Goal: Information Seeking & Learning: Learn about a topic

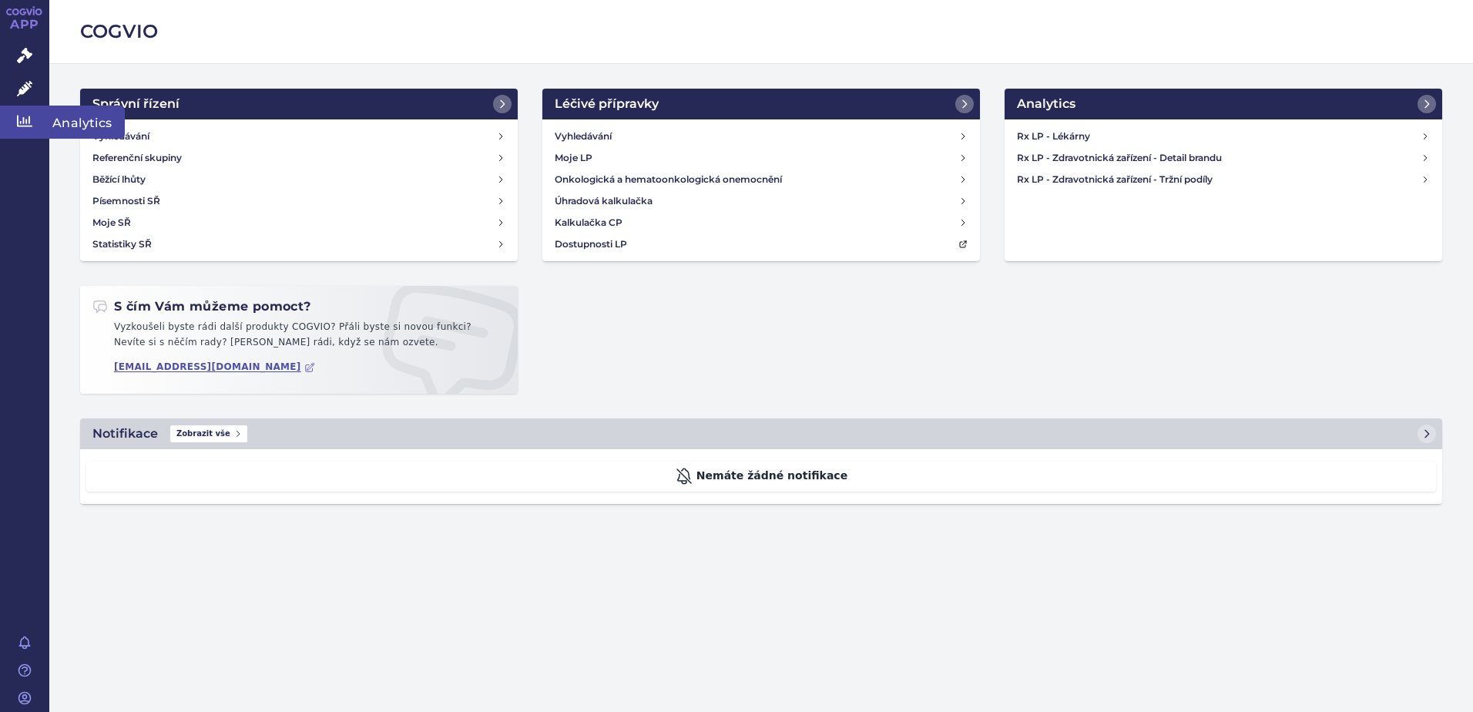
click at [33, 127] on link "Analytics" at bounding box center [24, 122] width 49 height 32
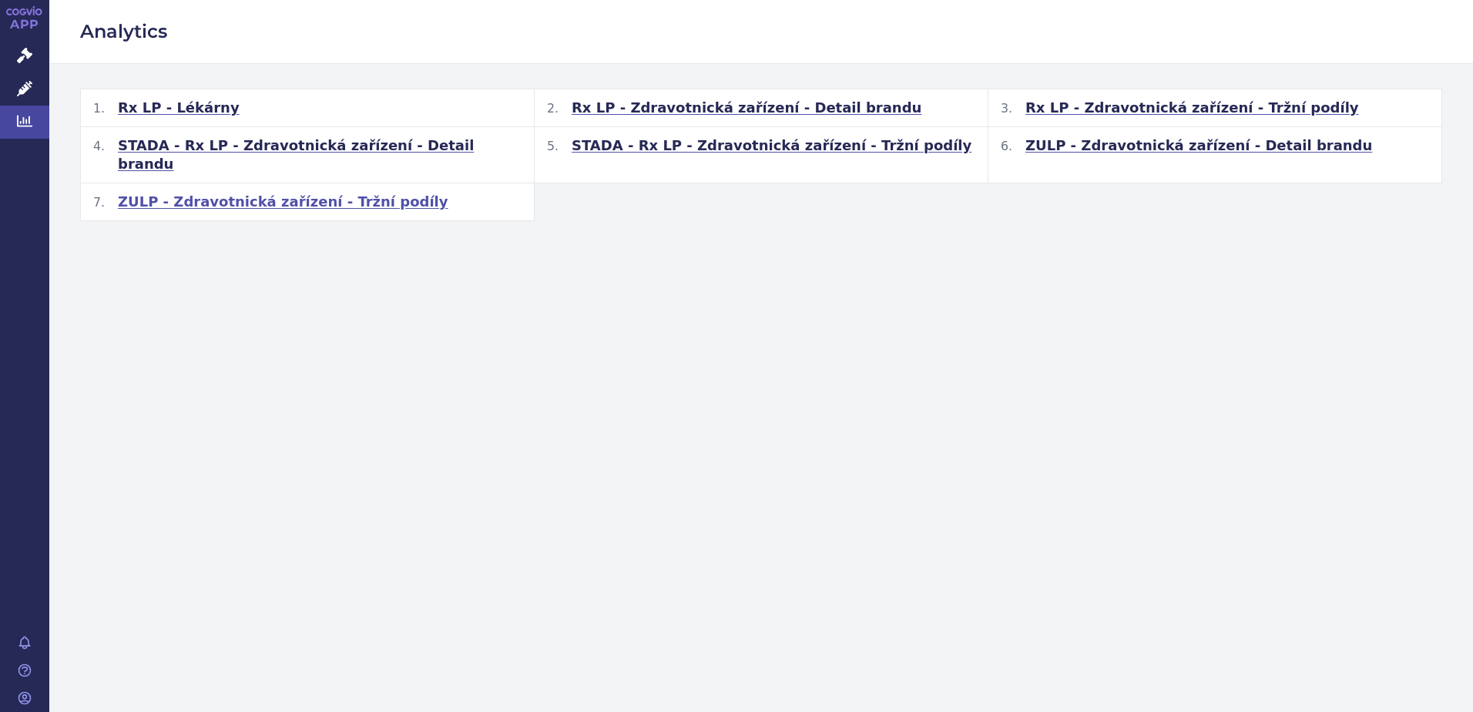
click at [300, 193] on span "ZULP - Zdravotnická zařízení - Tržní podíly" at bounding box center [283, 202] width 330 height 18
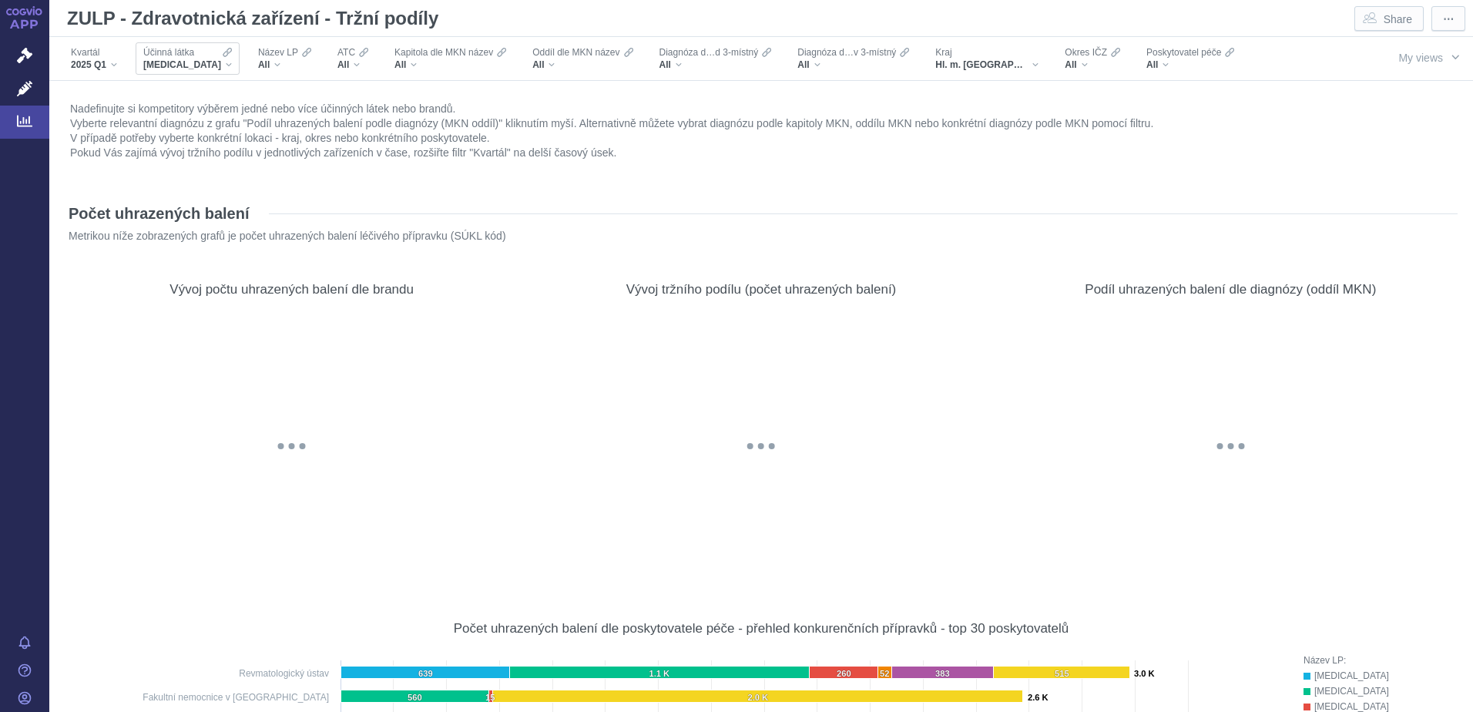
click at [212, 69] on div "ADALIMUMAB" at bounding box center [187, 65] width 89 height 12
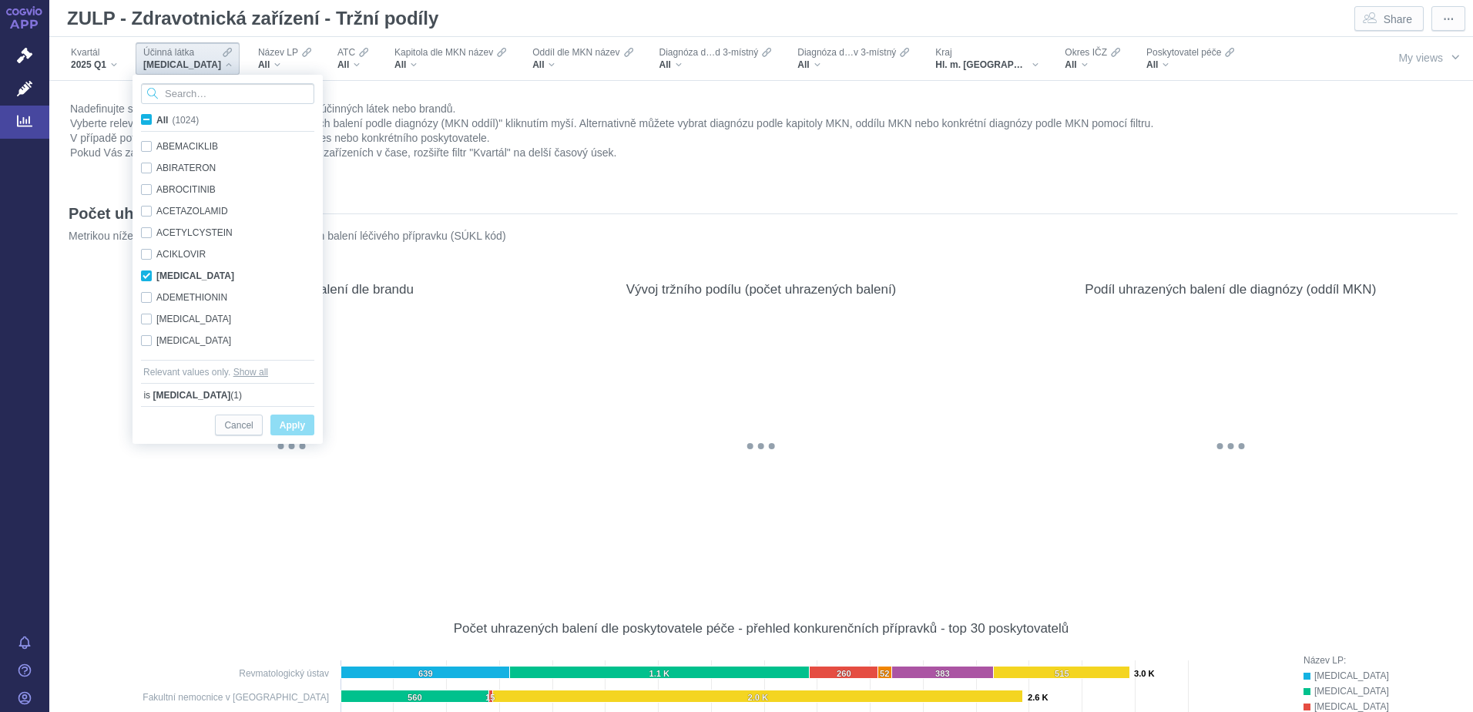
scroll to position [97, 0]
click at [143, 246] on div "ADALIMUMAB Only" at bounding box center [229, 247] width 193 height 22
checkbox input "false"
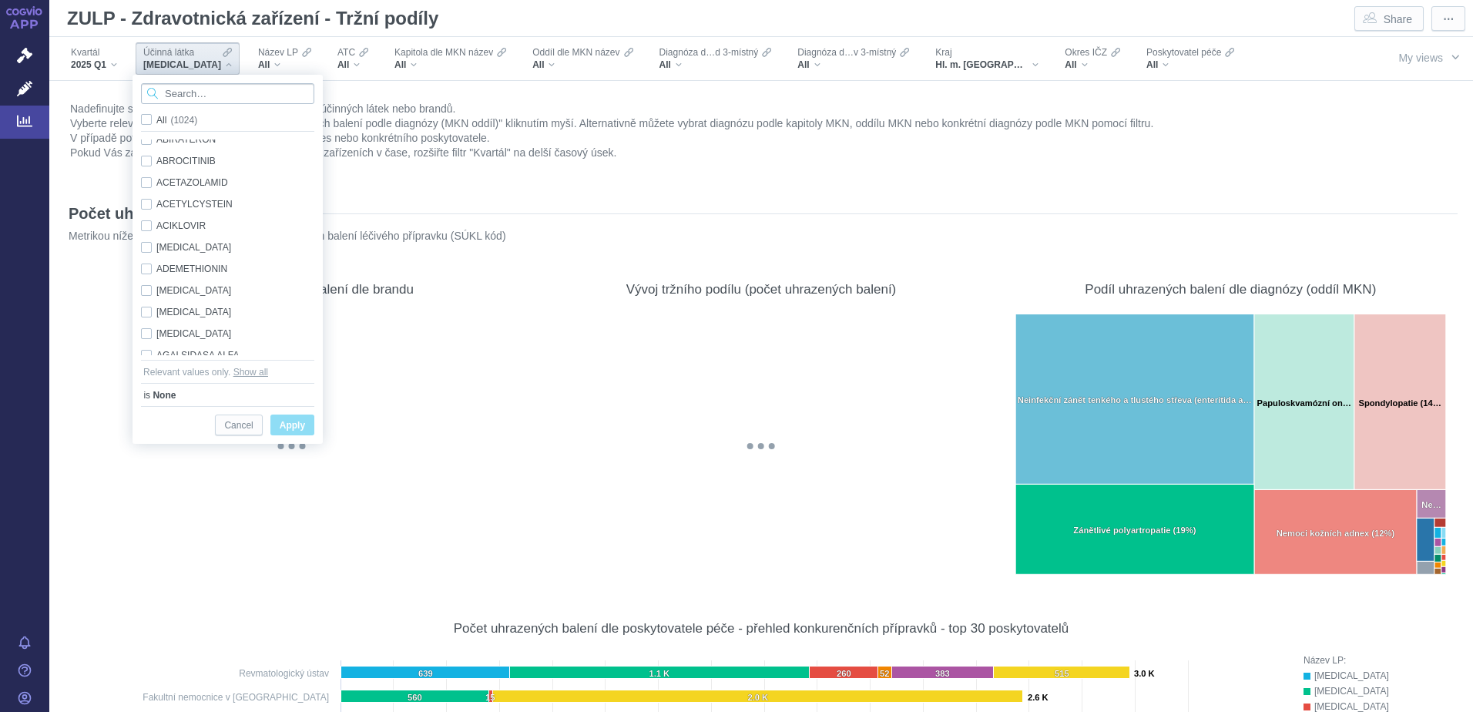
click at [194, 94] on input "Search attribute values" at bounding box center [227, 93] width 173 height 21
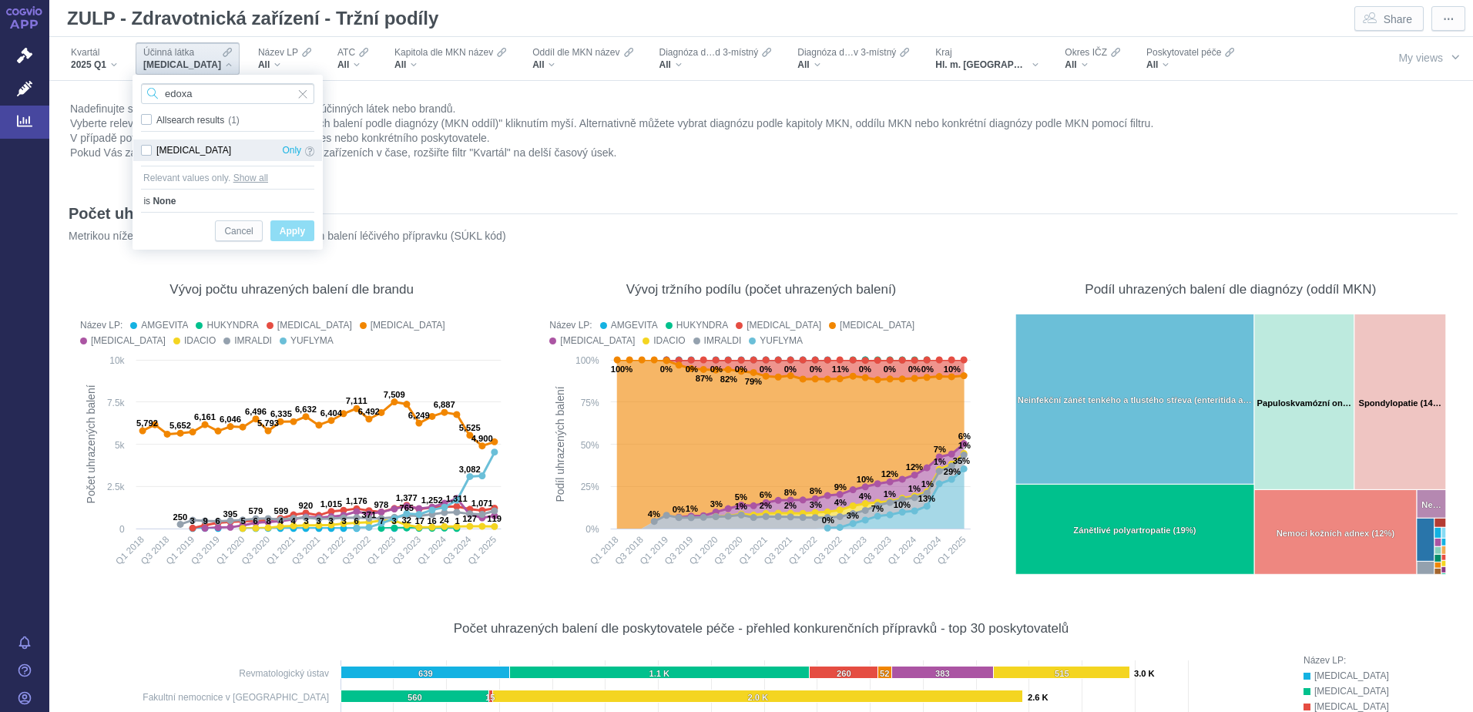
type input "edoxa"
click at [146, 148] on div "EDOXABAN Only" at bounding box center [227, 150] width 189 height 22
checkbox input "true"
click at [287, 148] on span "Only" at bounding box center [291, 150] width 19 height 17
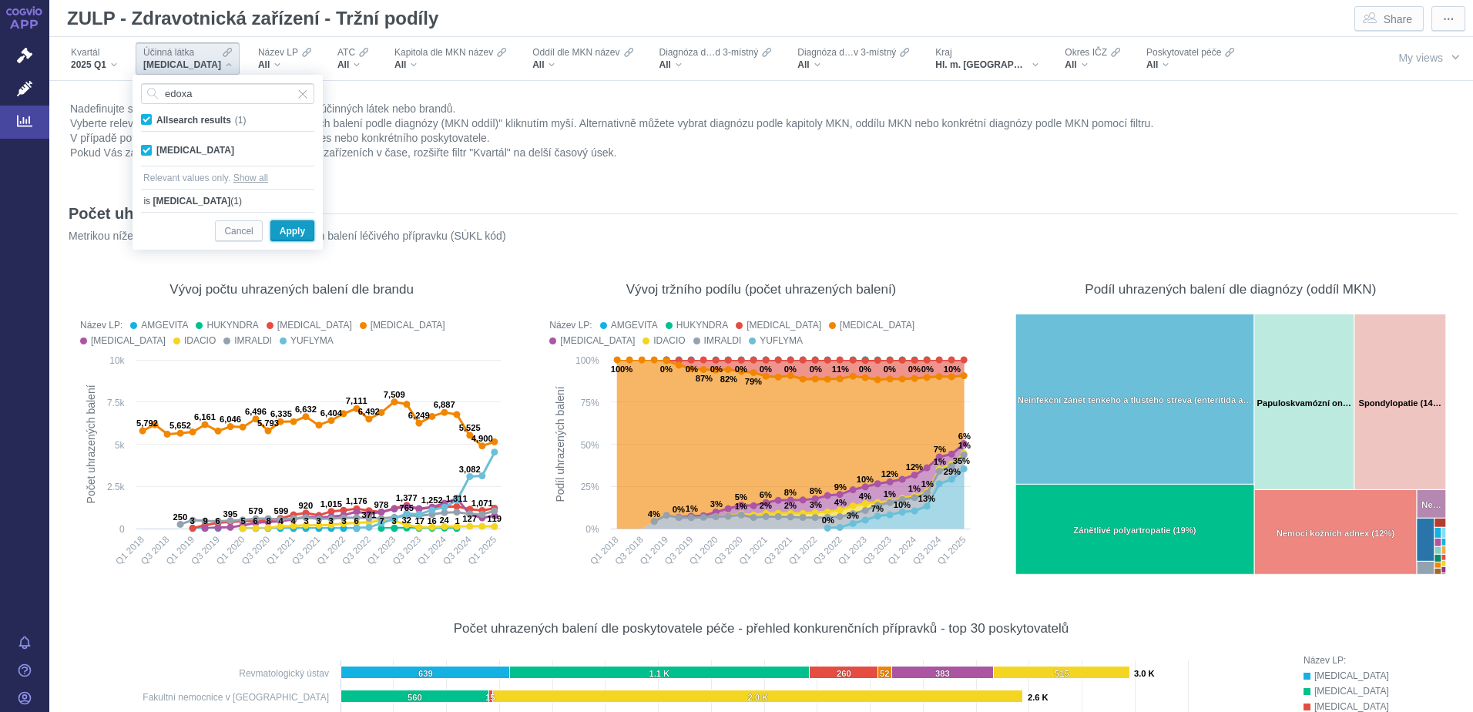
click at [287, 229] on span "Apply" at bounding box center [292, 231] width 25 height 19
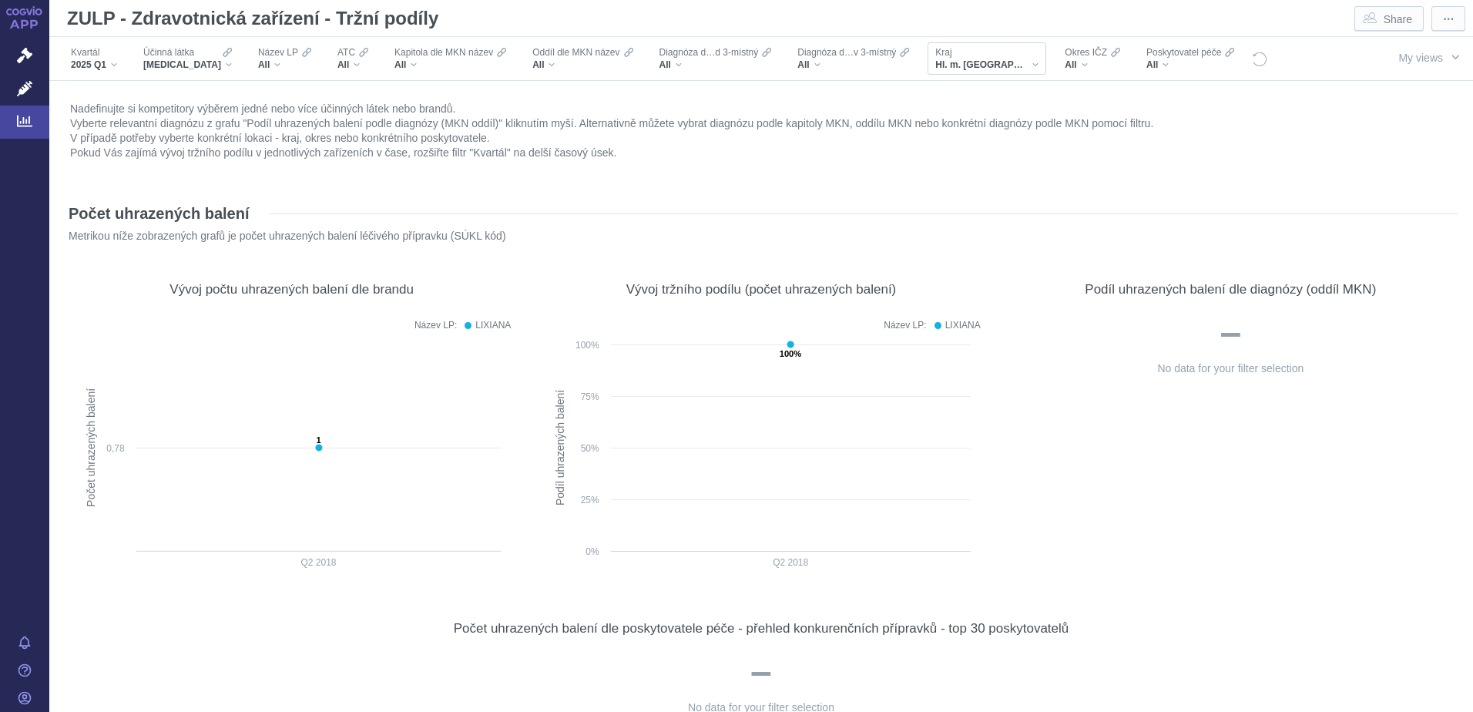
click at [963, 62] on span "Hl. m. [GEOGRAPHIC_DATA]" at bounding box center [981, 65] width 92 height 12
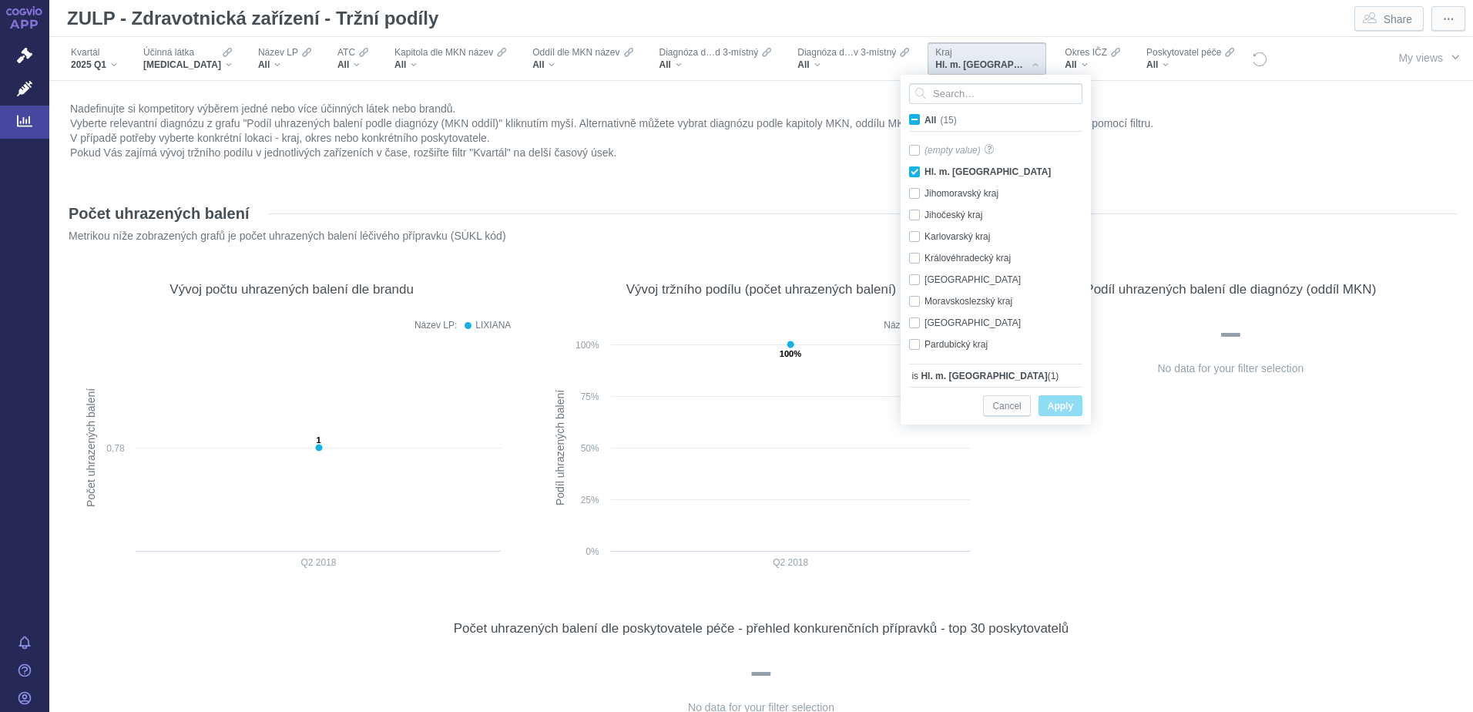
click at [924, 119] on span "All (15)" at bounding box center [940, 120] width 32 height 11
click at [924, 119] on input "All (15)" at bounding box center [929, 117] width 10 height 10
checkbox input "true"
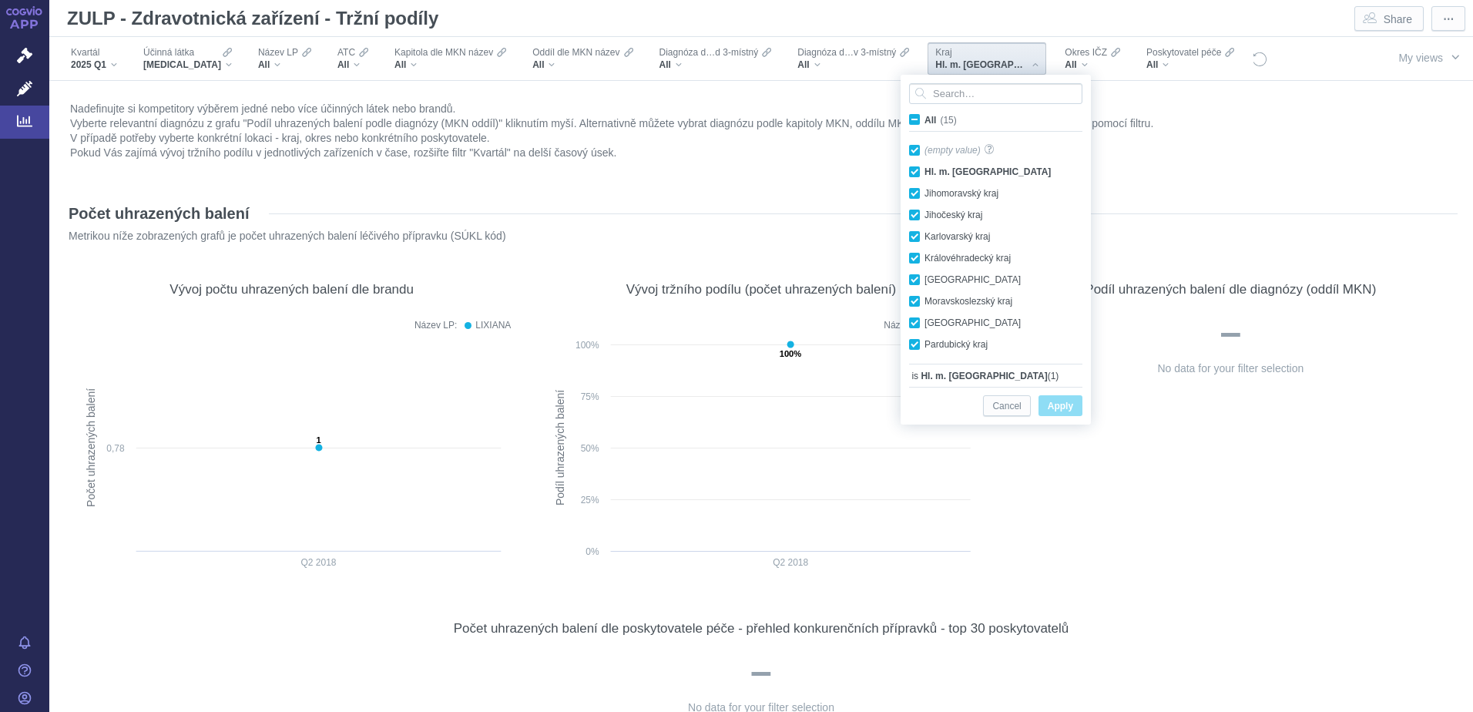
checkbox input "true"
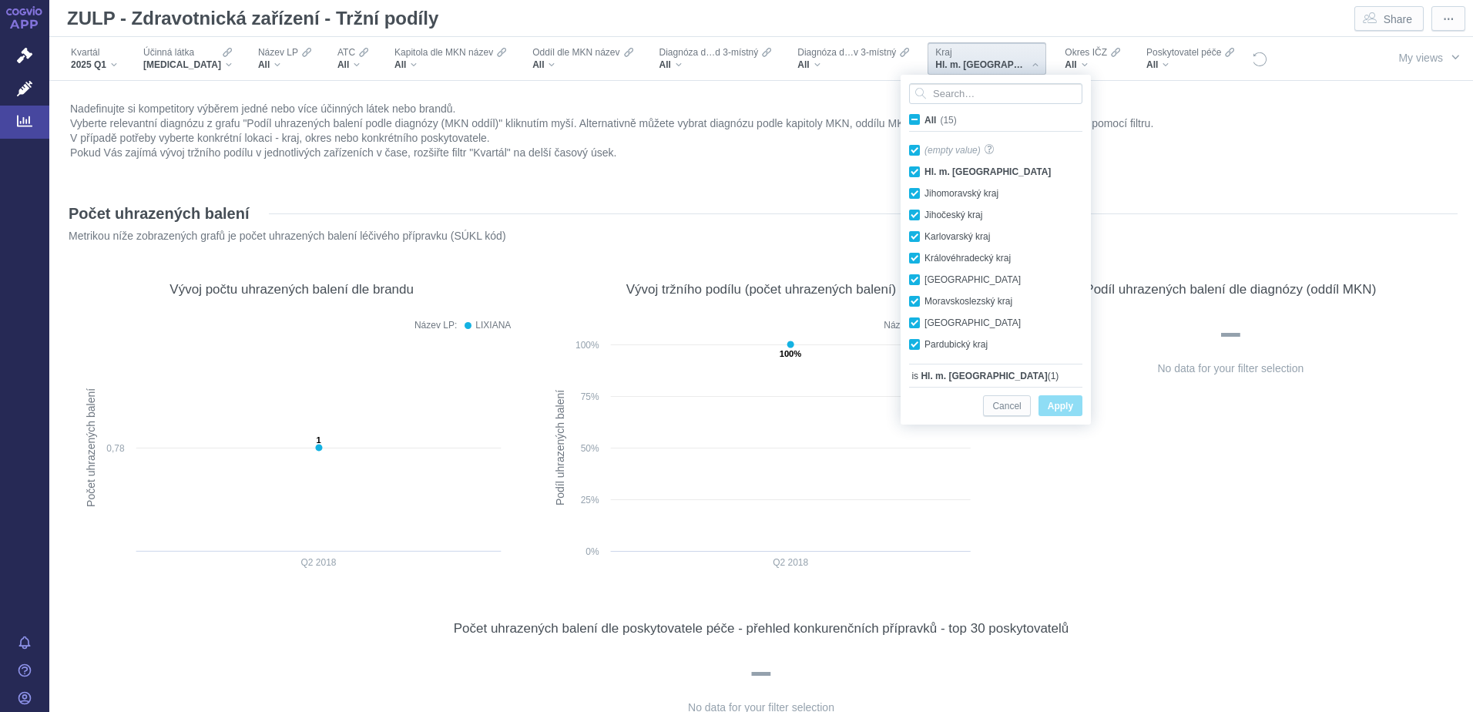
checkbox input "true"
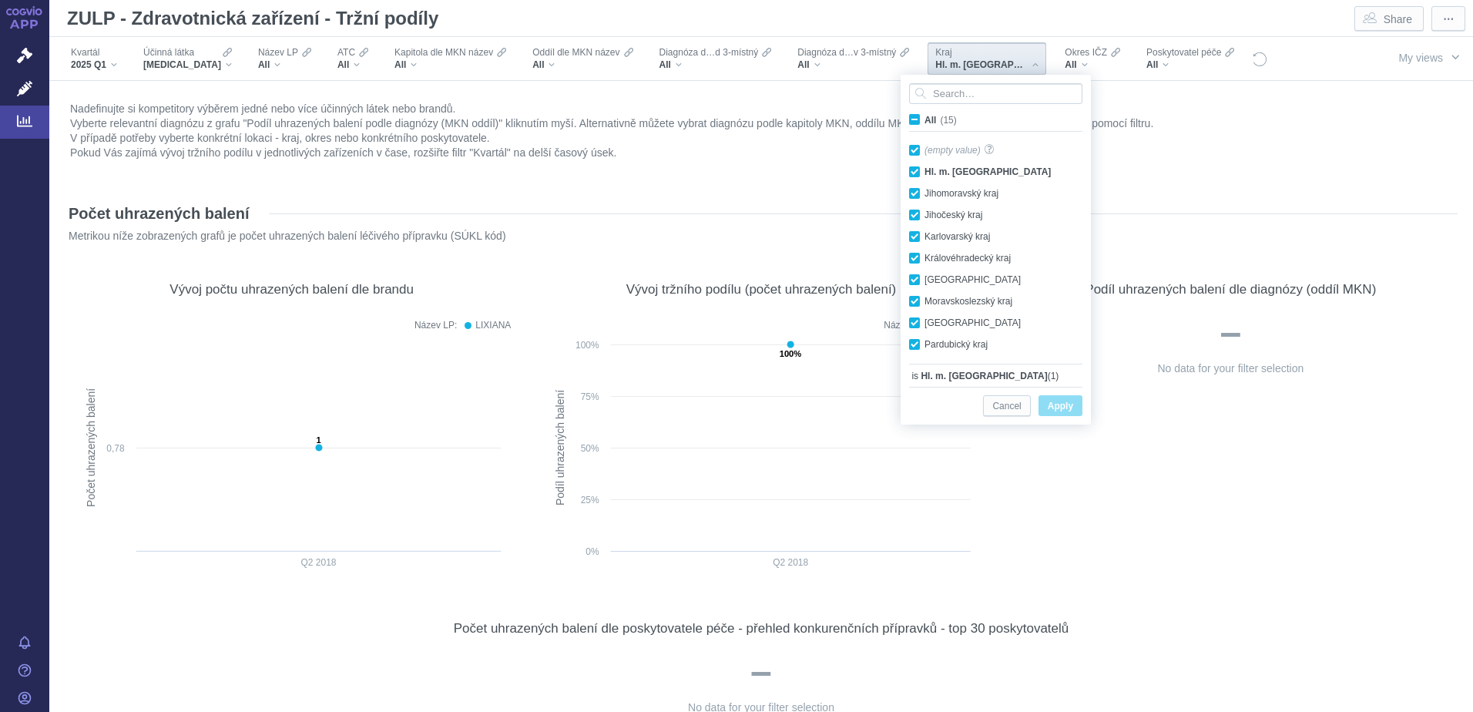
checkbox input "true"
click at [1059, 405] on span "Apply" at bounding box center [1059, 406] width 25 height 19
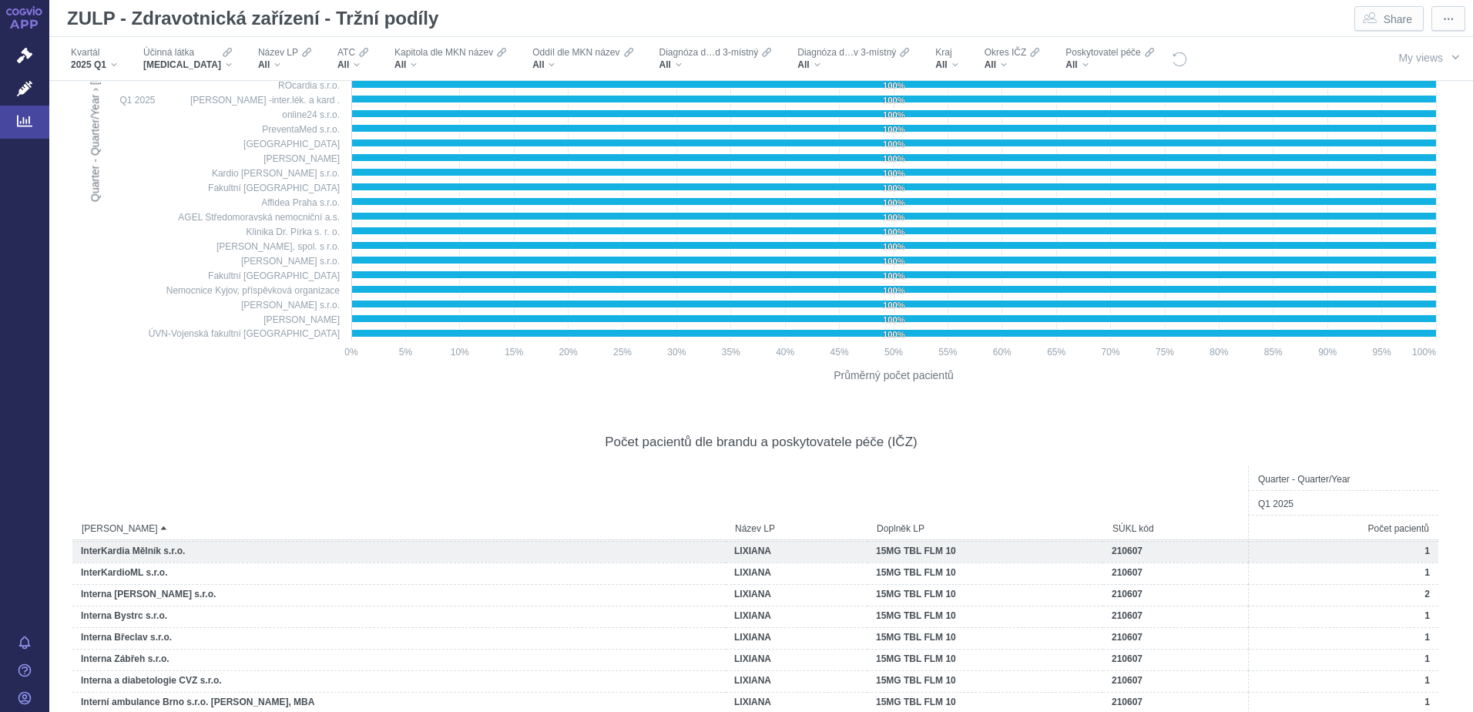
scroll to position [0, 0]
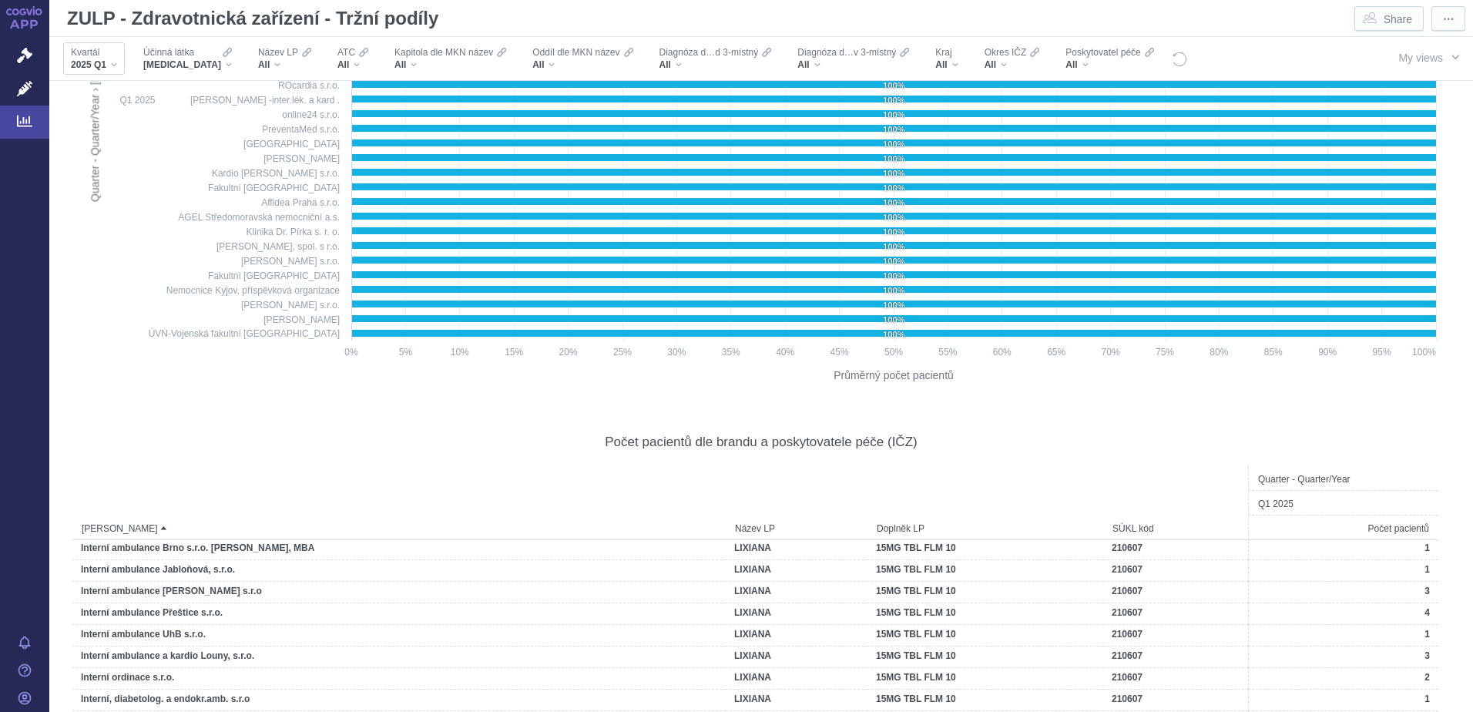
click at [115, 65] on div "2025 Q1" at bounding box center [94, 65] width 46 height 12
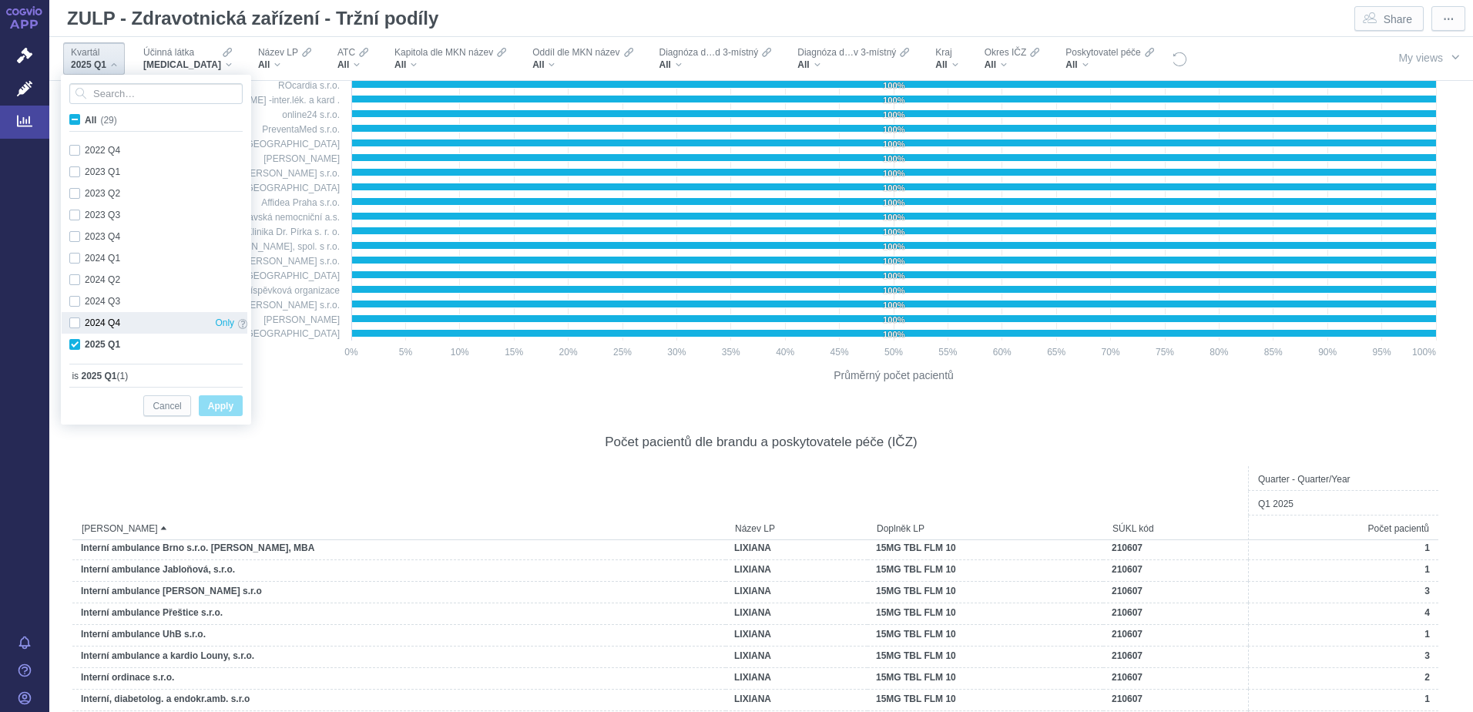
click at [75, 321] on div "2024 Q4 Only" at bounding box center [158, 323] width 193 height 22
checkbox input "true"
click at [220, 400] on span "Apply" at bounding box center [220, 406] width 25 height 19
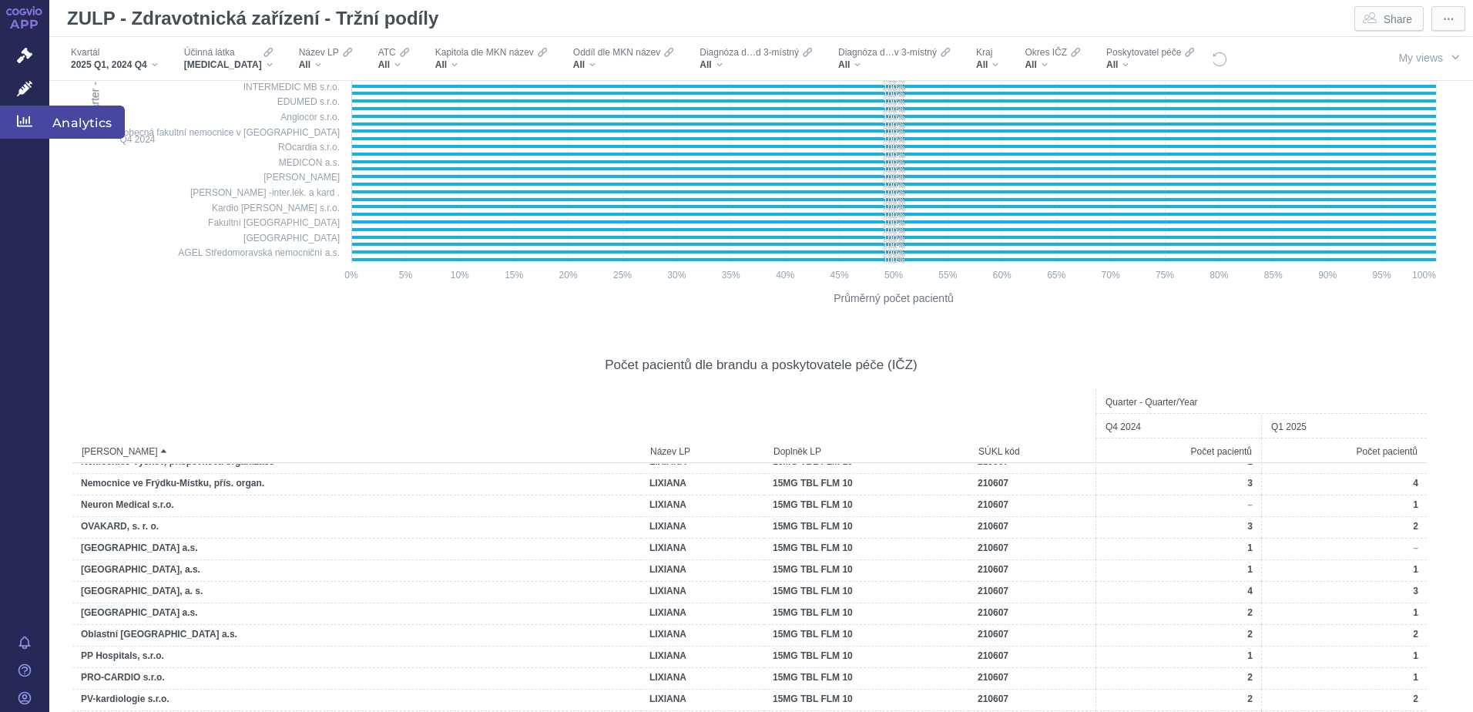
click at [110, 123] on span "Analytics" at bounding box center [86, 122] width 75 height 32
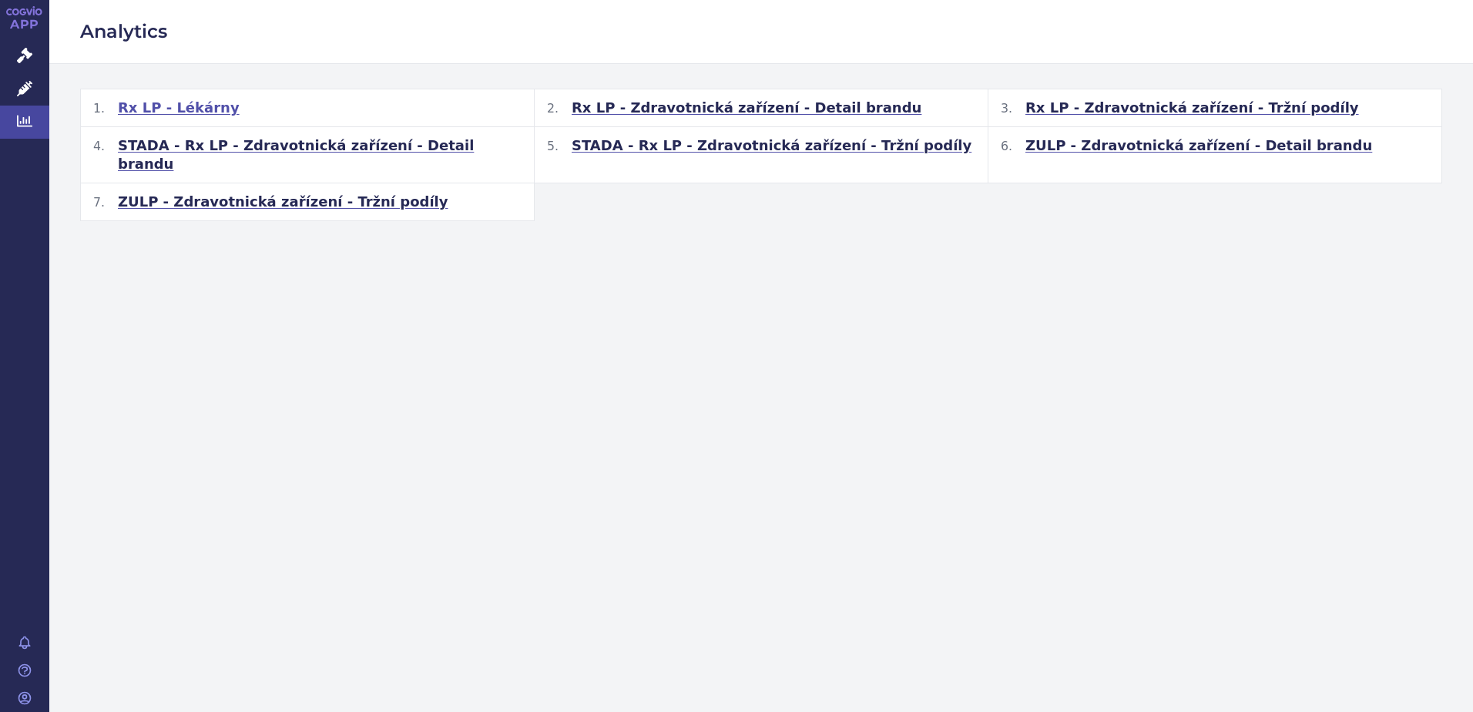
click at [166, 112] on span "Rx LP - Lékárny" at bounding box center [179, 108] width 122 height 18
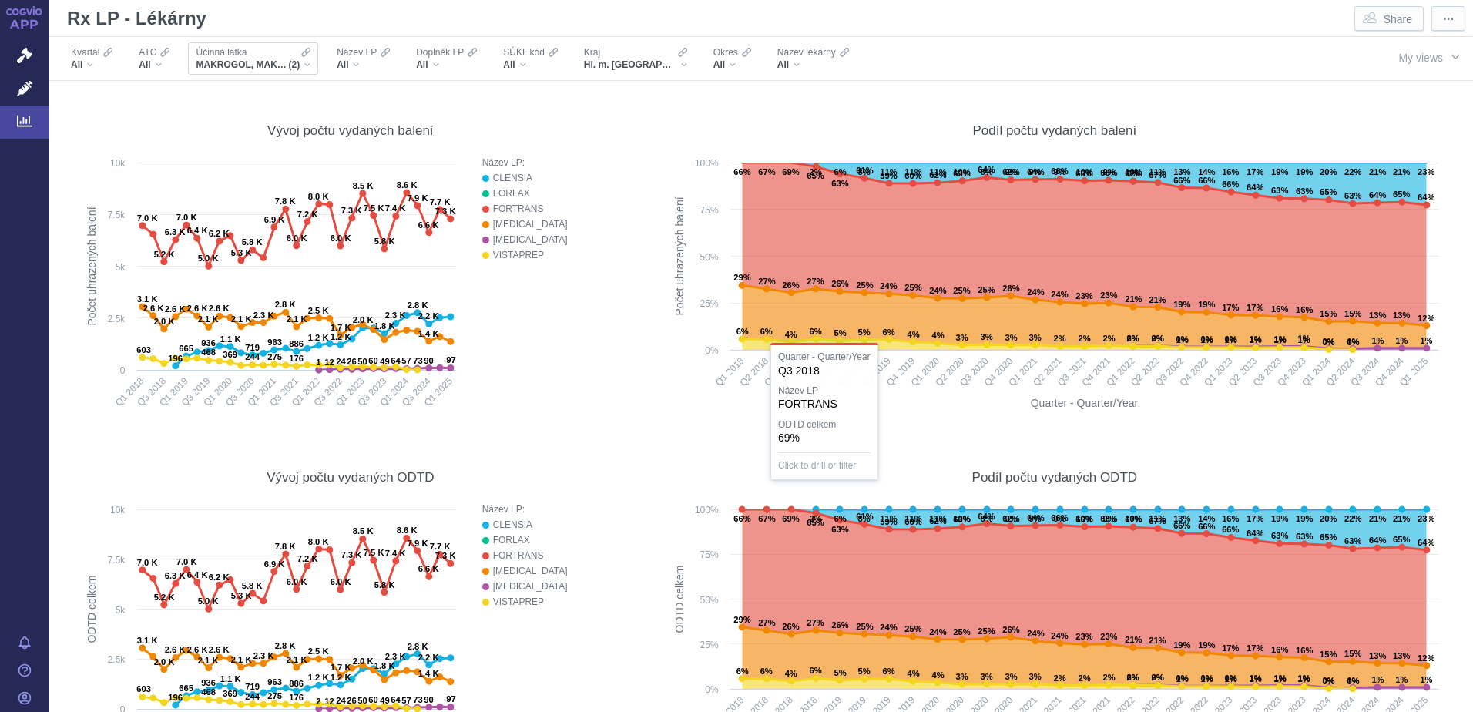
click at [297, 66] on span "(2)" at bounding box center [294, 65] width 12 height 12
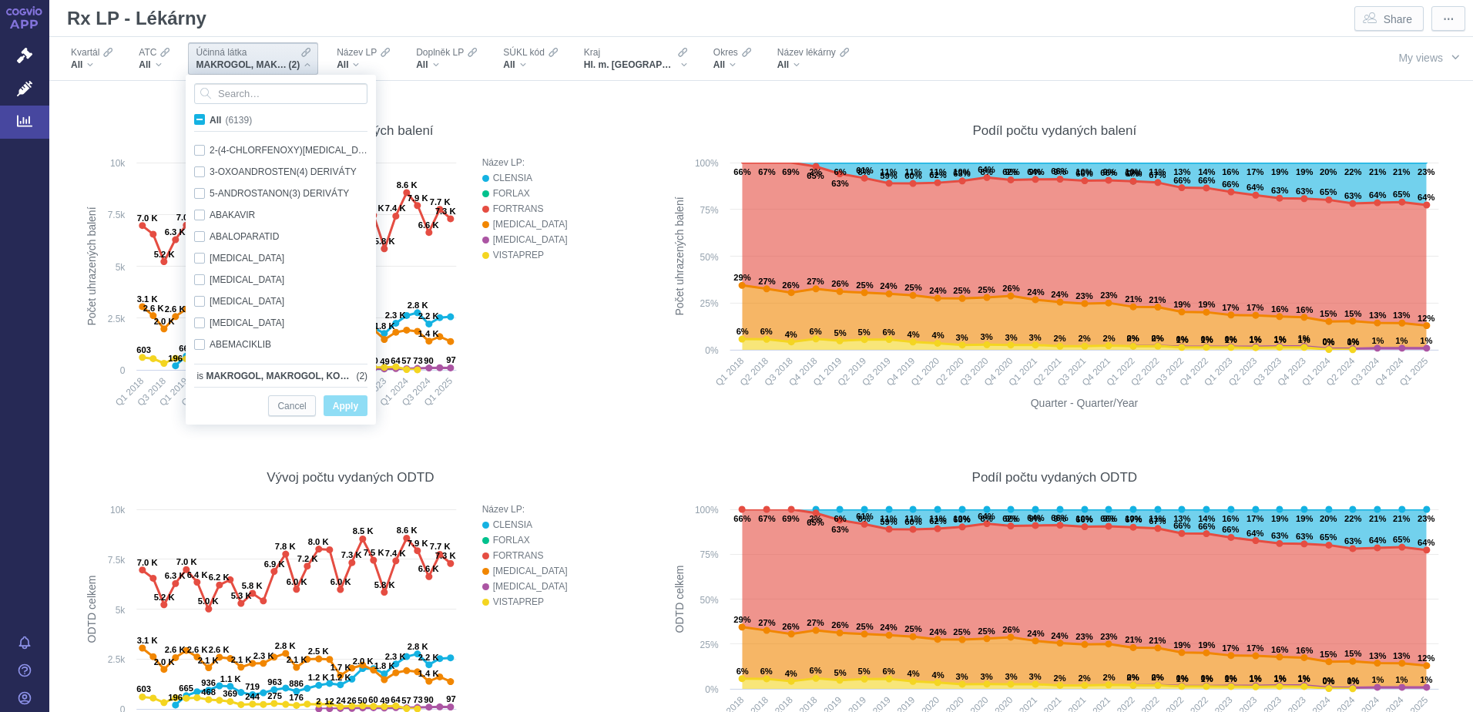
click at [209, 118] on span "All (6139)" at bounding box center [230, 120] width 42 height 11
click at [209, 118] on input "All (6139)" at bounding box center [214, 117] width 10 height 10
checkbox input "true"
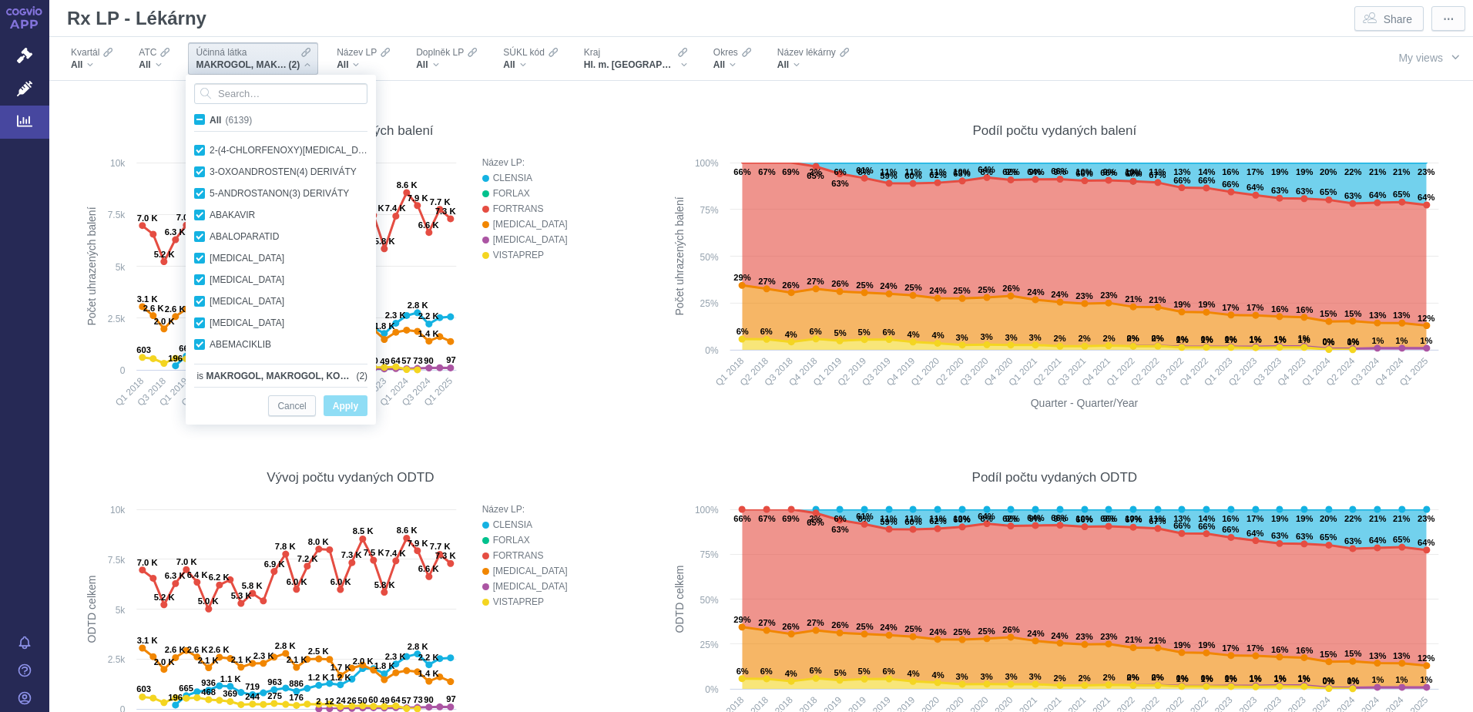
checkbox input "true"
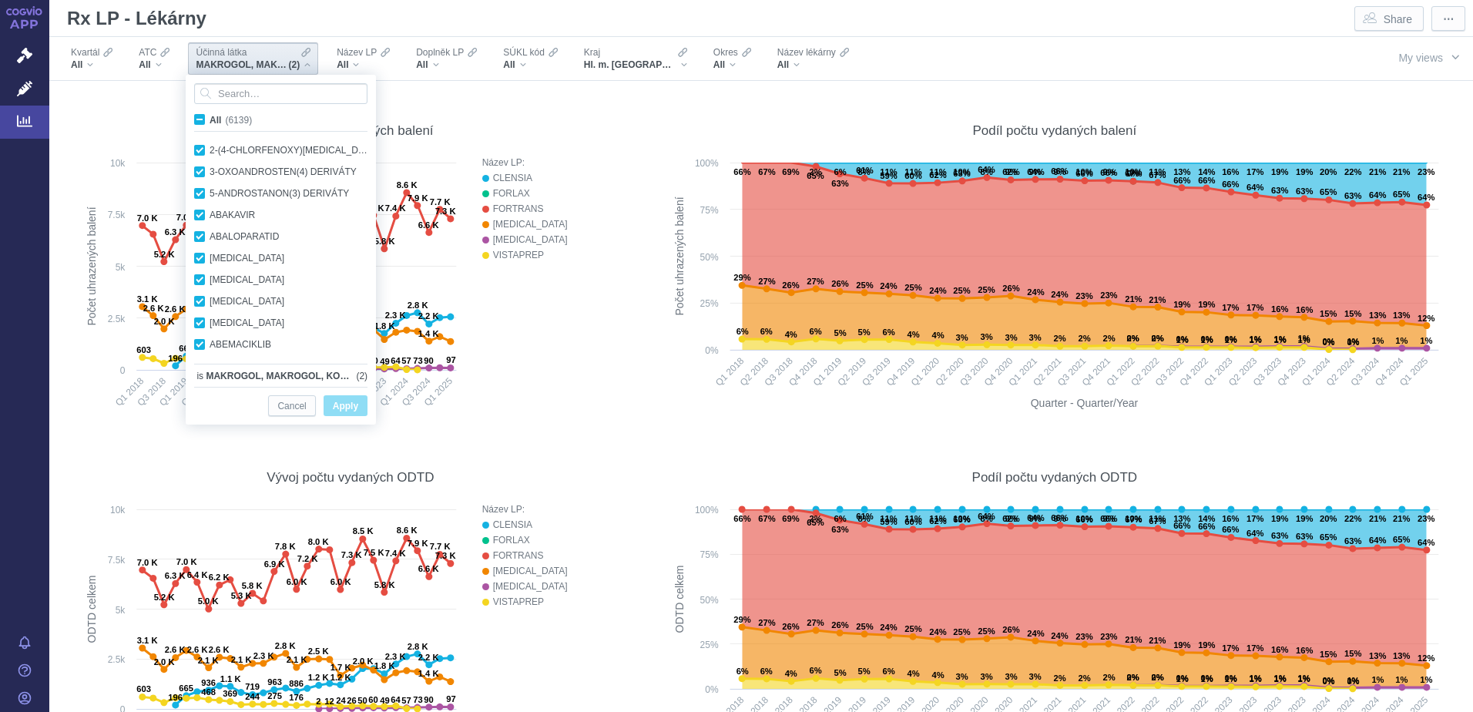
checkbox input "true"
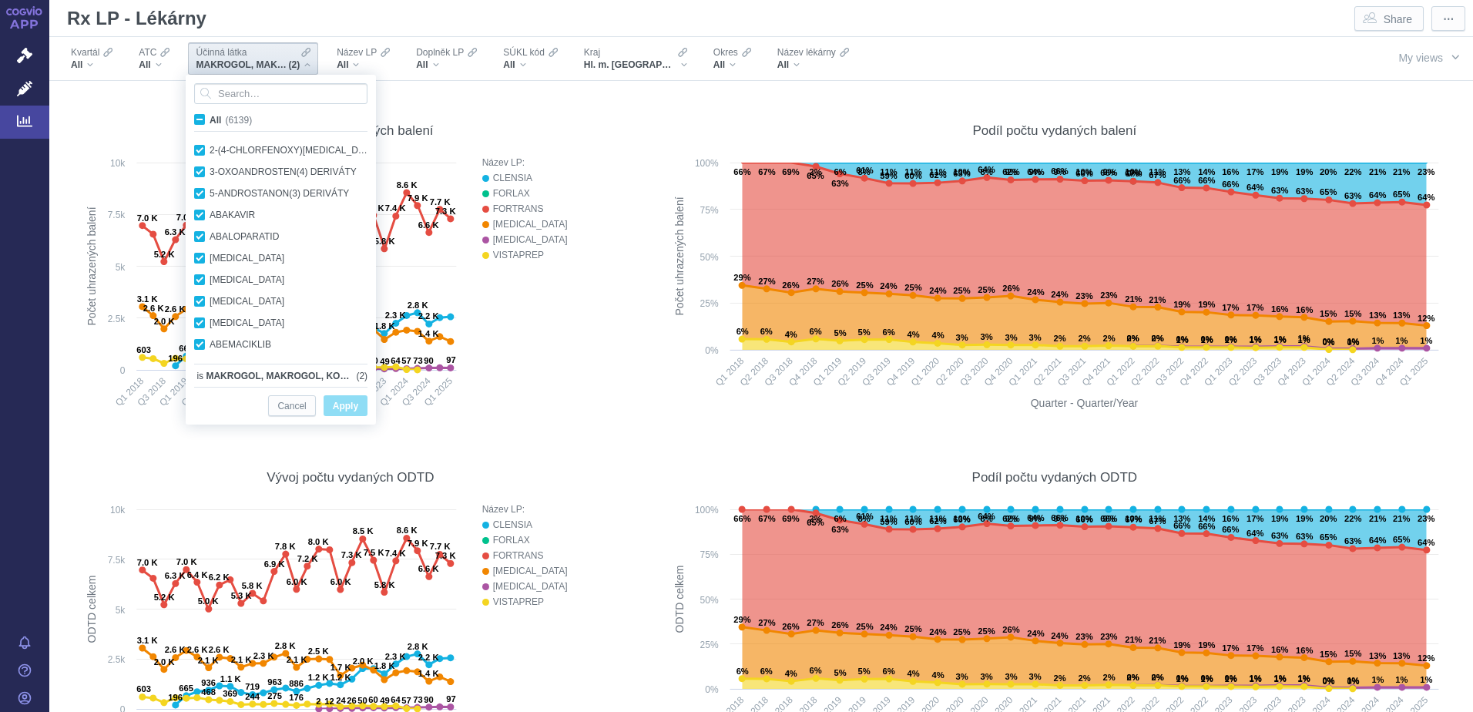
checkbox input "true"
click at [266, 94] on input "Search attribute values" at bounding box center [280, 93] width 173 height 21
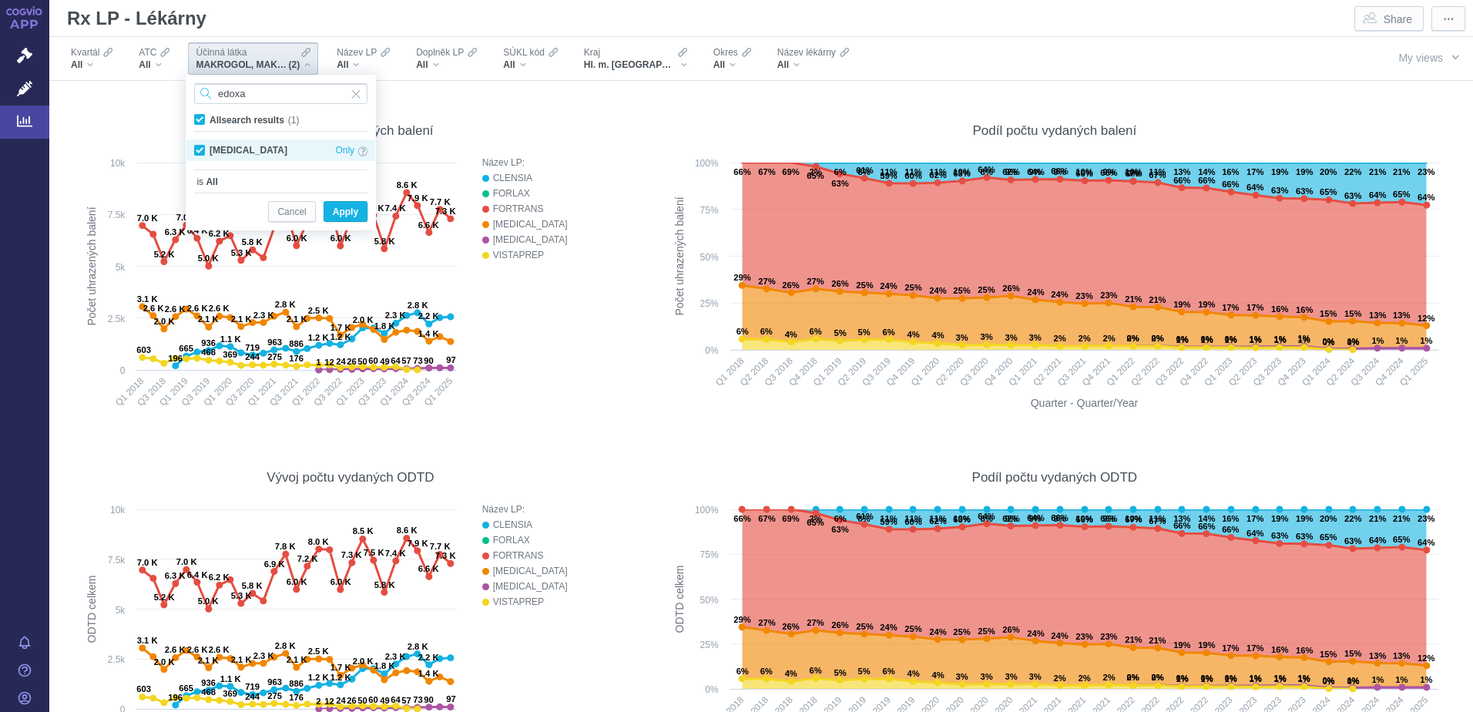
type input "edoxa"
click at [355, 151] on div "EDOXABAN Only" at bounding box center [280, 150] width 189 height 22
checkbox input "false"
click at [348, 151] on span "Only" at bounding box center [344, 150] width 19 height 17
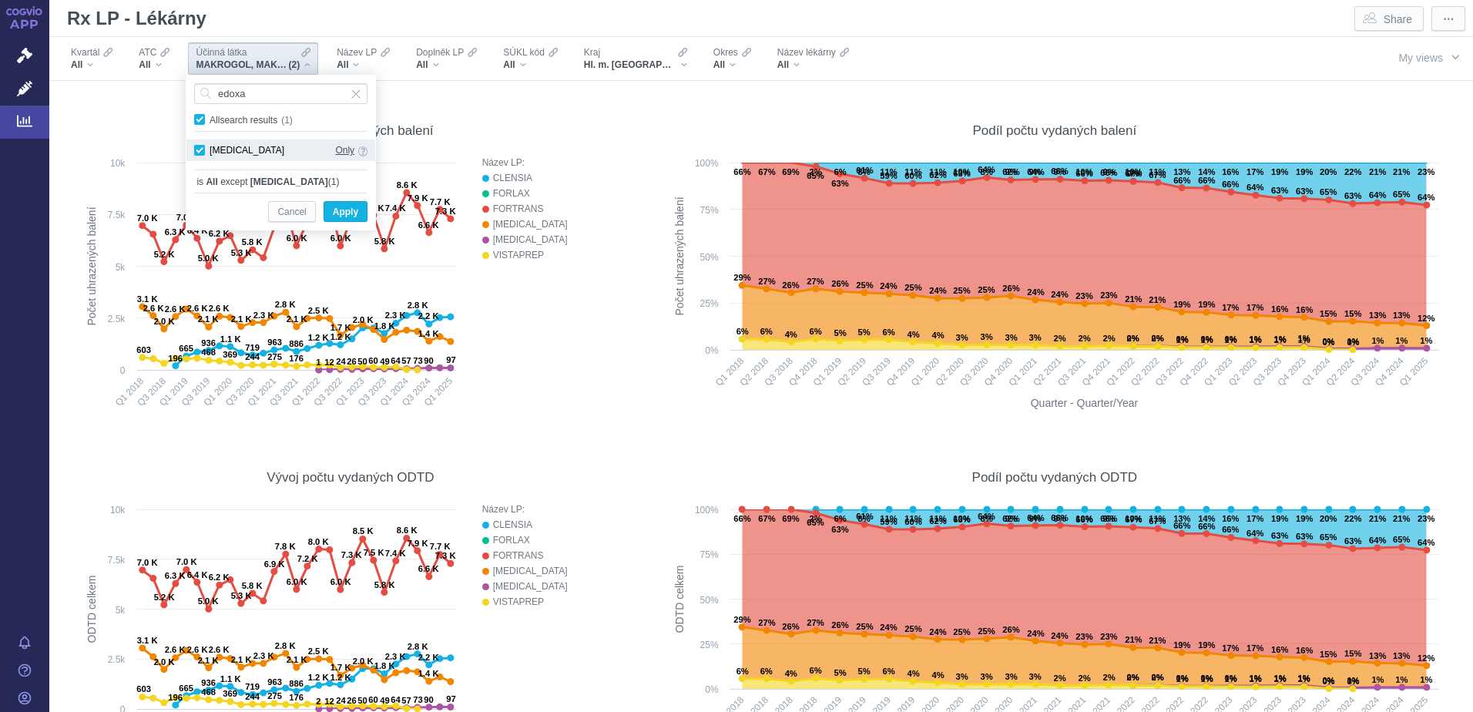
checkbox input "true"
click at [343, 213] on span "Apply" at bounding box center [345, 212] width 25 height 19
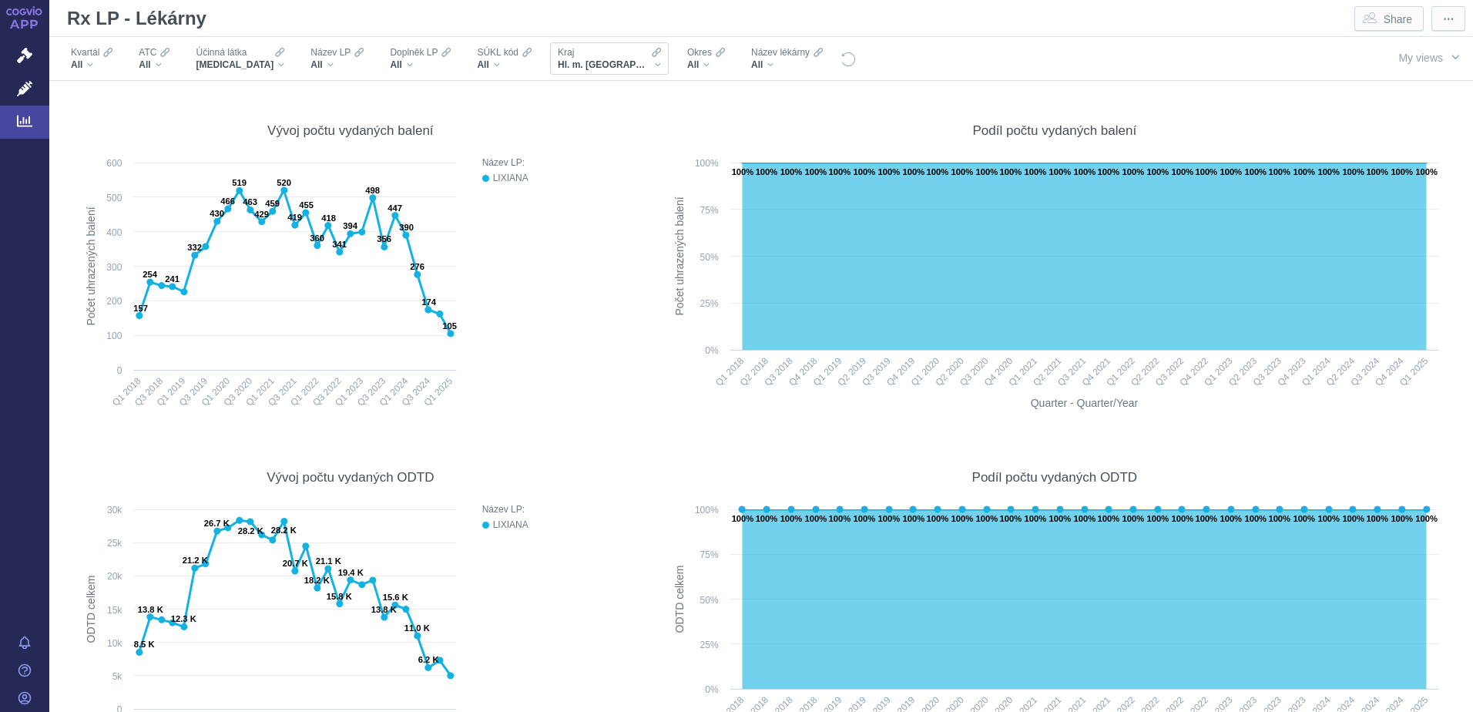
click at [598, 64] on div "Kraj Hl. m. Praha" at bounding box center [609, 58] width 119 height 32
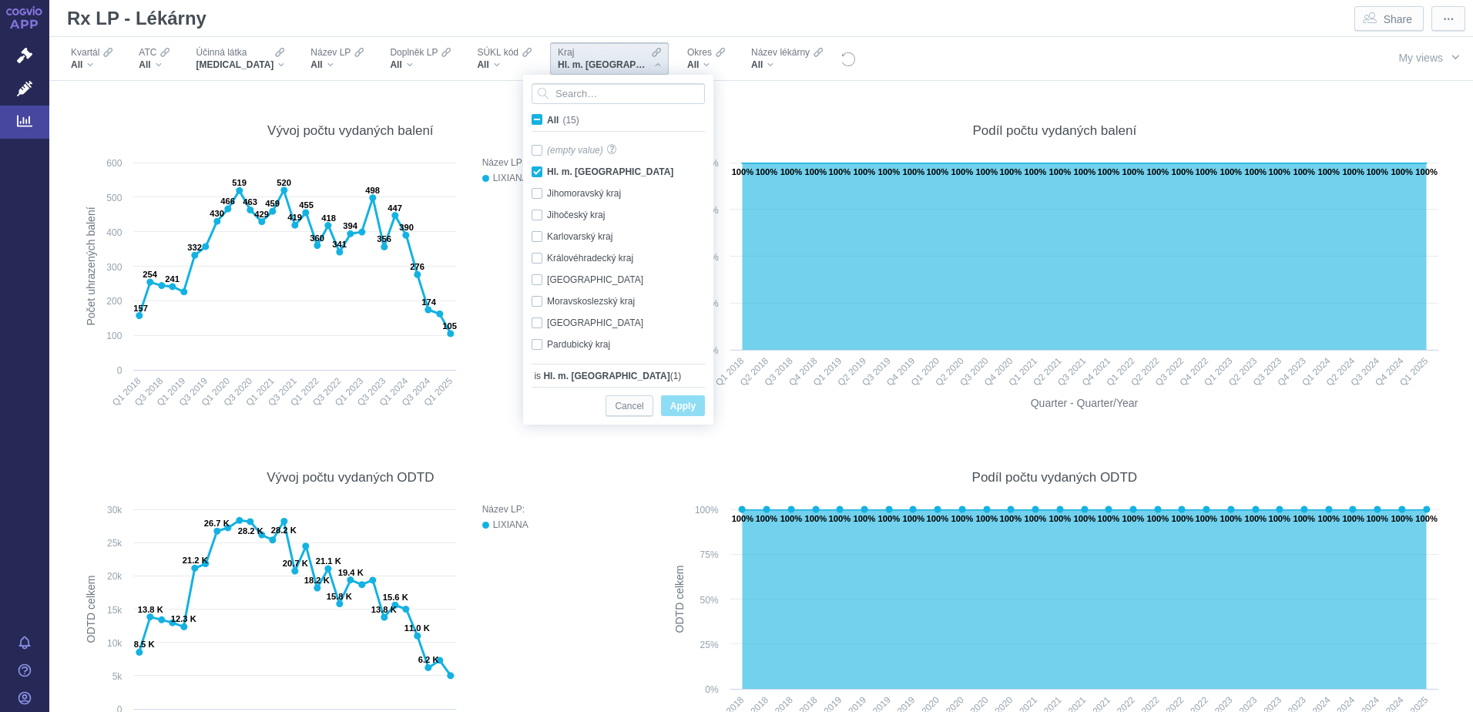
click at [547, 118] on span "All (15)" at bounding box center [563, 120] width 32 height 11
click at [547, 118] on input "All (15)" at bounding box center [552, 117] width 10 height 10
checkbox input "true"
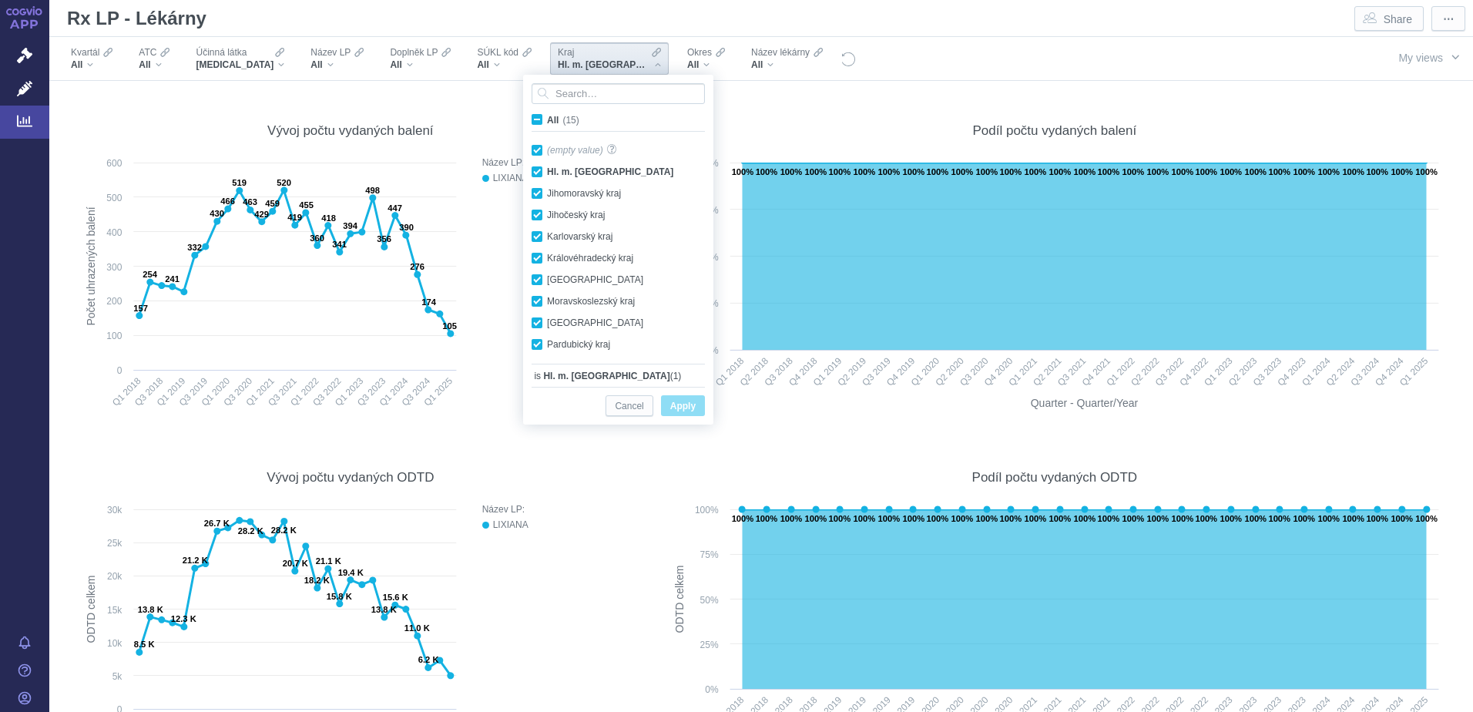
checkbox input "true"
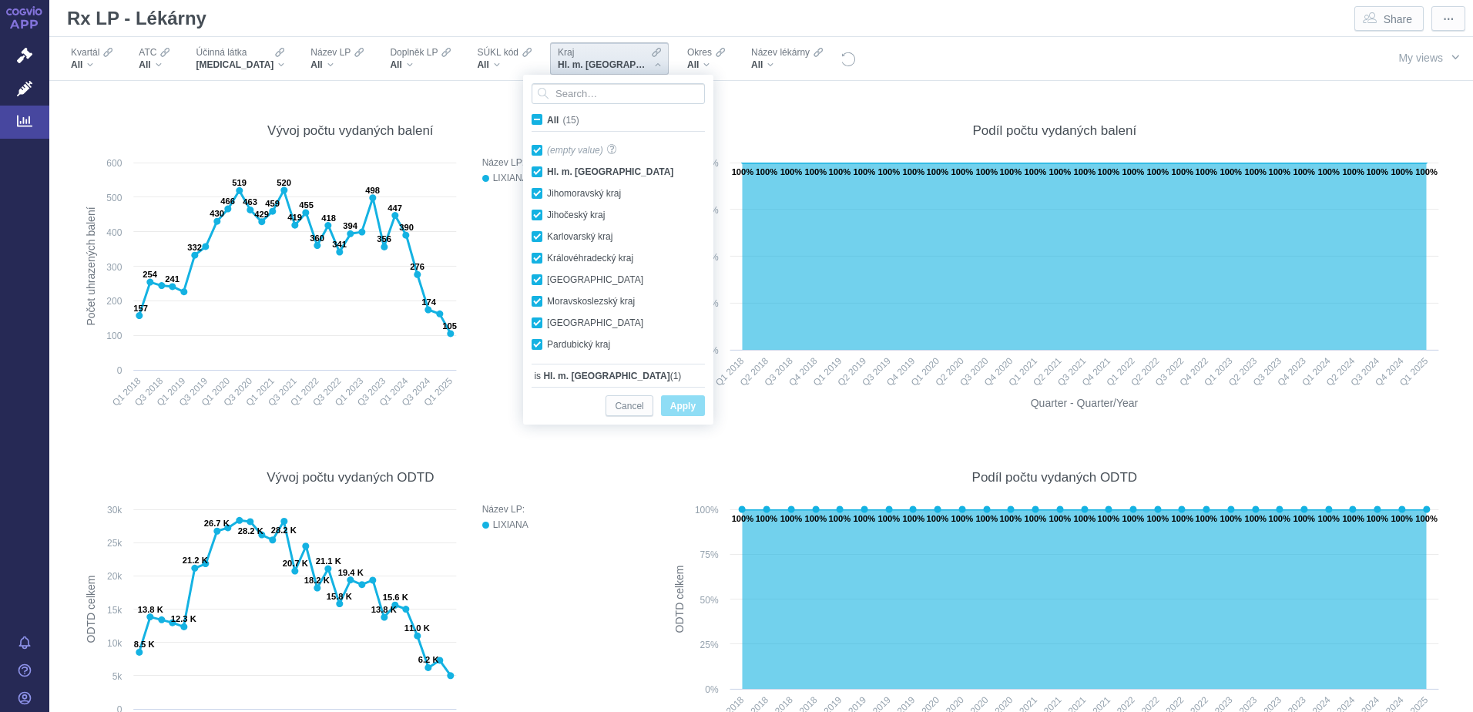
checkbox input "true"
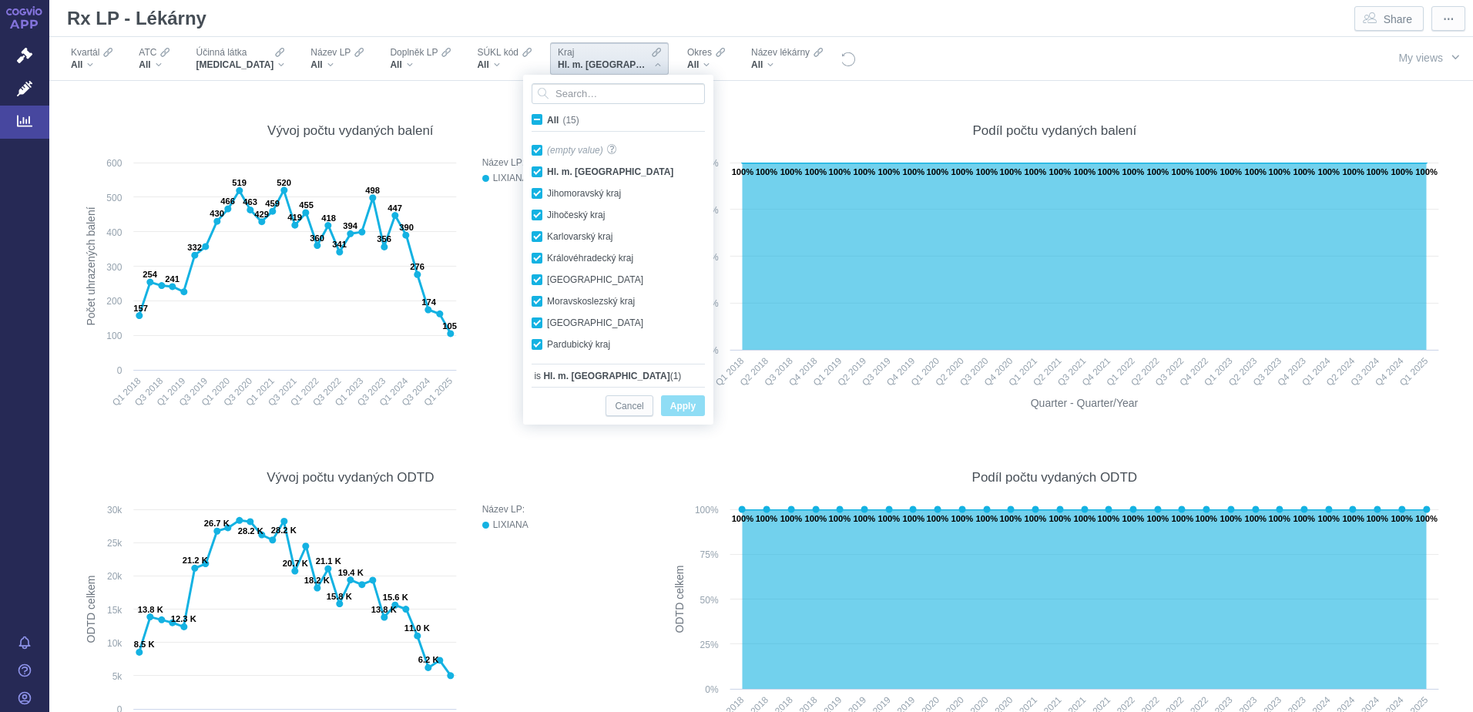
checkbox input "true"
click at [676, 404] on span "Apply" at bounding box center [682, 406] width 25 height 19
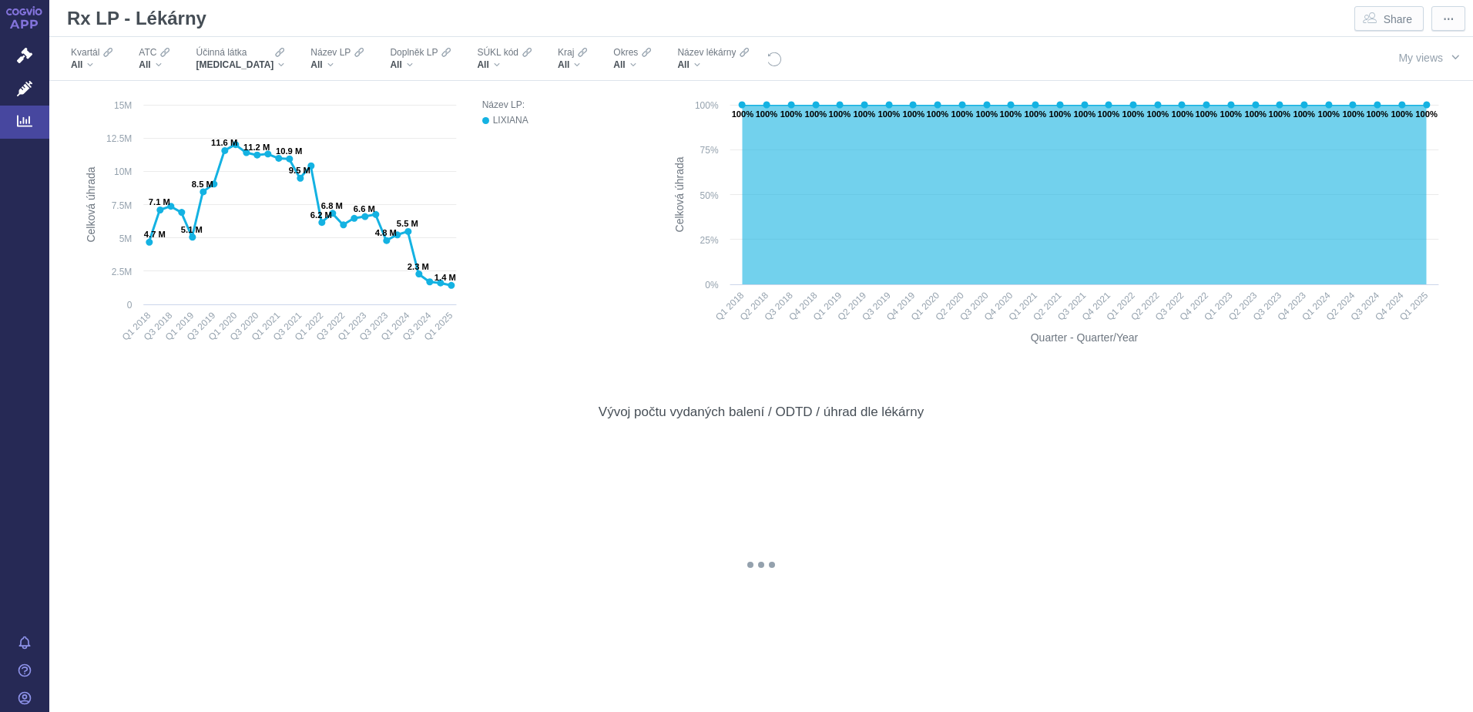
scroll to position [770, 0]
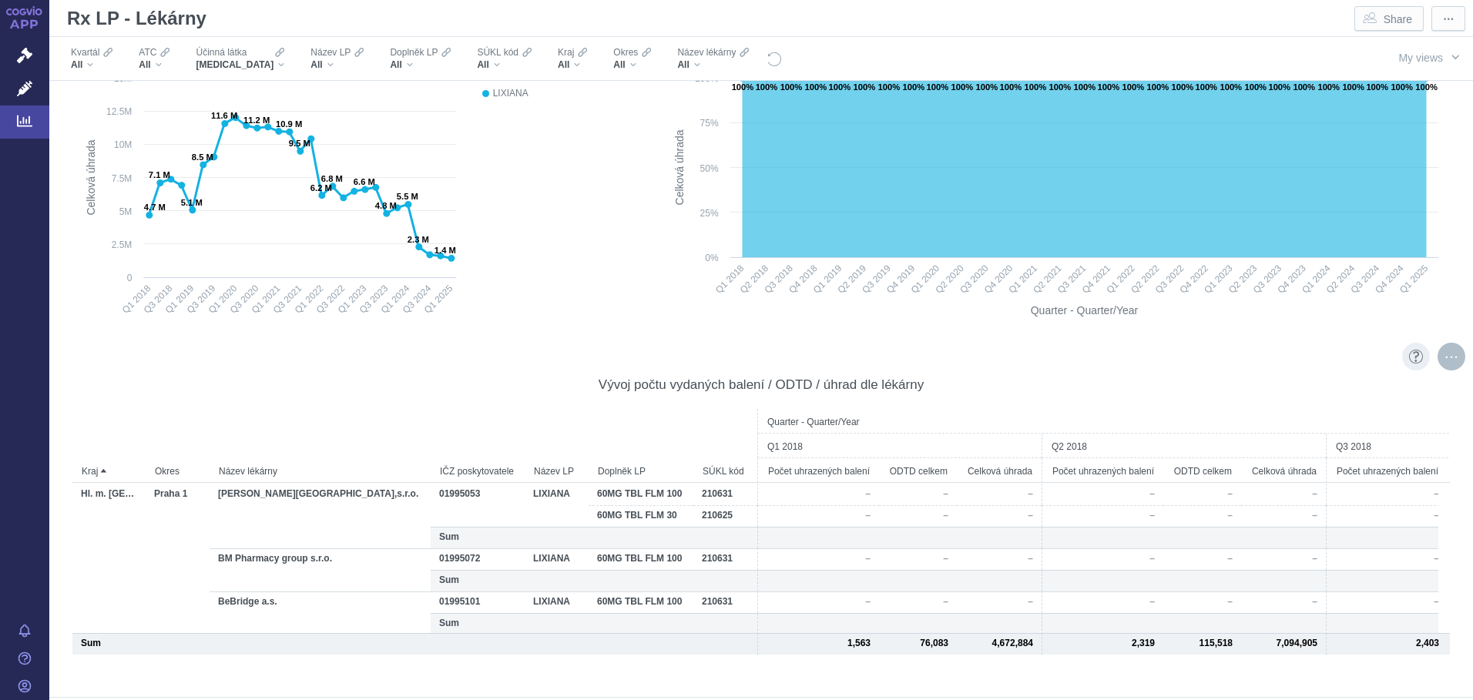
click at [1445, 357] on div "More actions" at bounding box center [1451, 357] width 28 height 28
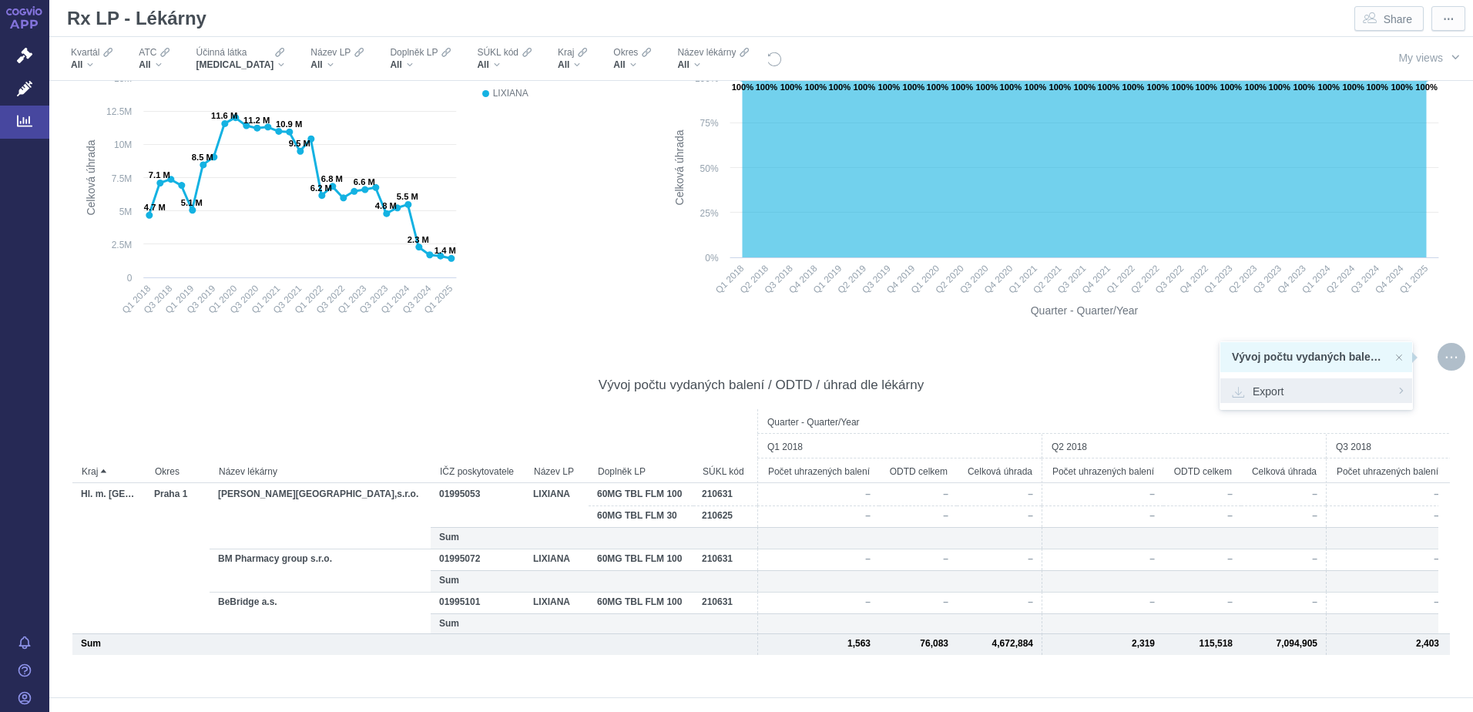
click at [1273, 394] on span "Export" at bounding box center [1316, 390] width 169 height 15
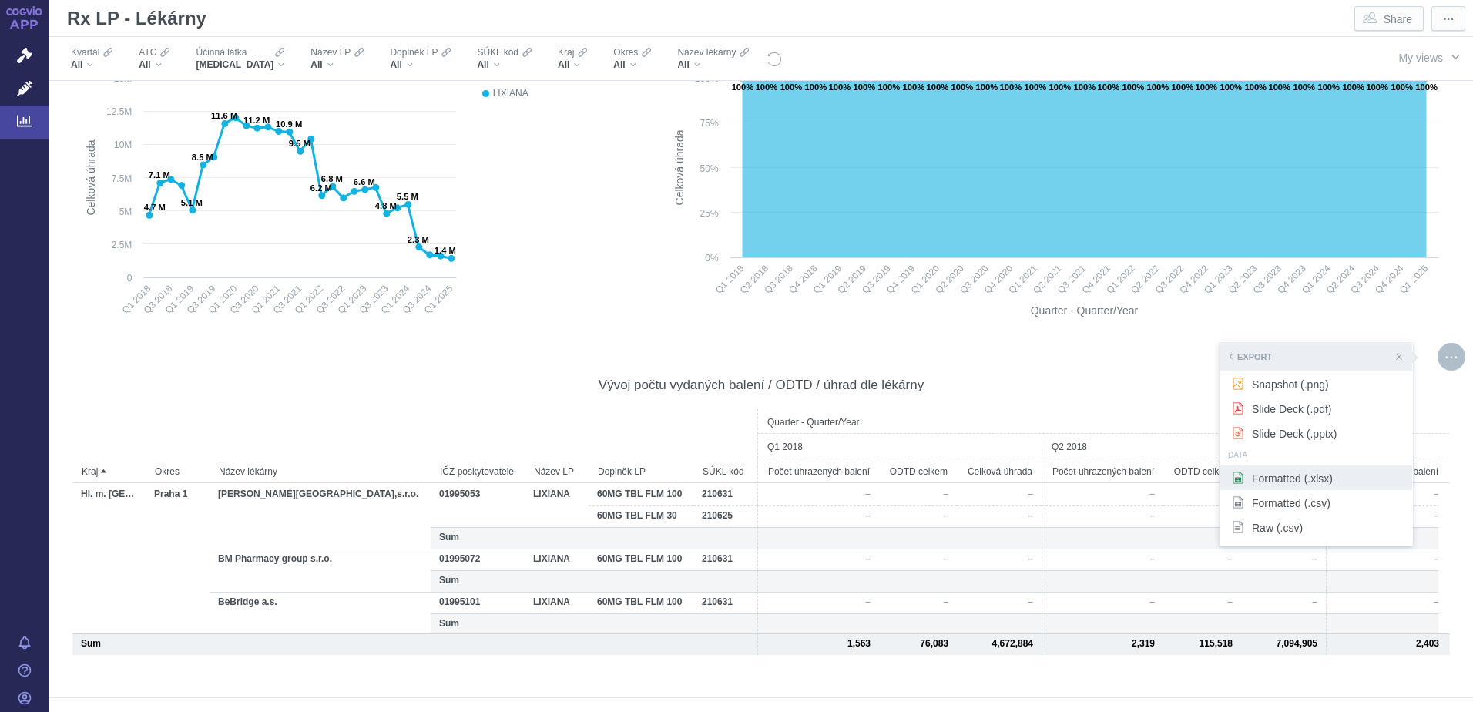
click at [1279, 482] on span "Formatted (.xlsx)" at bounding box center [1316, 477] width 169 height 15
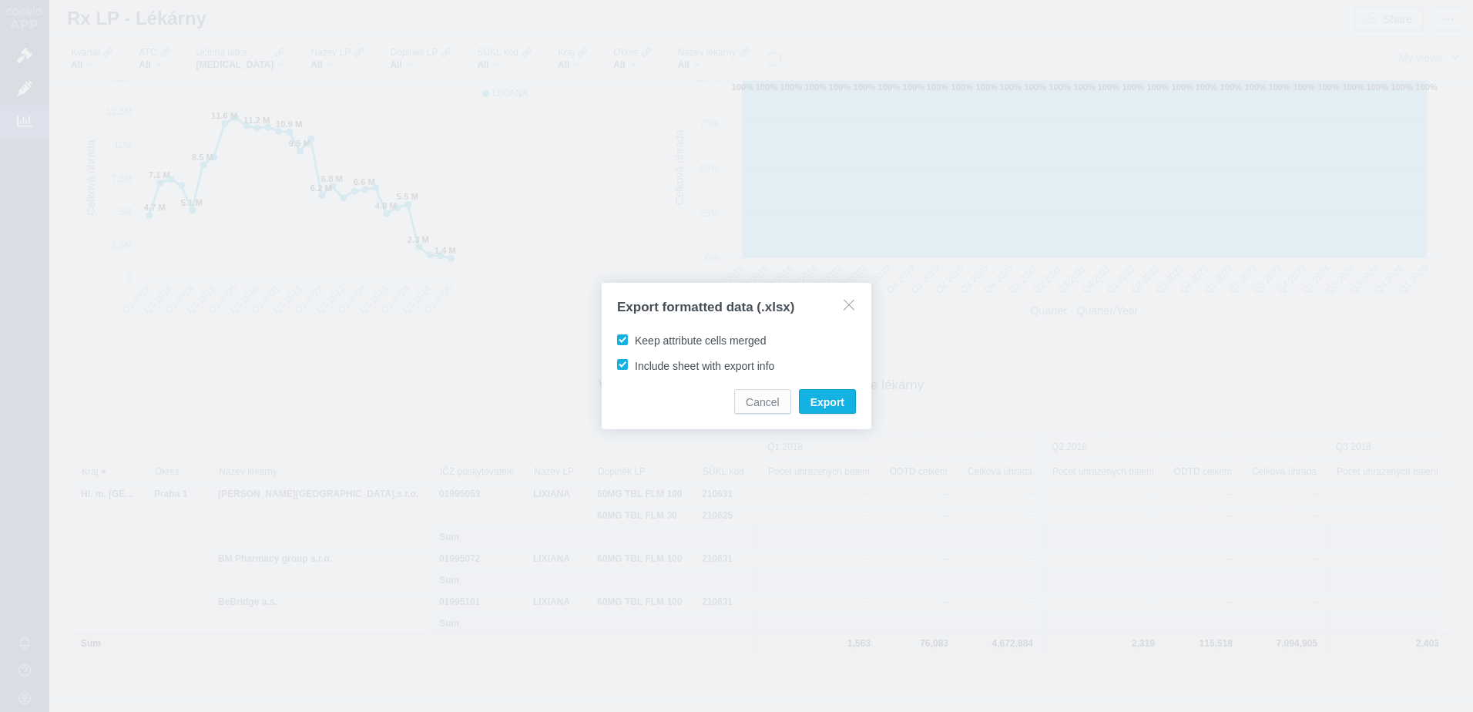
click at [628, 338] on label "Keep attribute cells merged" at bounding box center [694, 339] width 159 height 15
click at [632, 338] on input "Keep attribute cells merged" at bounding box center [637, 337] width 10 height 10
checkbox input "false"
click at [839, 397] on span "Export" at bounding box center [827, 401] width 34 height 15
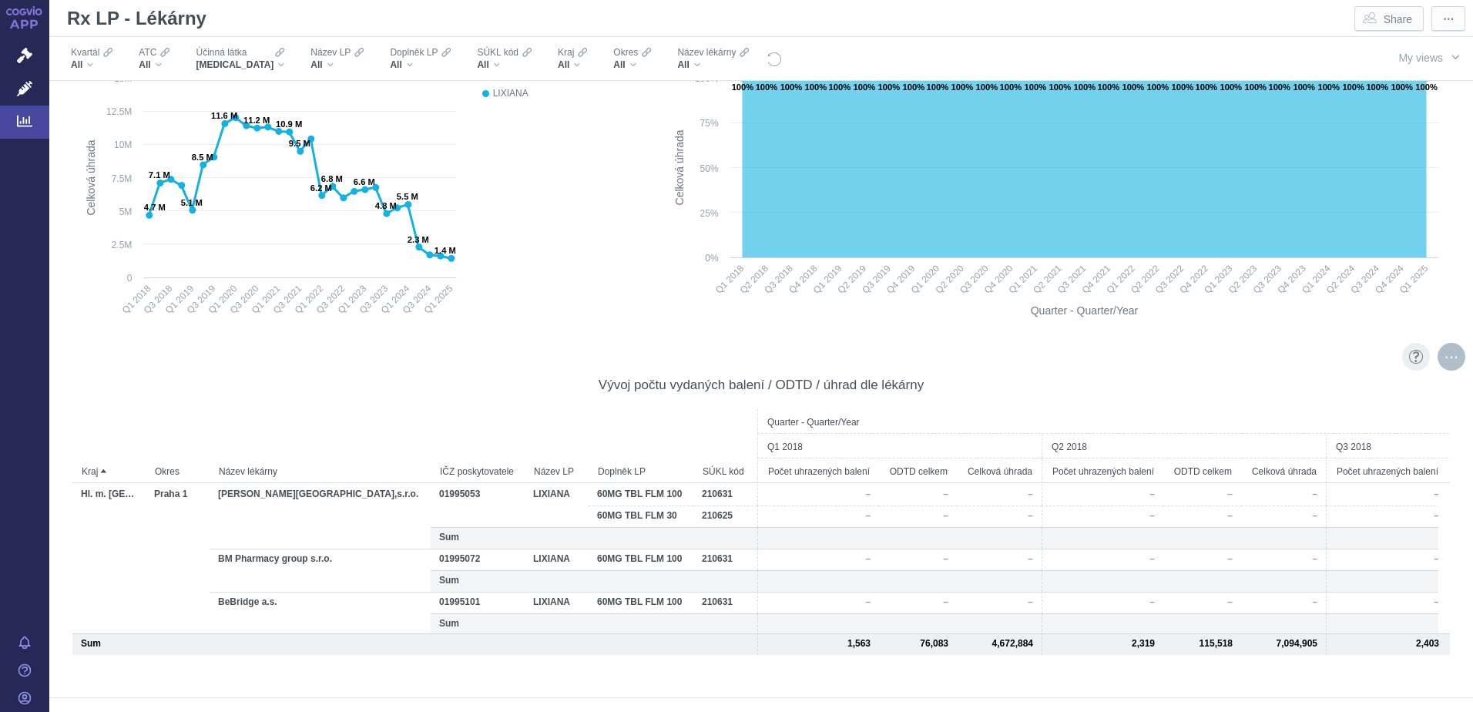
click at [1437, 355] on div "More actions" at bounding box center [1451, 357] width 28 height 28
click at [1280, 393] on span "Export" at bounding box center [1316, 390] width 169 height 15
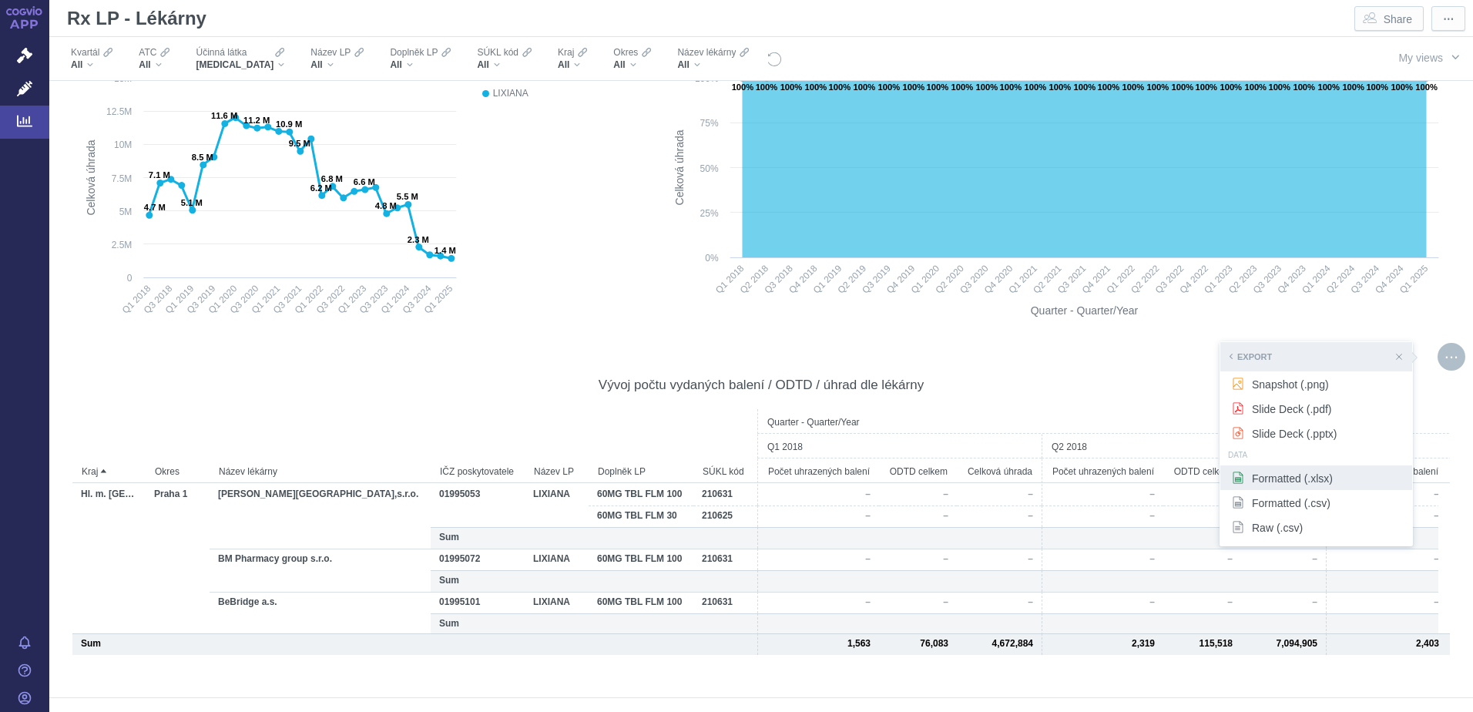
click at [1275, 474] on span "Formatted (.xlsx)" at bounding box center [1316, 477] width 169 height 15
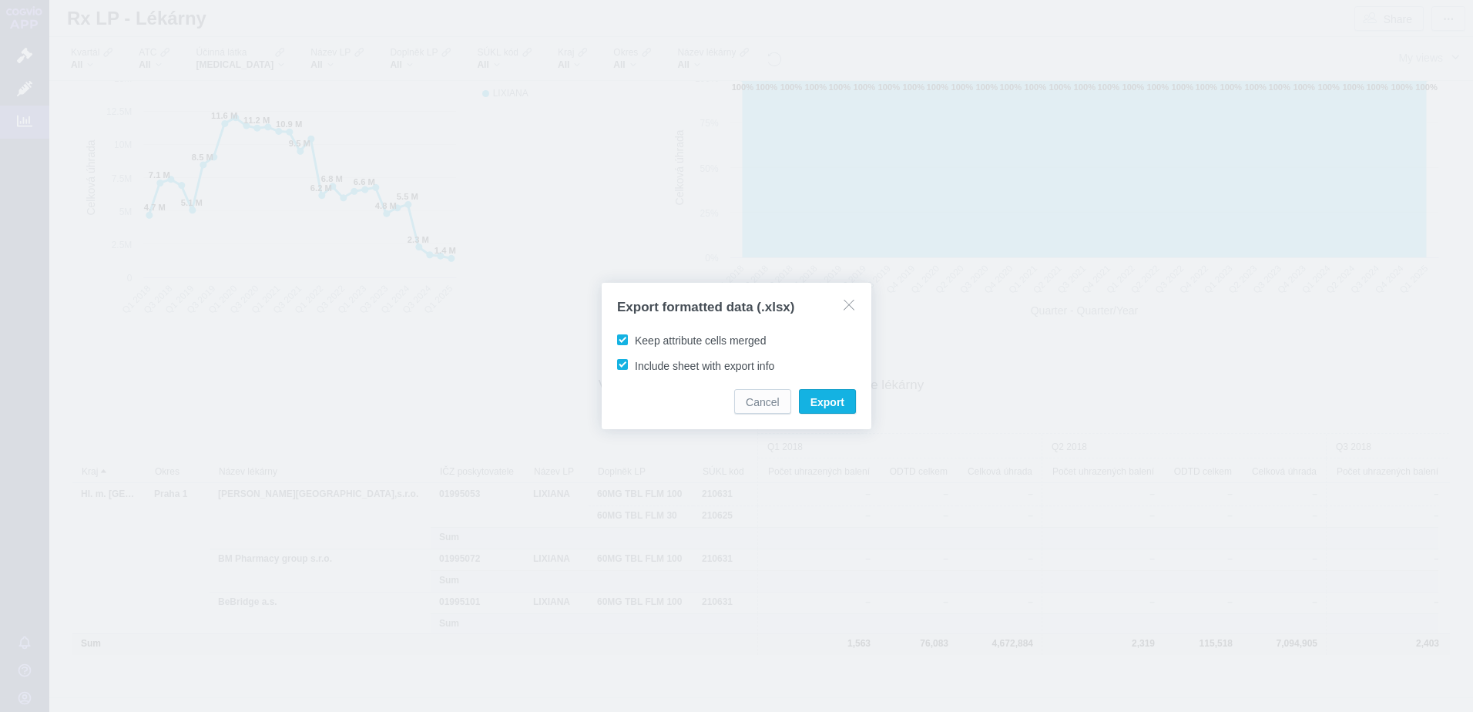
click at [635, 337] on span "Keep attribute cells merged" at bounding box center [700, 340] width 131 height 12
click at [632, 337] on input "Keep attribute cells merged" at bounding box center [637, 337] width 10 height 10
checkbox input "false"
click at [828, 404] on span "Export" at bounding box center [827, 401] width 34 height 15
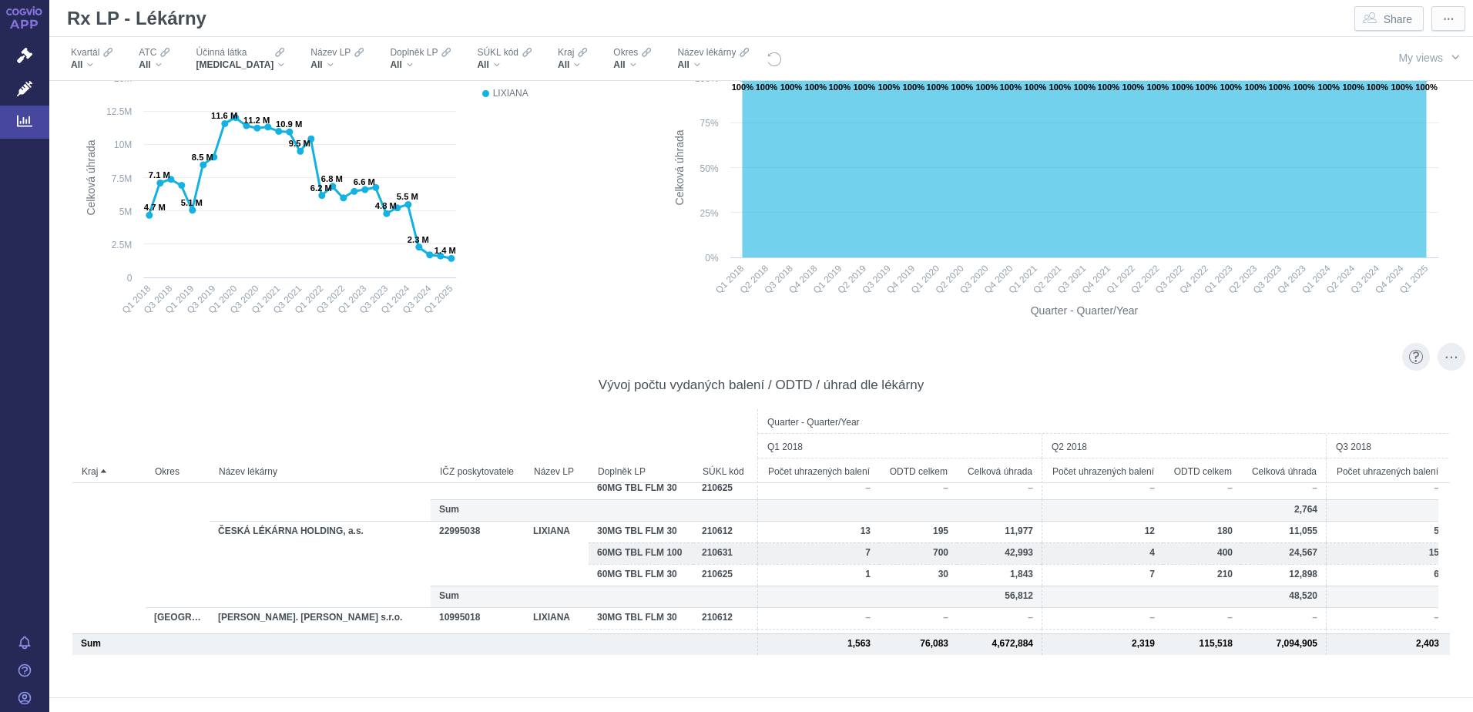
scroll to position [0, 0]
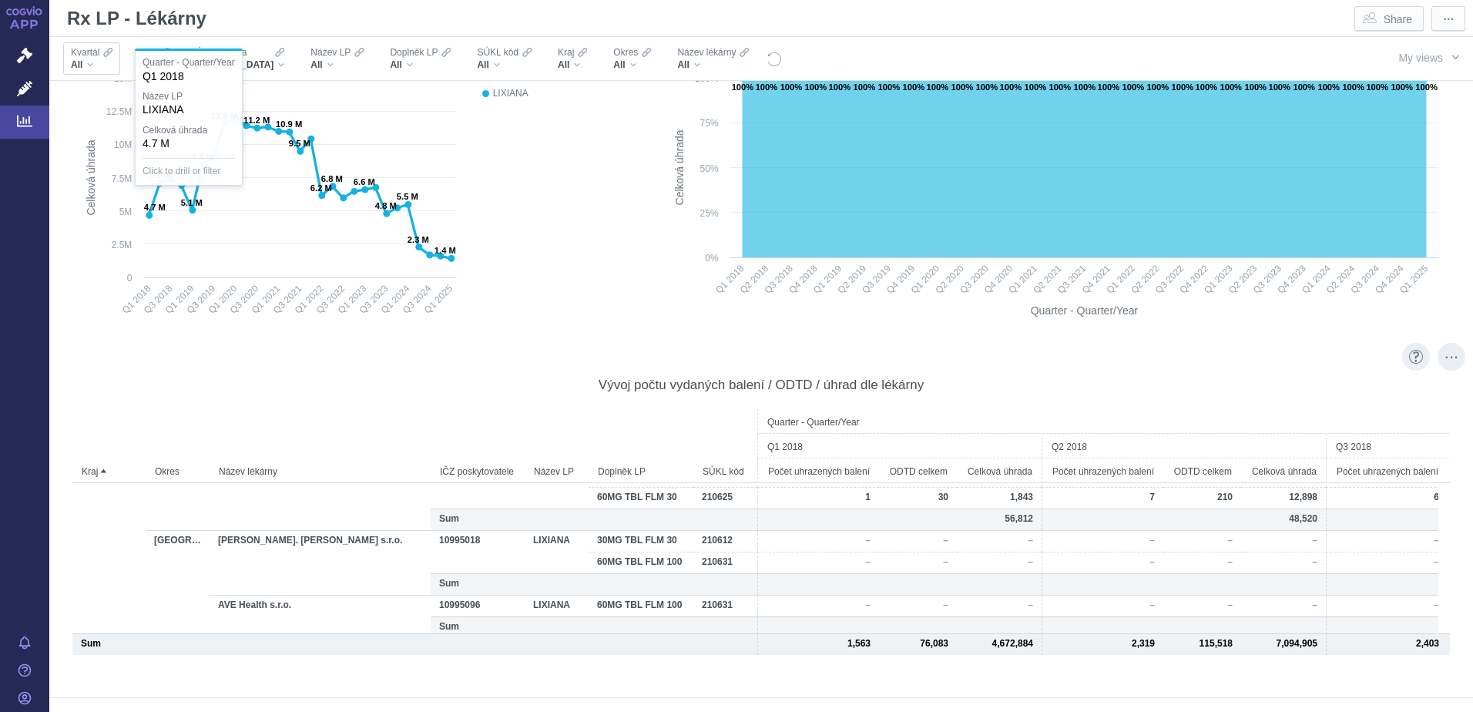
click at [106, 61] on div "All" at bounding box center [92, 65] width 42 height 12
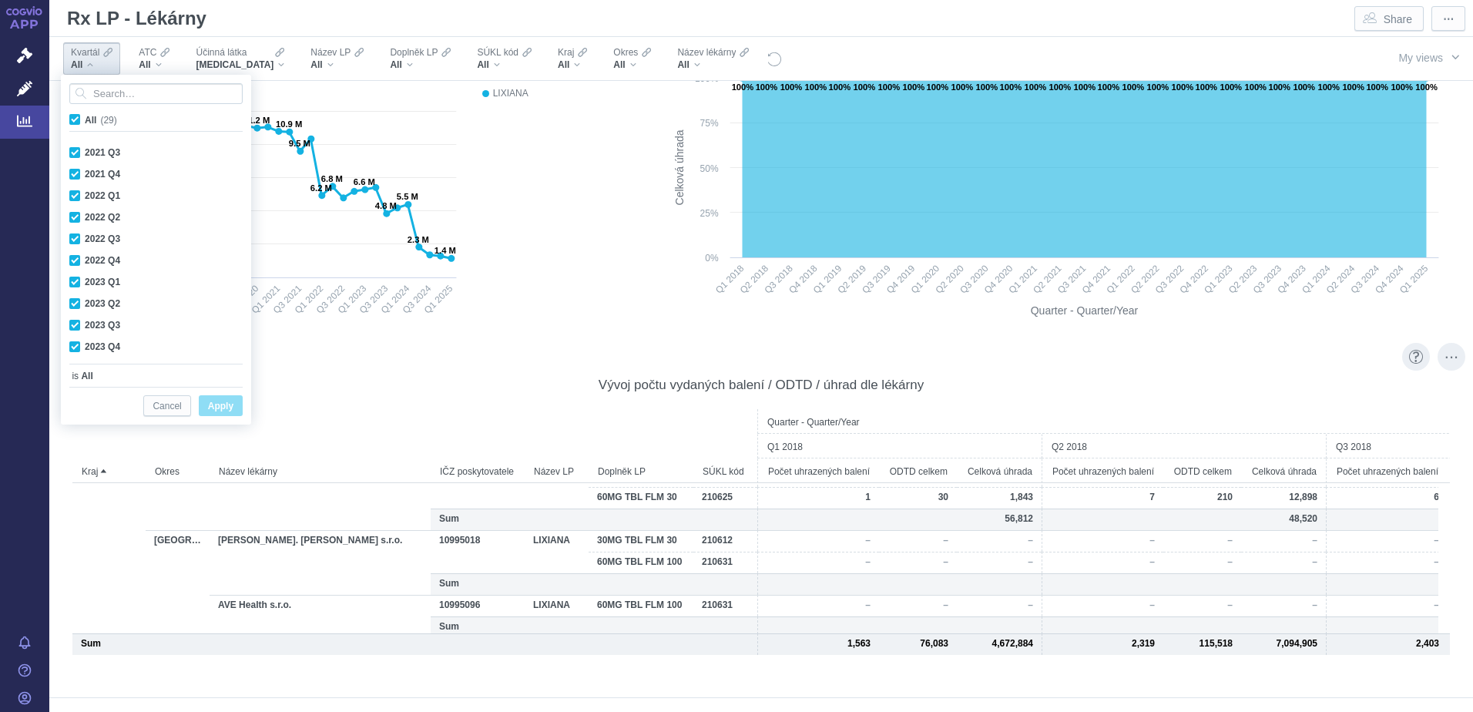
scroll to position [410, 0]
click at [431, 371] on div "Vývoj počtu vydaných balení / ODTD / úhrad dle lékárny" at bounding box center [760, 383] width 1377 height 35
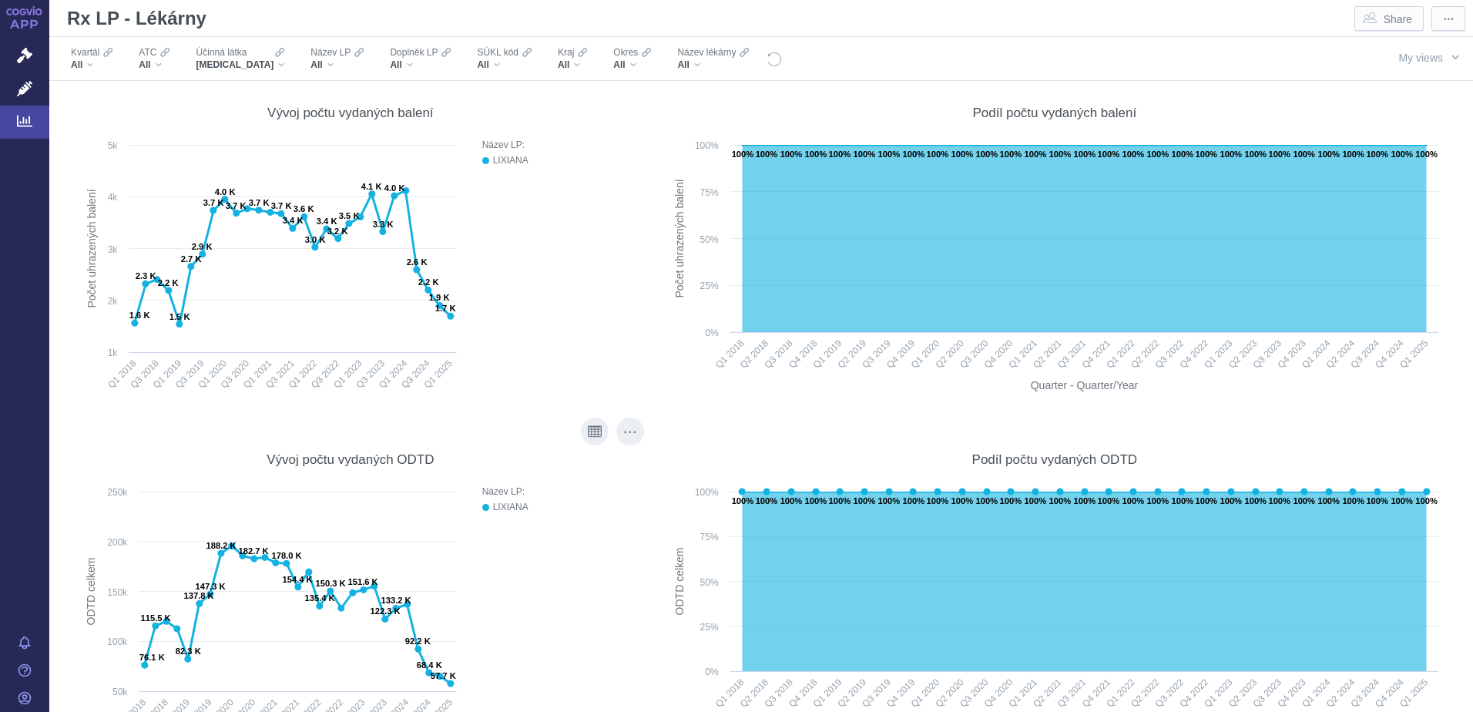
scroll to position [0, 0]
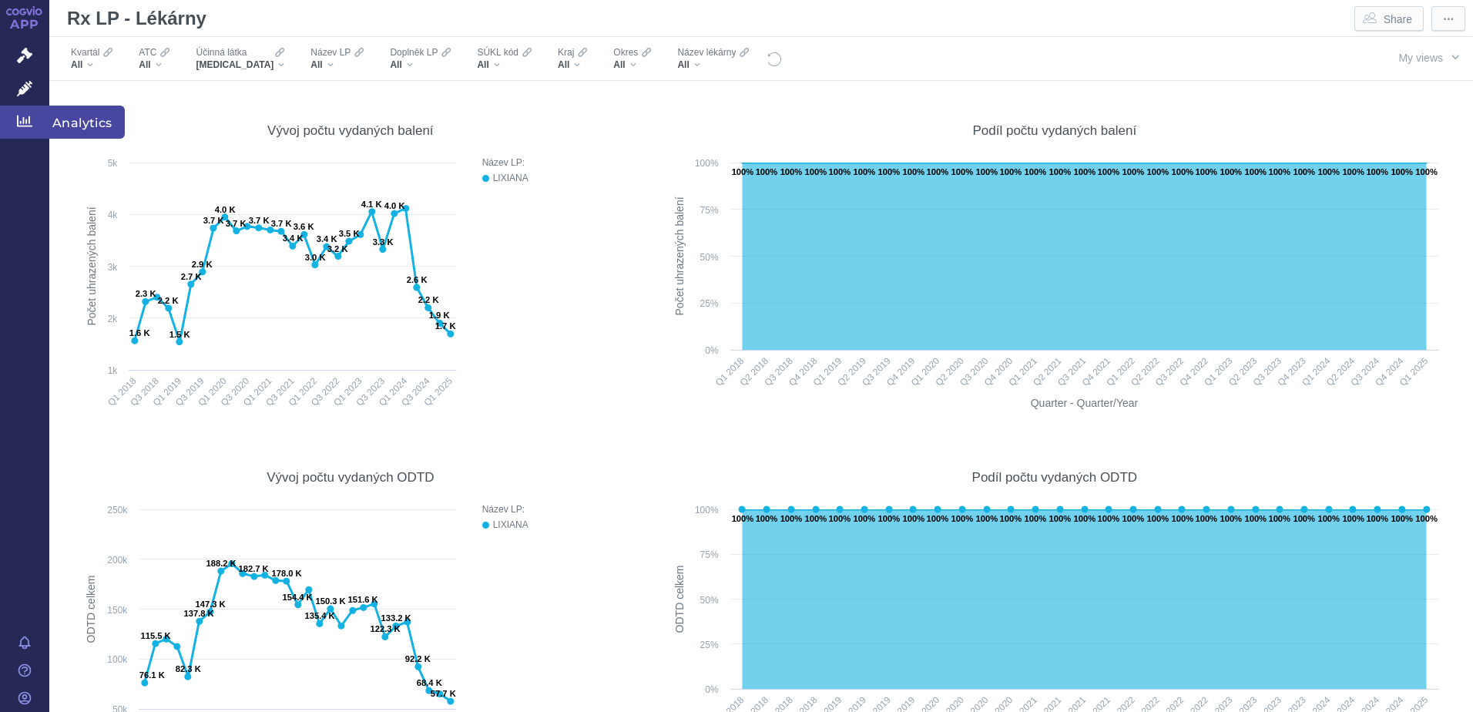
click at [21, 118] on icon at bounding box center [24, 120] width 15 height 15
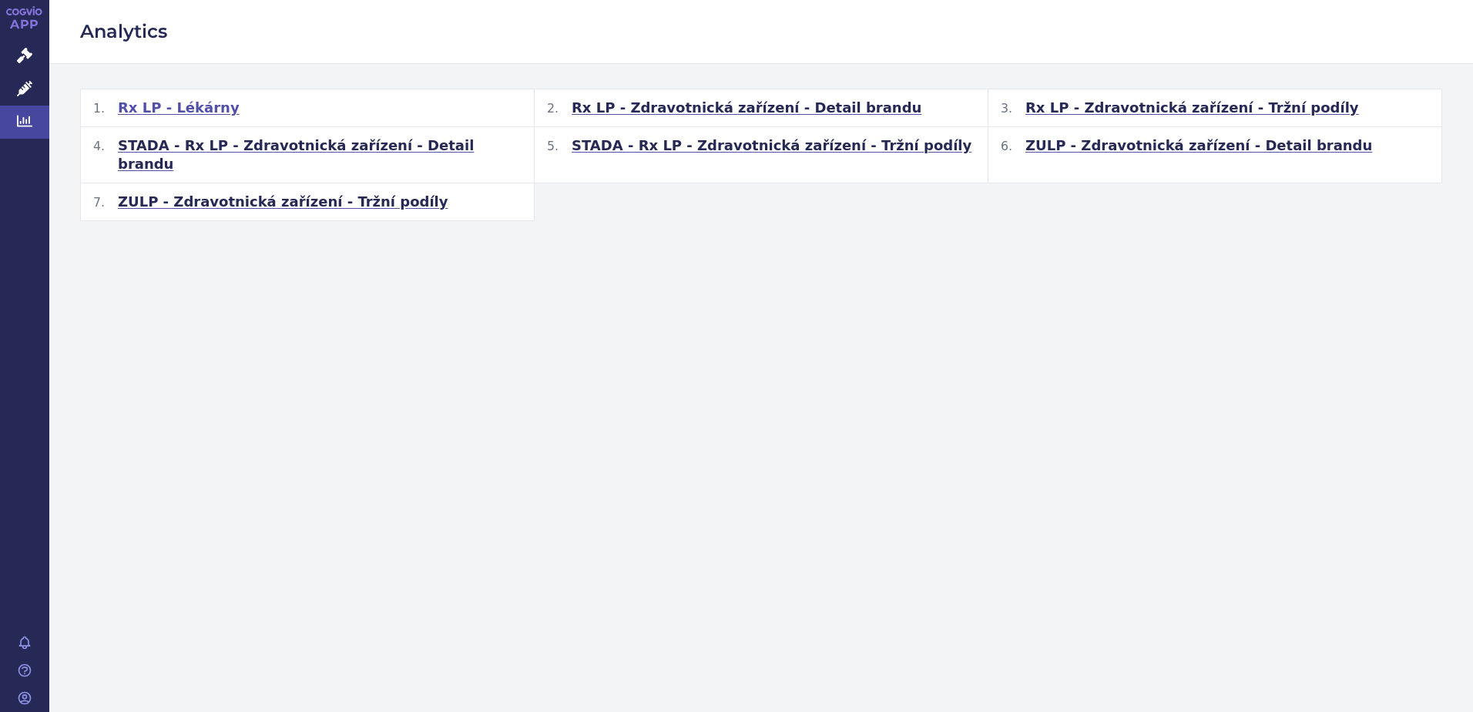
click at [189, 107] on span "Rx LP - Lékárny" at bounding box center [179, 108] width 122 height 18
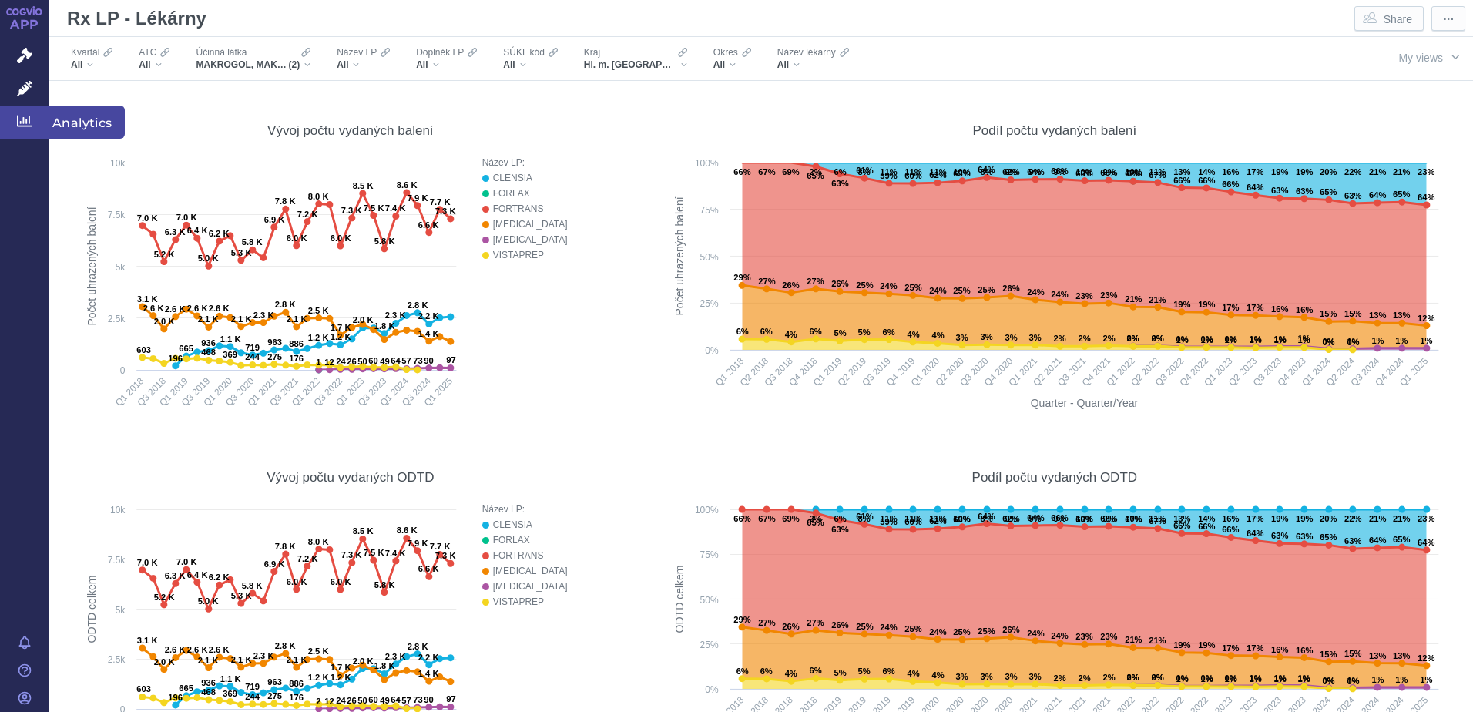
click at [102, 124] on span "Analytics" at bounding box center [86, 122] width 75 height 32
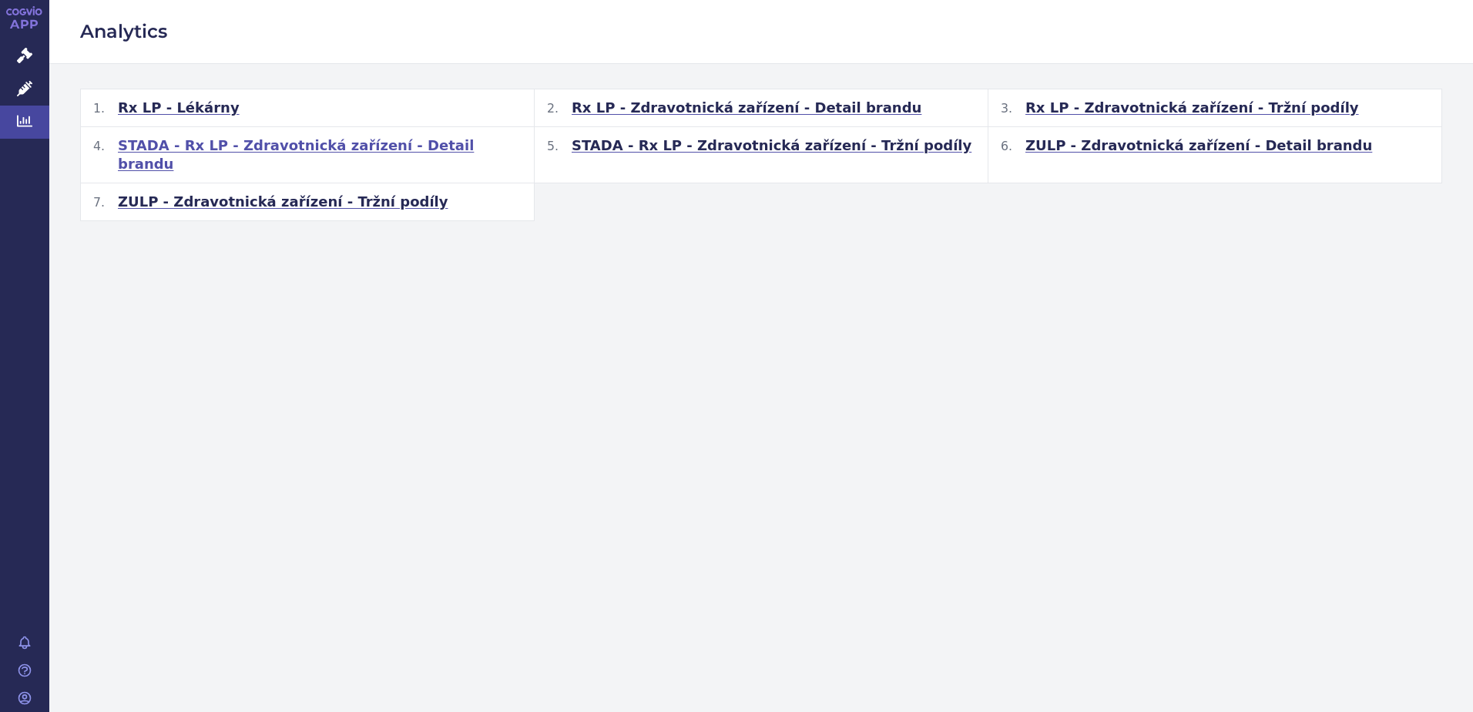
click at [263, 144] on span "STADA - Rx LP - Zdravotnická zařízení - Detail brandu" at bounding box center [320, 154] width 404 height 37
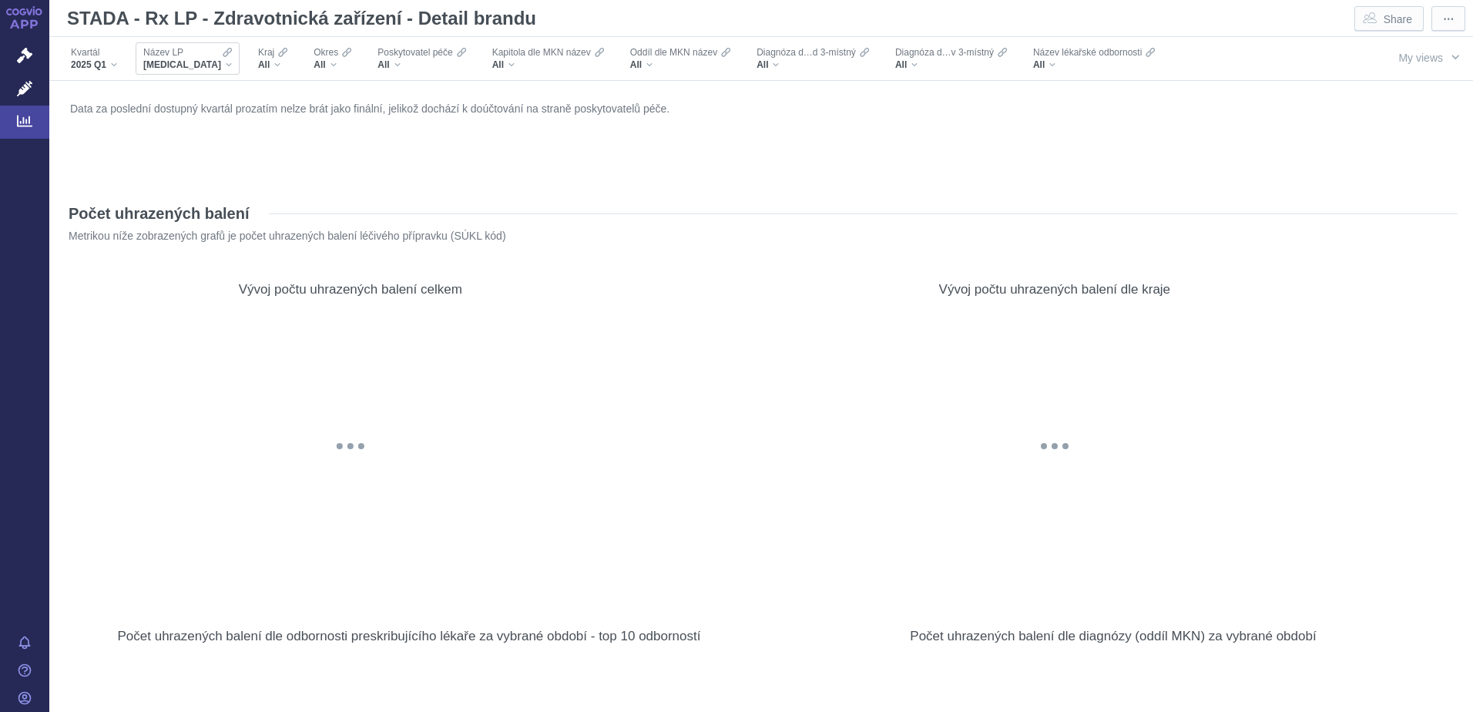
click at [189, 62] on div "XARELTO" at bounding box center [187, 65] width 89 height 12
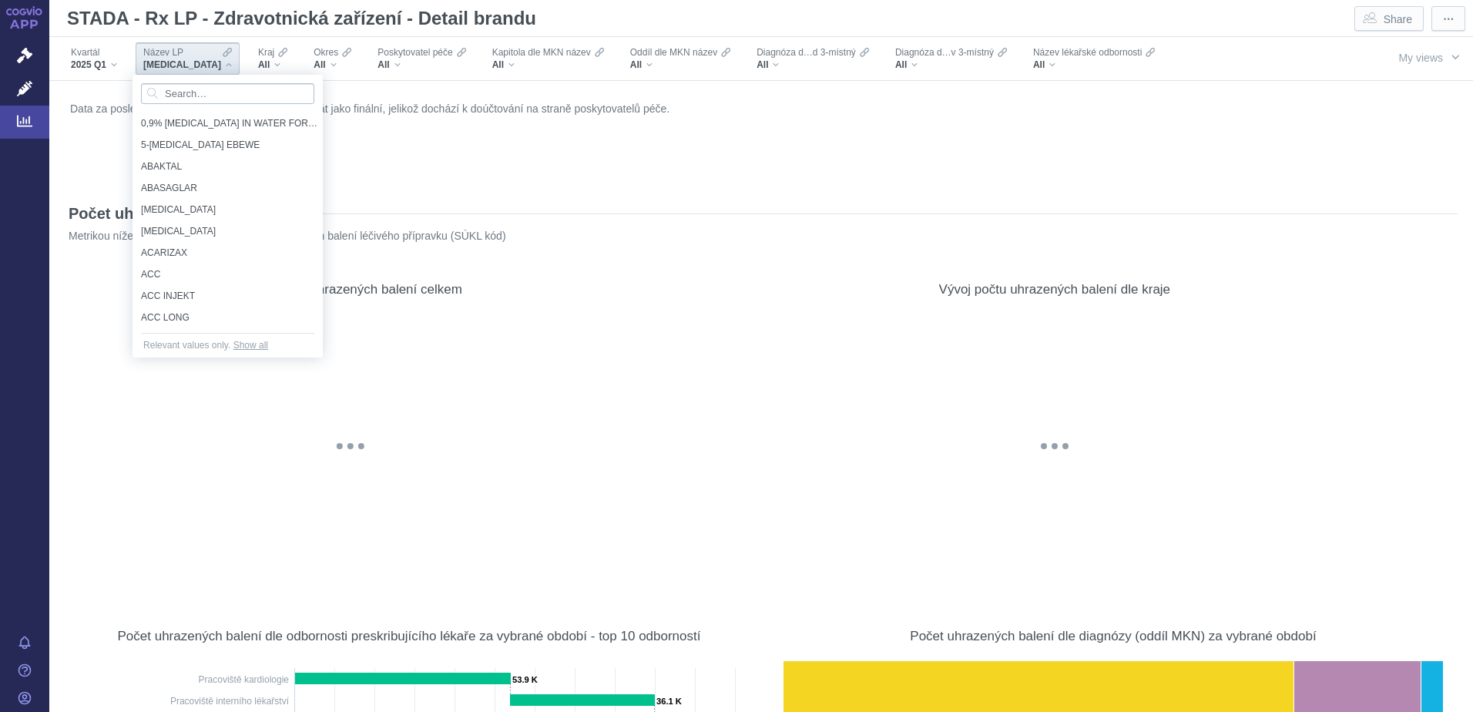
click at [199, 92] on input "Search attribute values" at bounding box center [227, 93] width 173 height 21
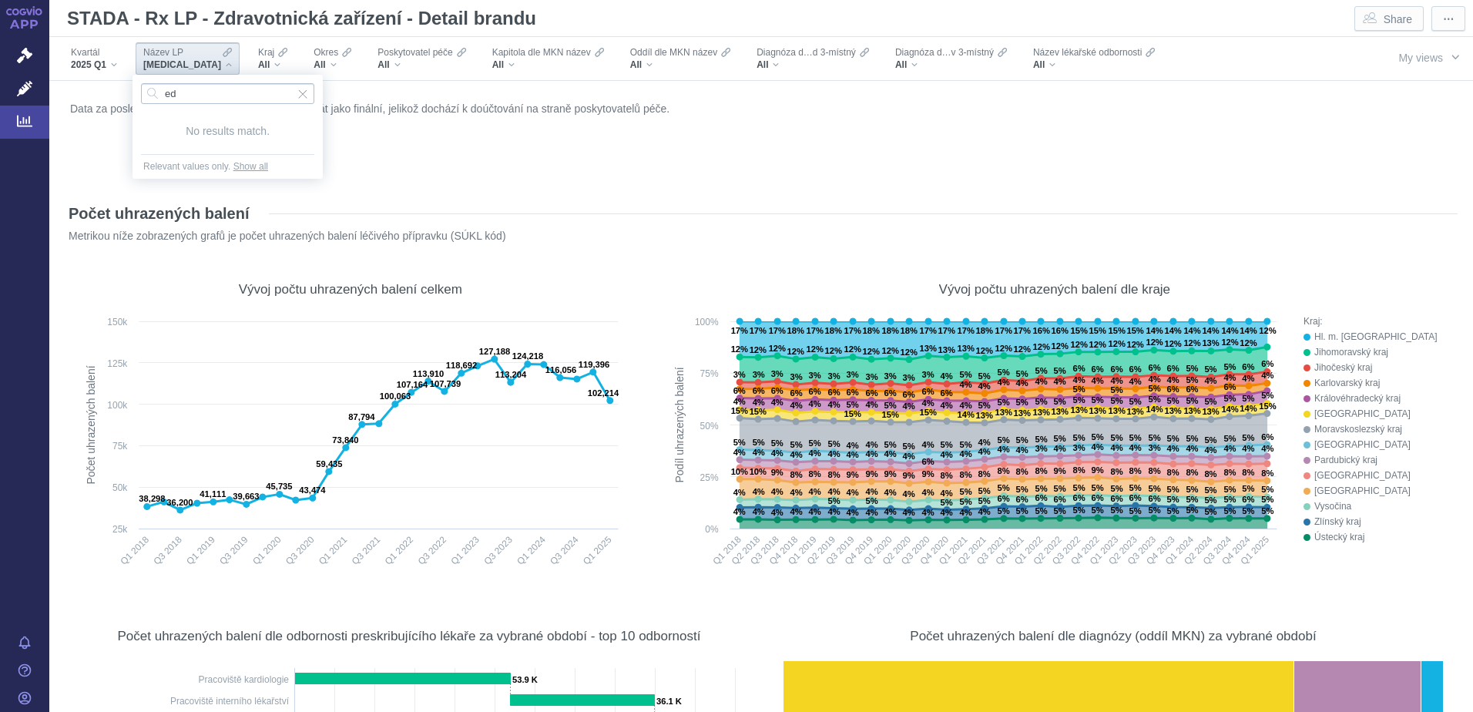
type input "e"
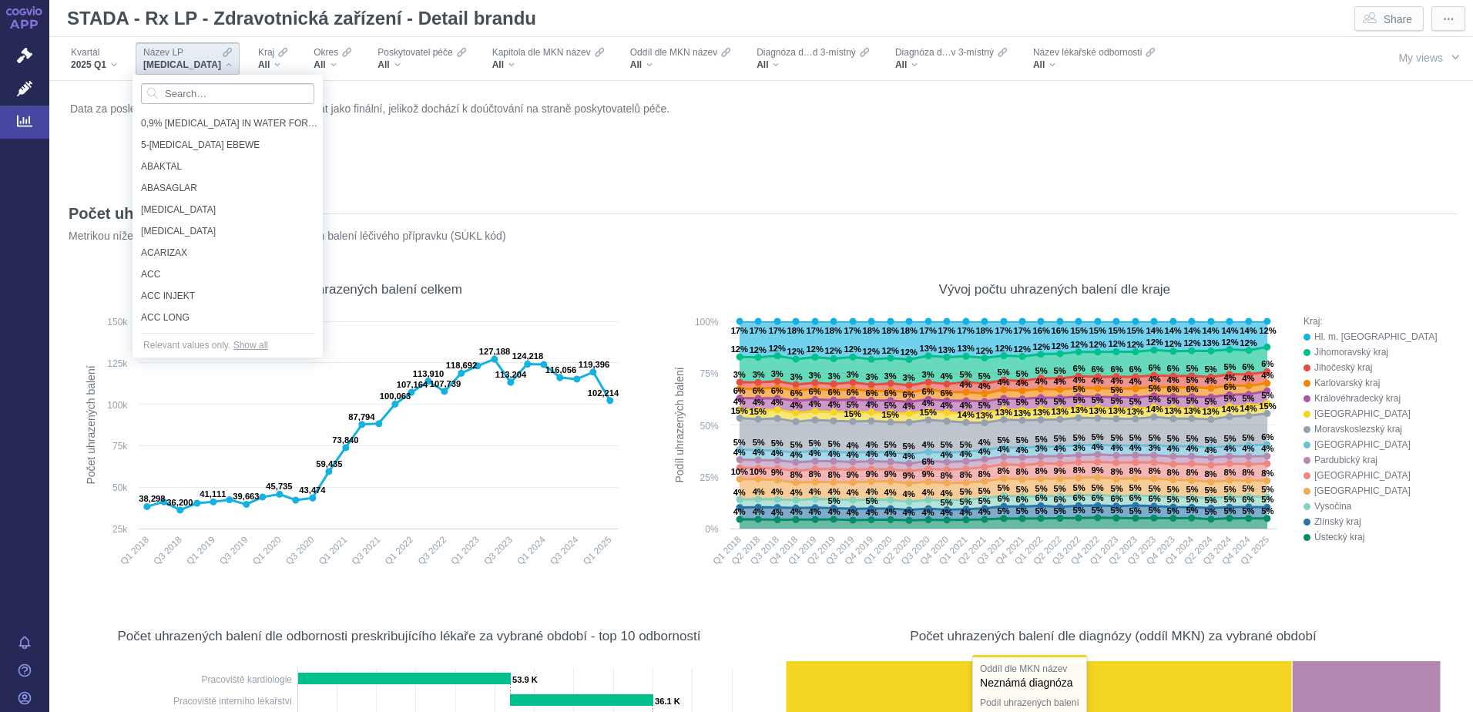
click at [223, 95] on input "Search attribute values" at bounding box center [227, 93] width 173 height 21
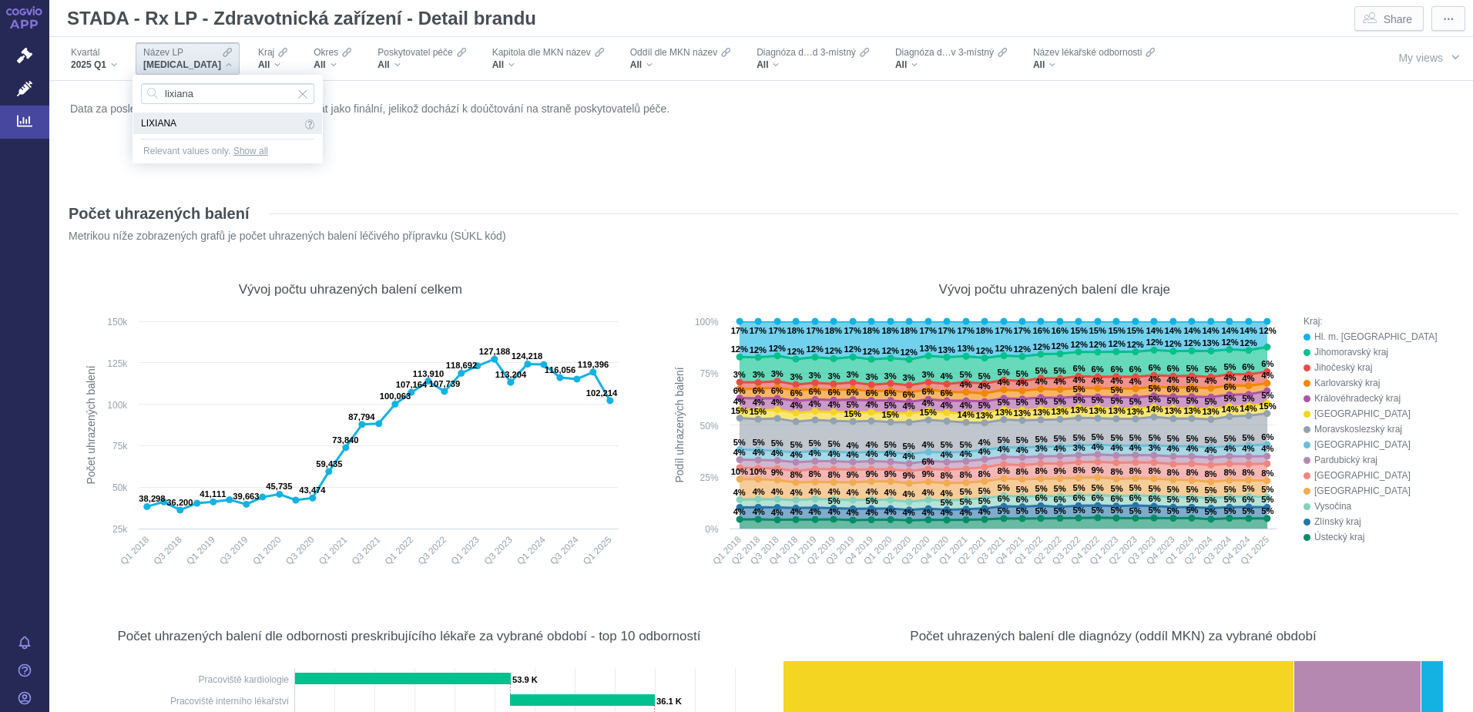
type input "lixiana"
click at [148, 129] on span "LIXIANA" at bounding box center [221, 123] width 160 height 17
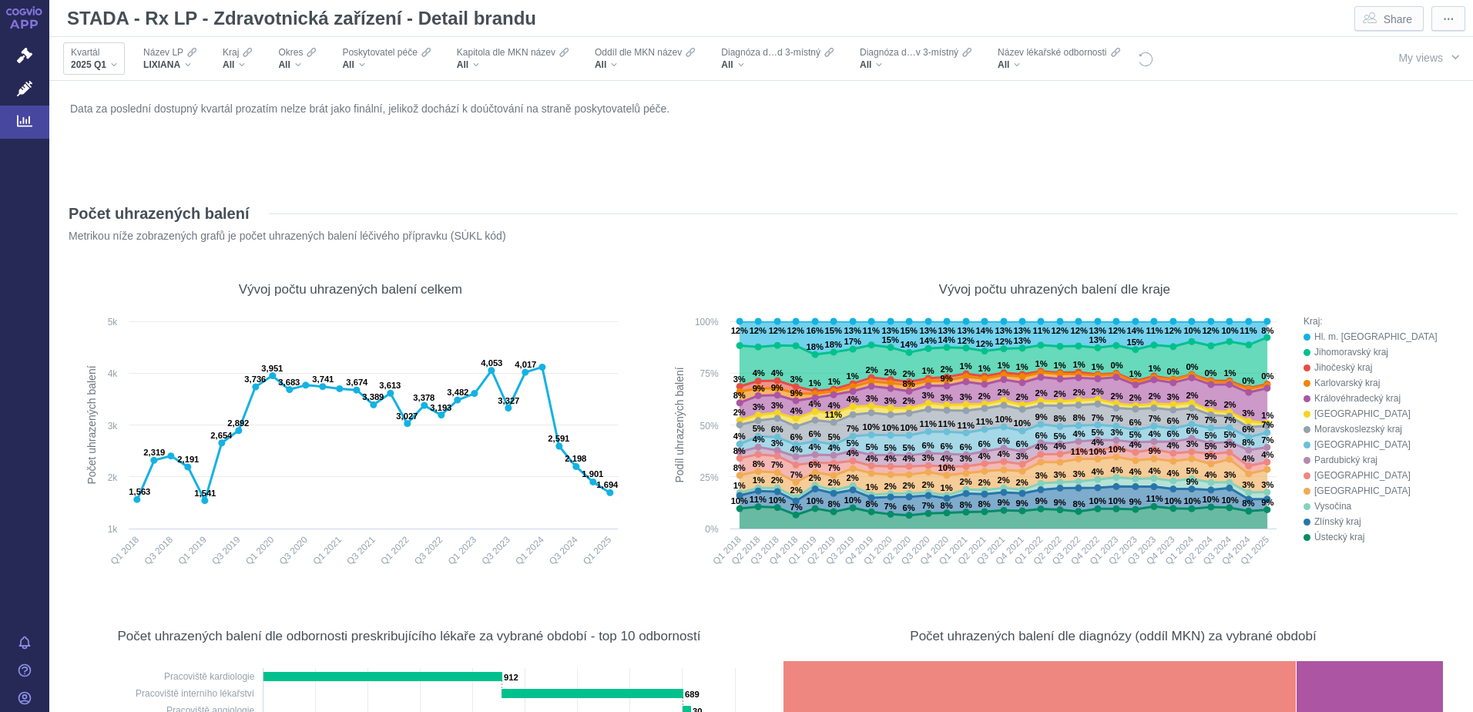
click at [109, 61] on div "2025 Q1" at bounding box center [94, 65] width 46 height 12
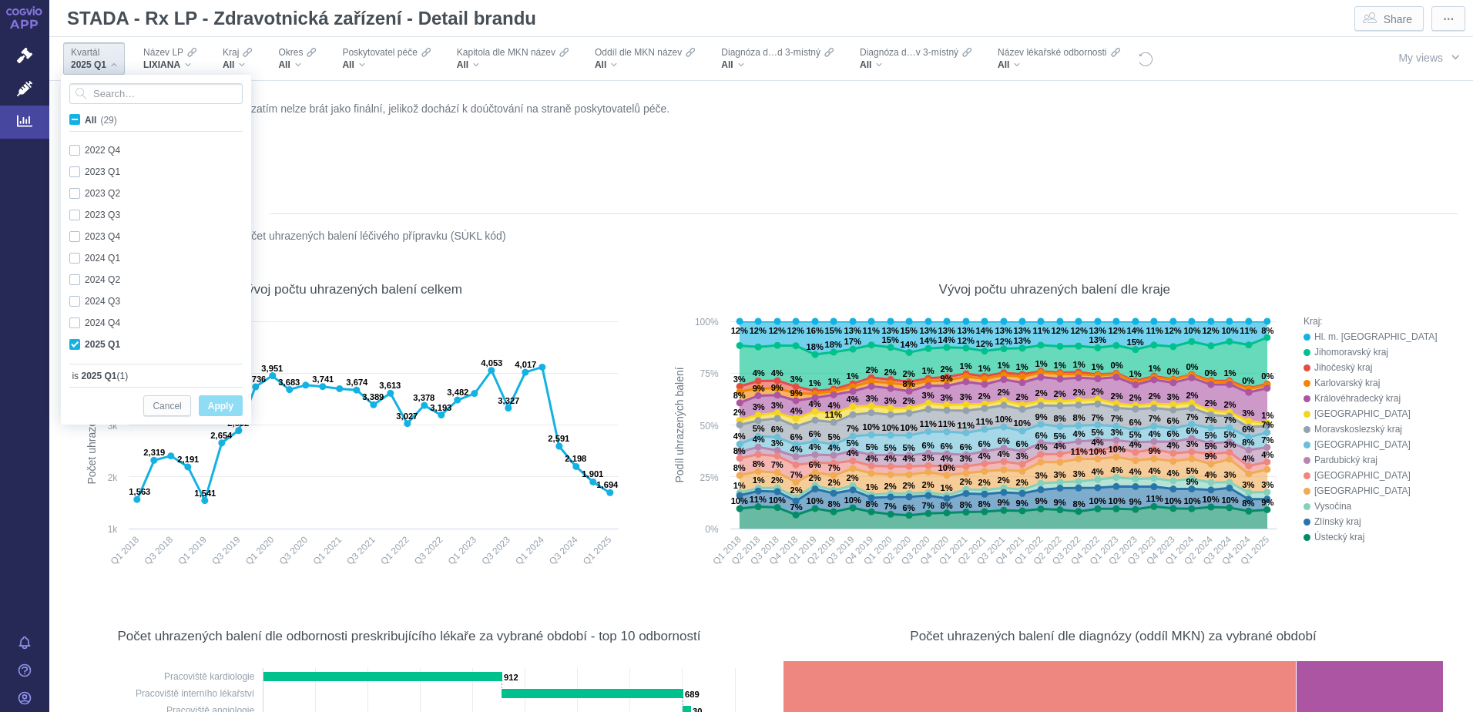
click at [364, 154] on div "Data za poslední dostupný kvartál prozatím nelze brát jako finální, jelikož doc…" at bounding box center [760, 139] width 1389 height 82
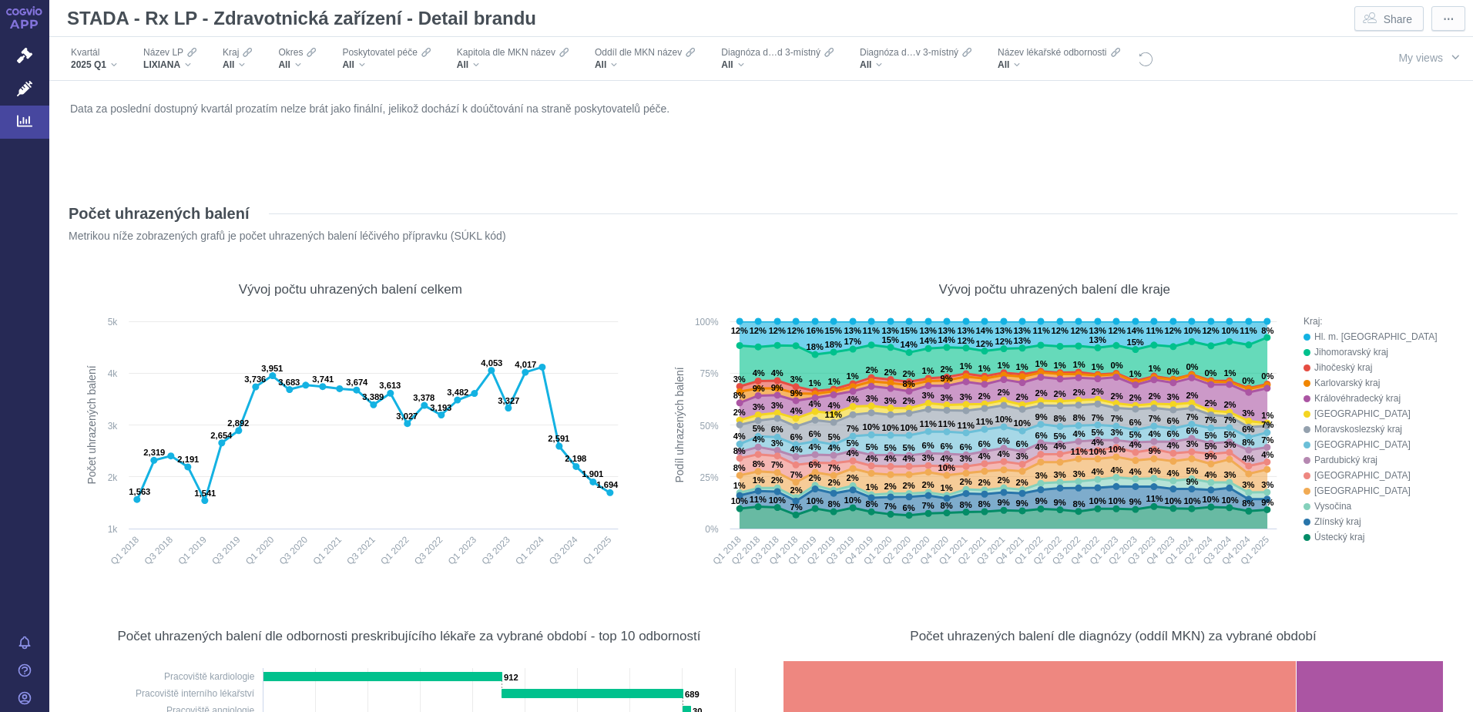
scroll to position [4775, 0]
click at [186, 59] on div "LIXIANA" at bounding box center [169, 65] width 53 height 12
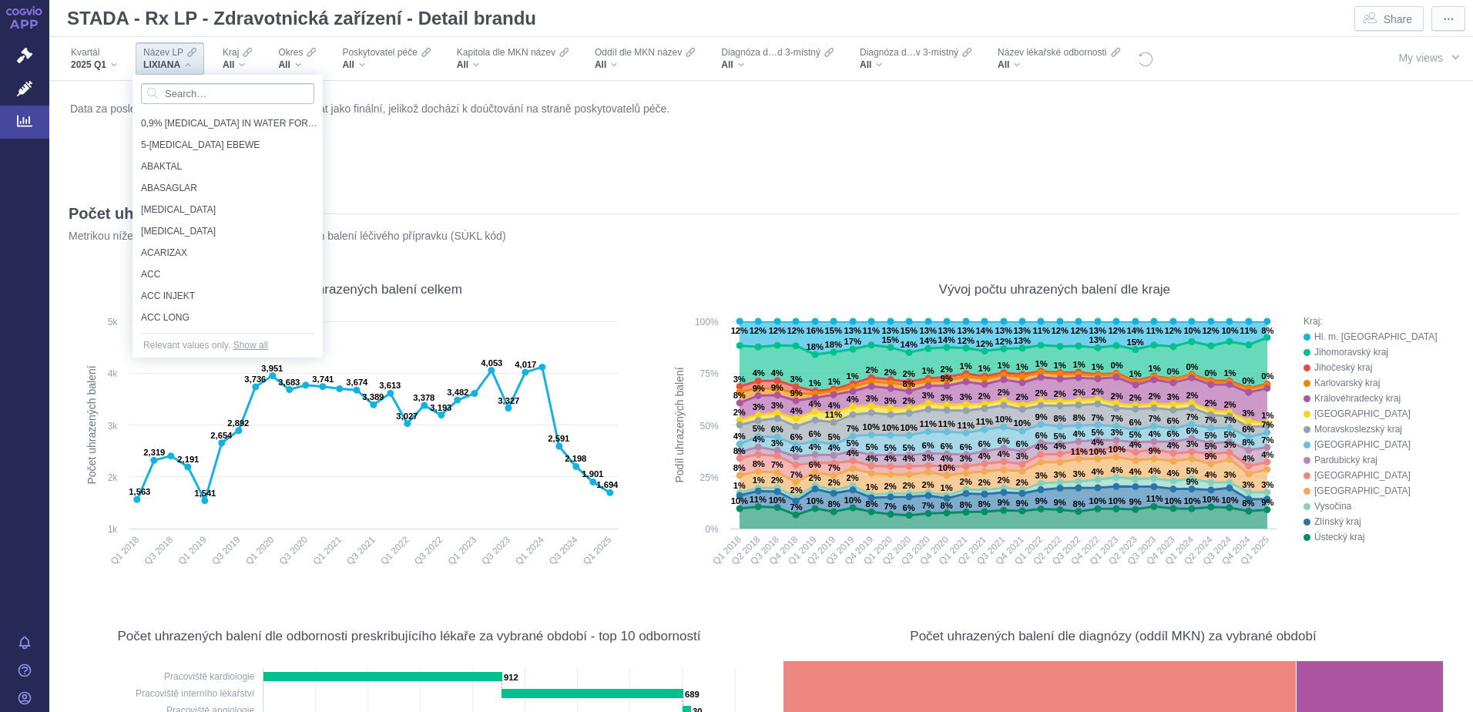
click at [216, 95] on input "Search attribute values" at bounding box center [227, 93] width 173 height 21
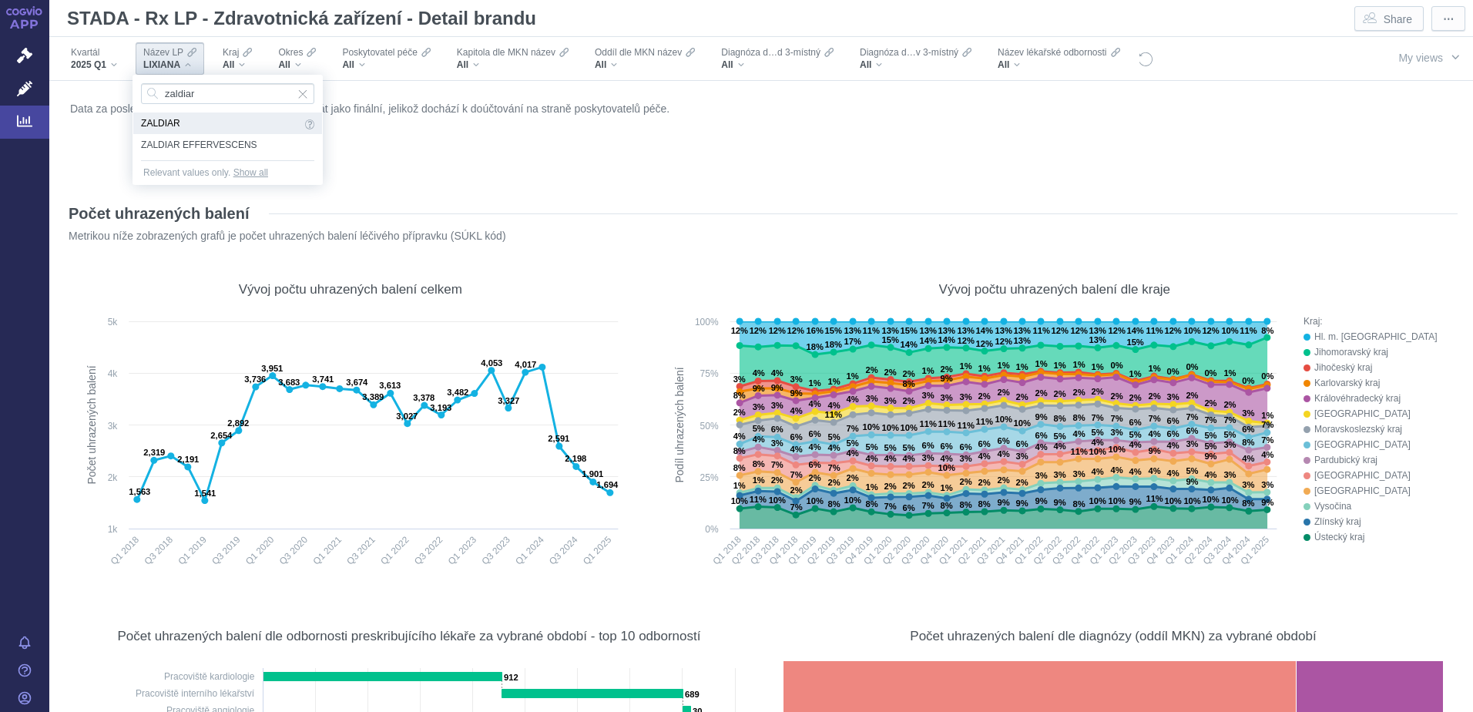
type input "zaldiar"
click at [172, 122] on span "ZALDIAR" at bounding box center [221, 123] width 160 height 17
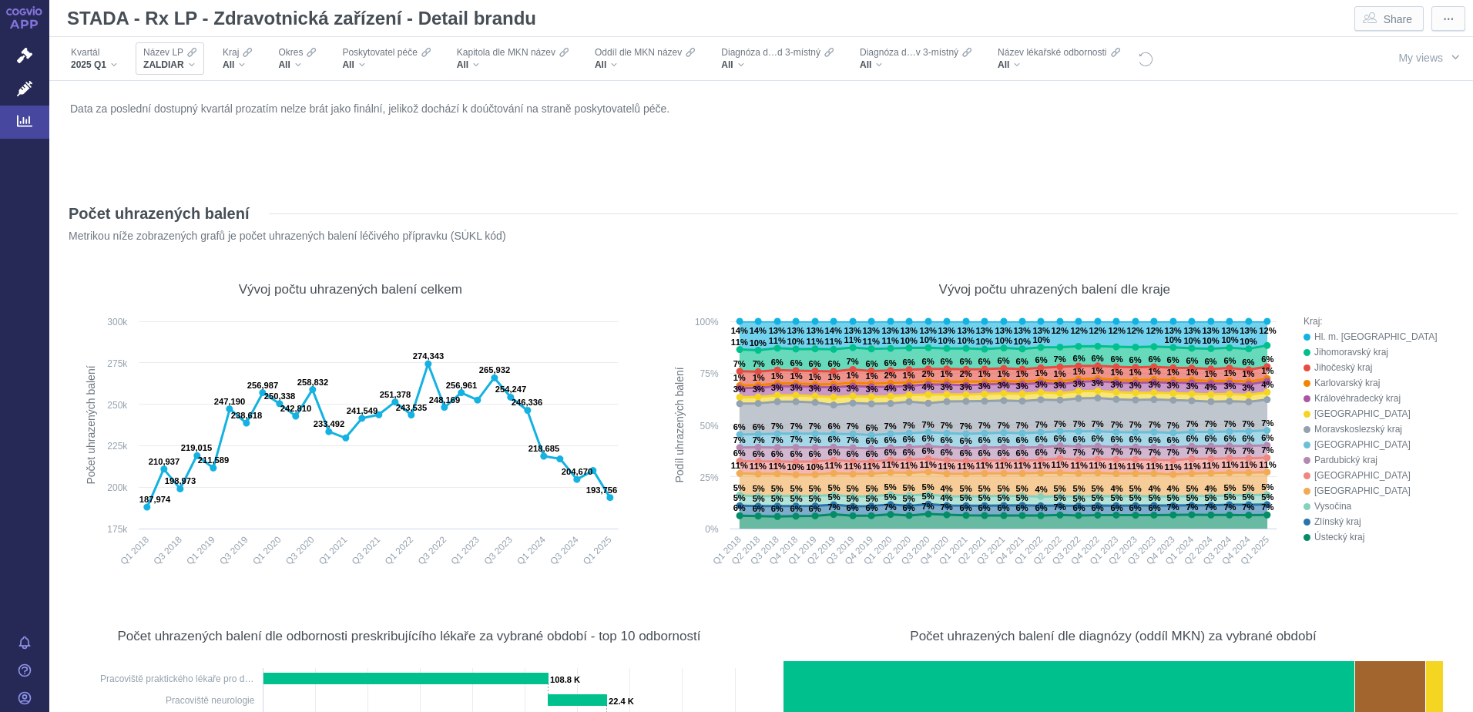
click at [193, 68] on div "ZALDIAR" at bounding box center [169, 65] width 53 height 12
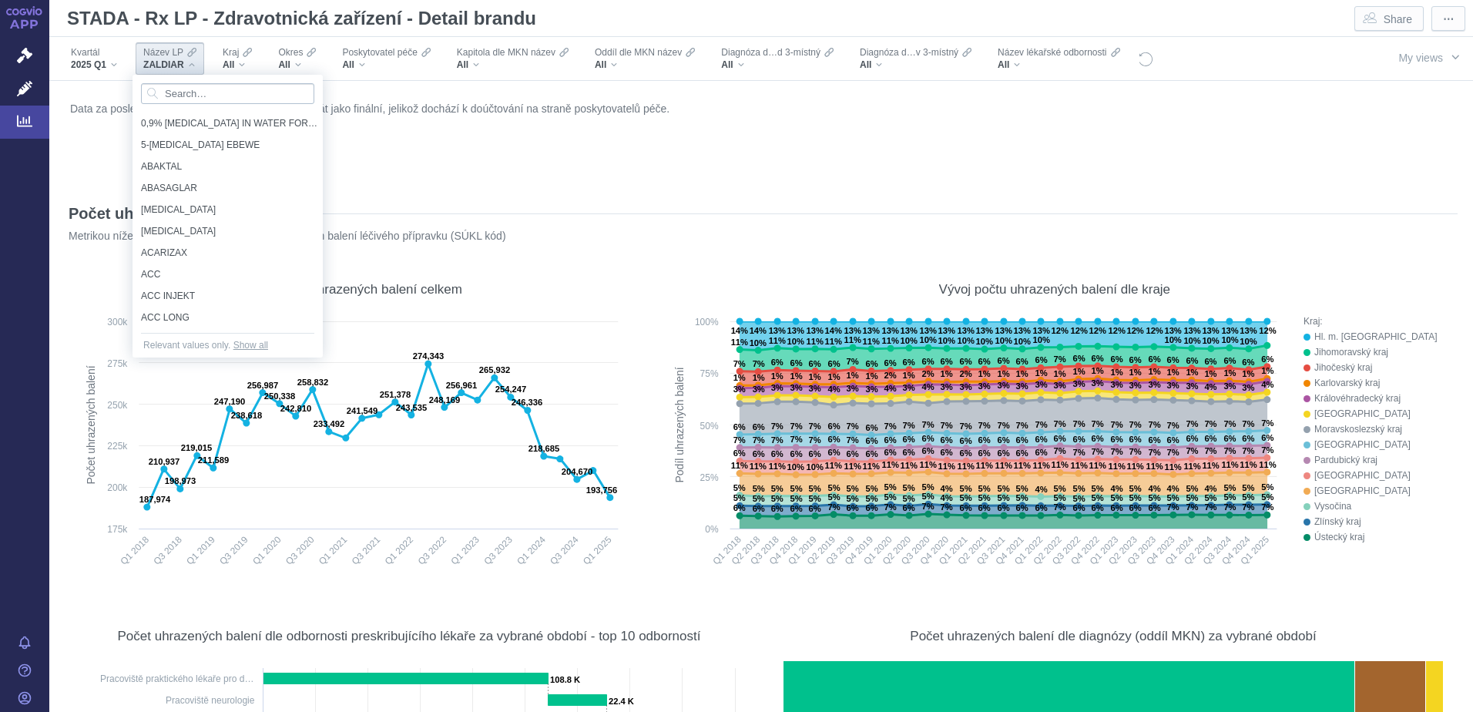
click at [226, 96] on input "Search attribute values" at bounding box center [227, 93] width 173 height 21
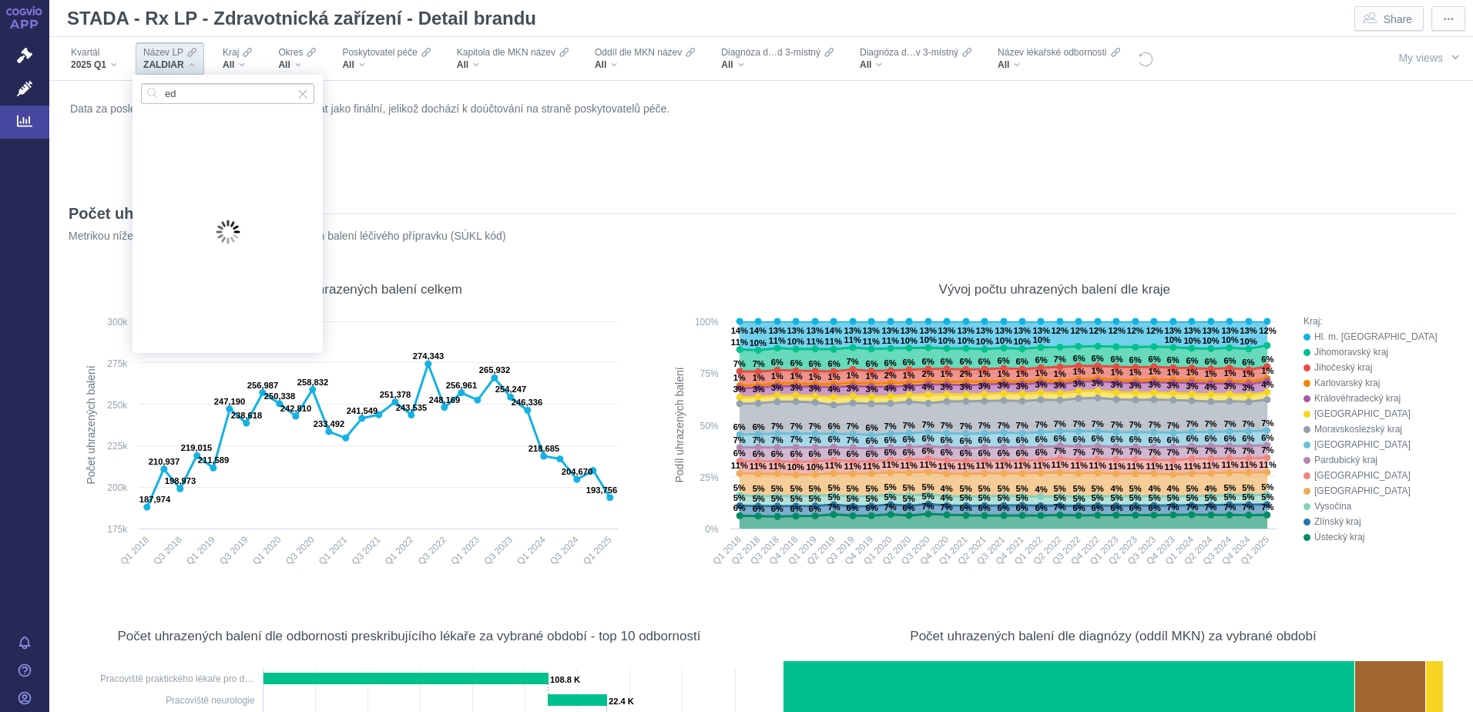
type input "e"
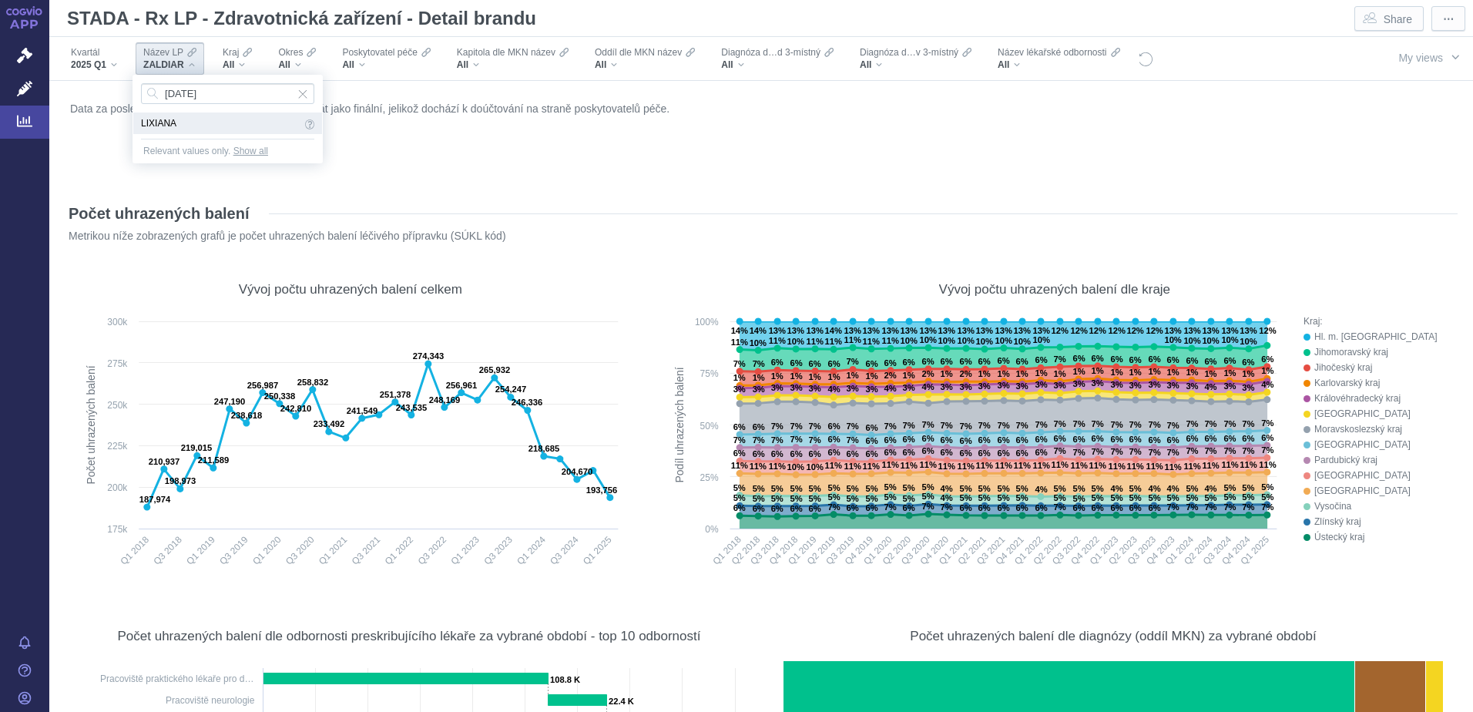
type input "lixia"
click at [155, 119] on span "LIXIANA" at bounding box center [221, 123] width 160 height 17
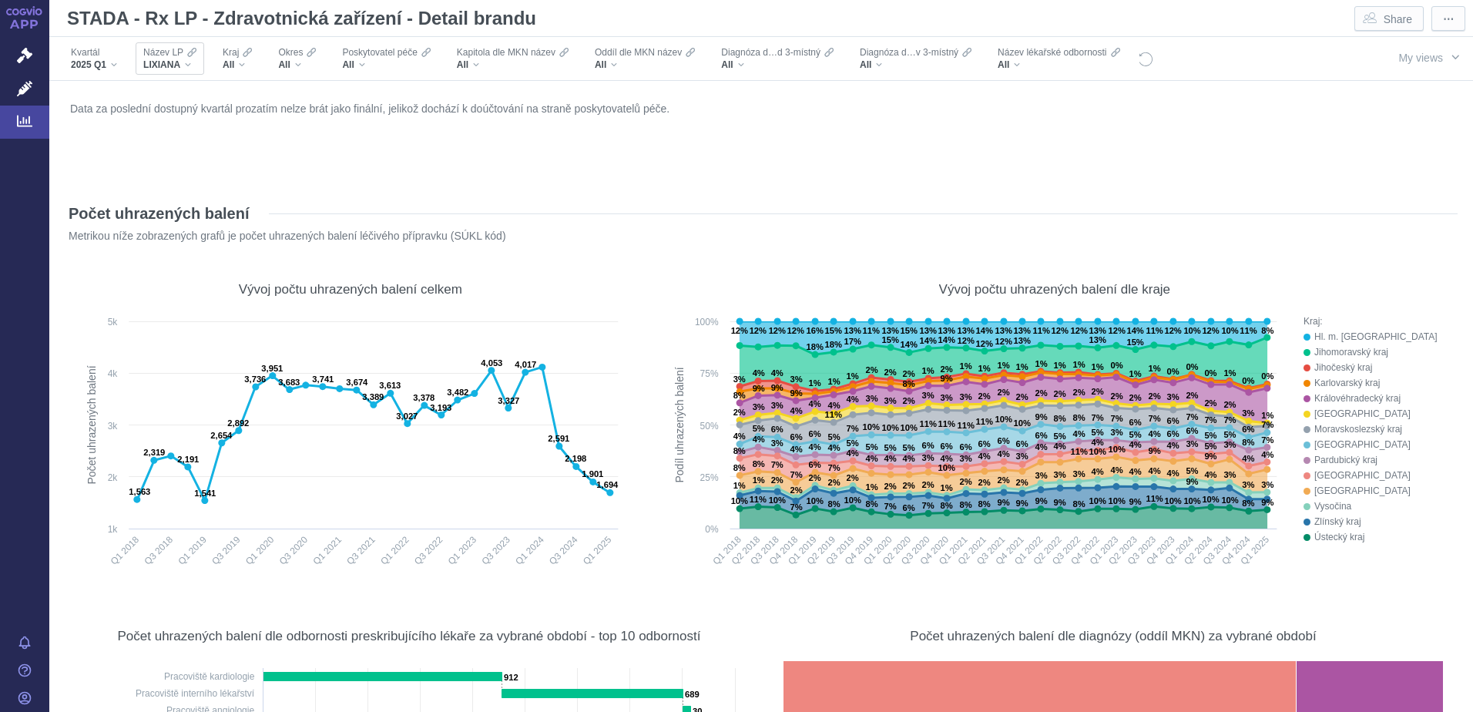
click at [193, 59] on div "LIXIANA" at bounding box center [169, 65] width 53 height 12
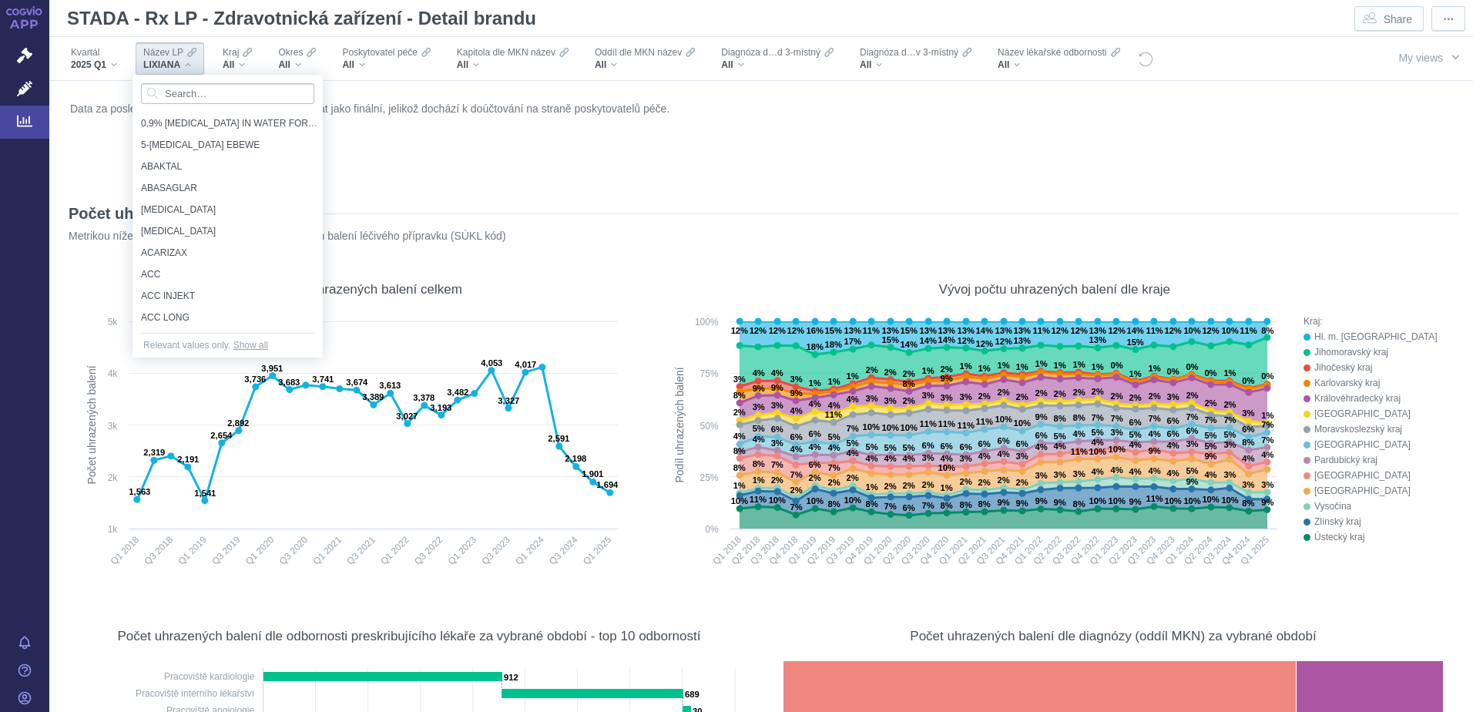
click at [192, 98] on input "Search attribute values" at bounding box center [227, 93] width 173 height 21
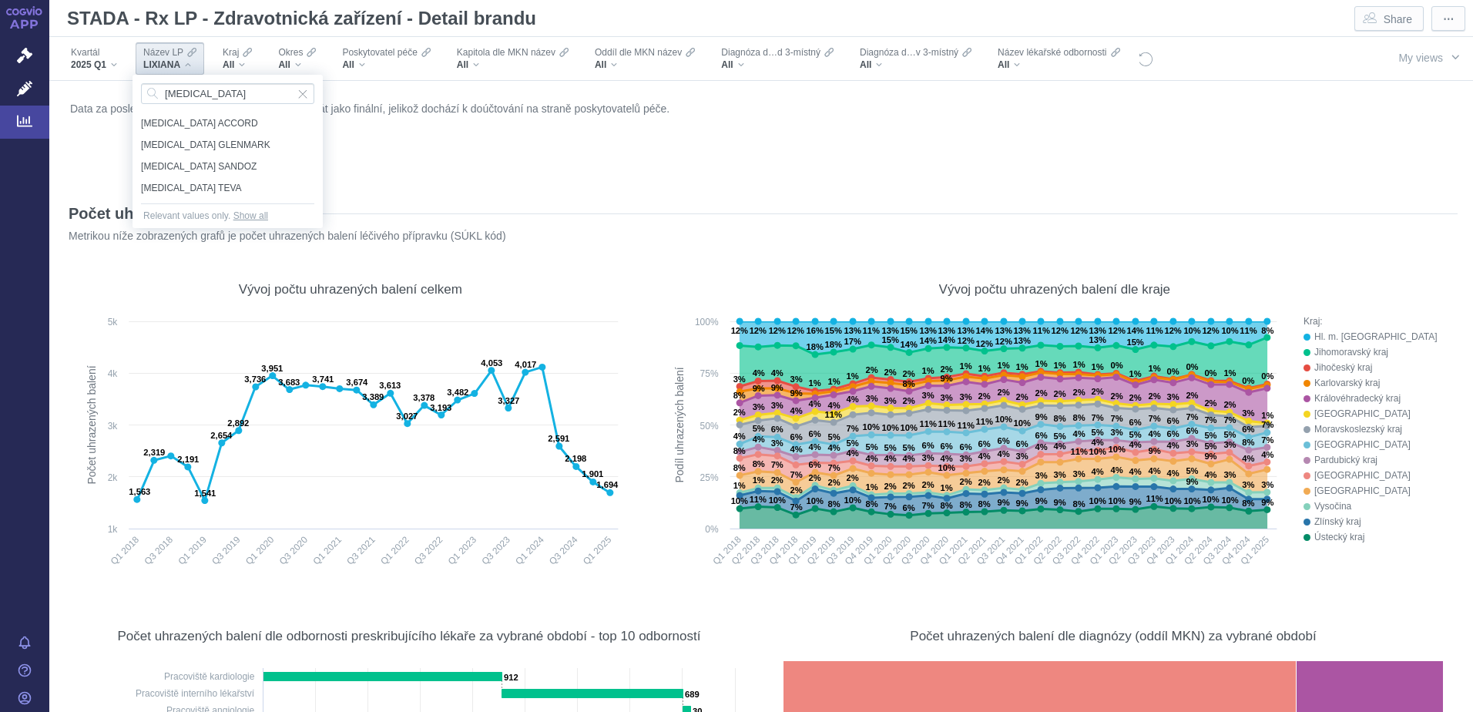
type input "rivaroxaban"
click at [399, 173] on div "Data za poslední dostupný kvartál prozatím nelze brát jako finální, jelikož doc…" at bounding box center [760, 139] width 1389 height 82
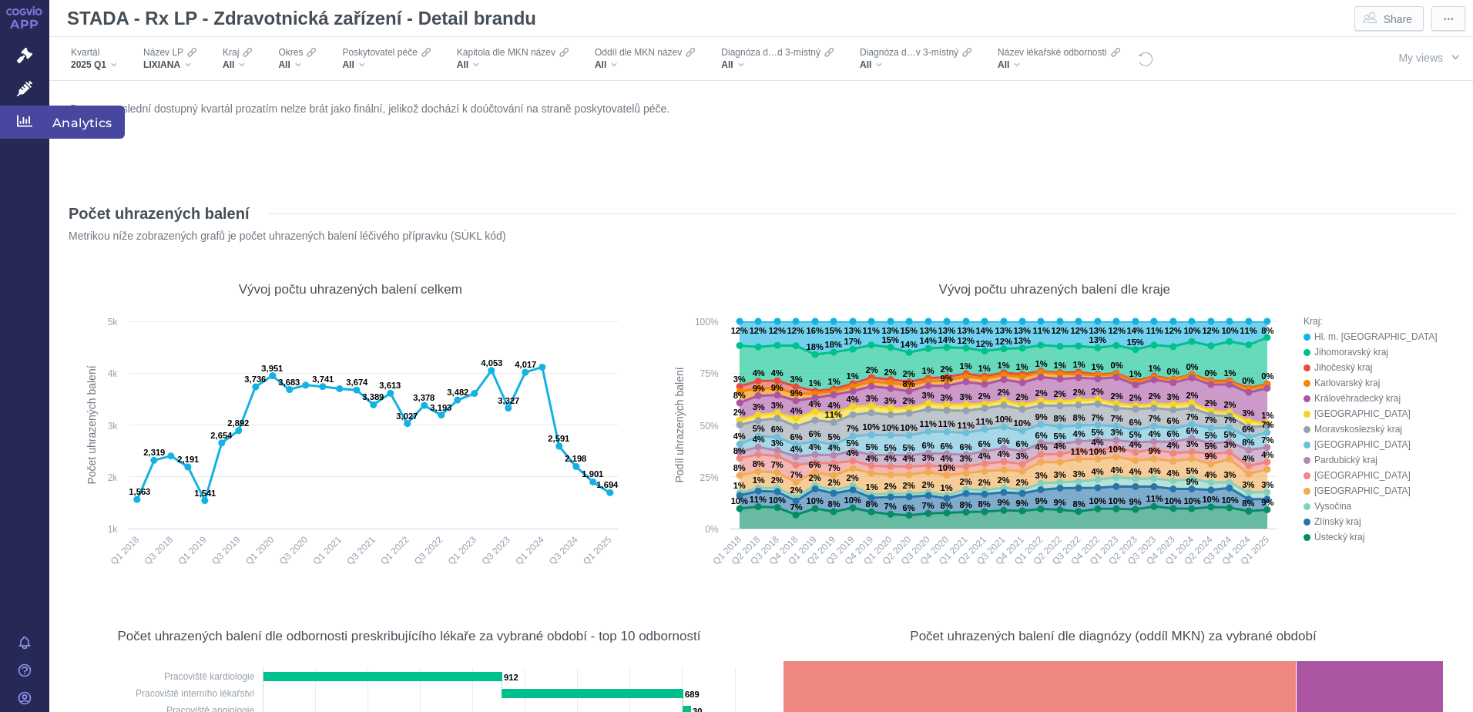
click at [27, 121] on icon at bounding box center [24, 122] width 15 height 12
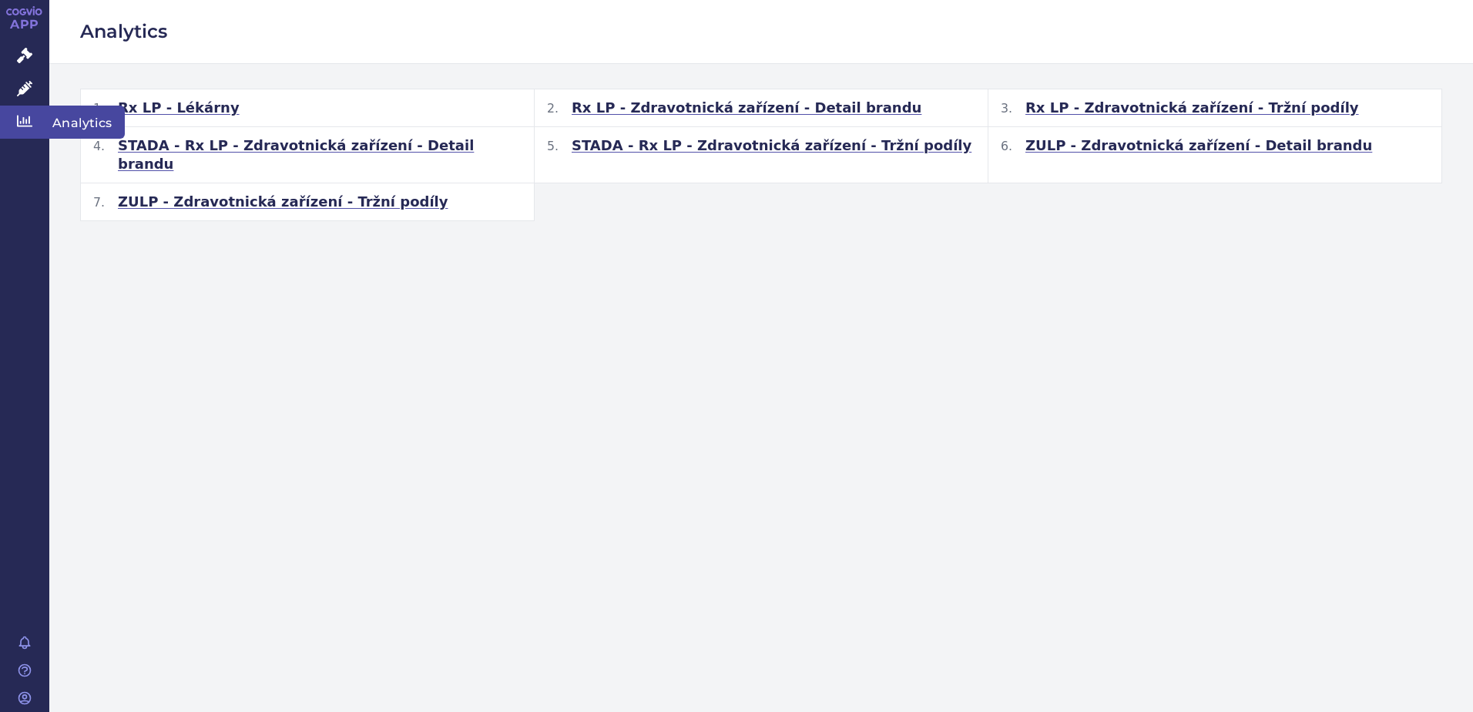
click at [69, 122] on span "Analytics" at bounding box center [86, 122] width 75 height 32
click at [161, 103] on span "Rx LP - Lékárny" at bounding box center [179, 108] width 122 height 18
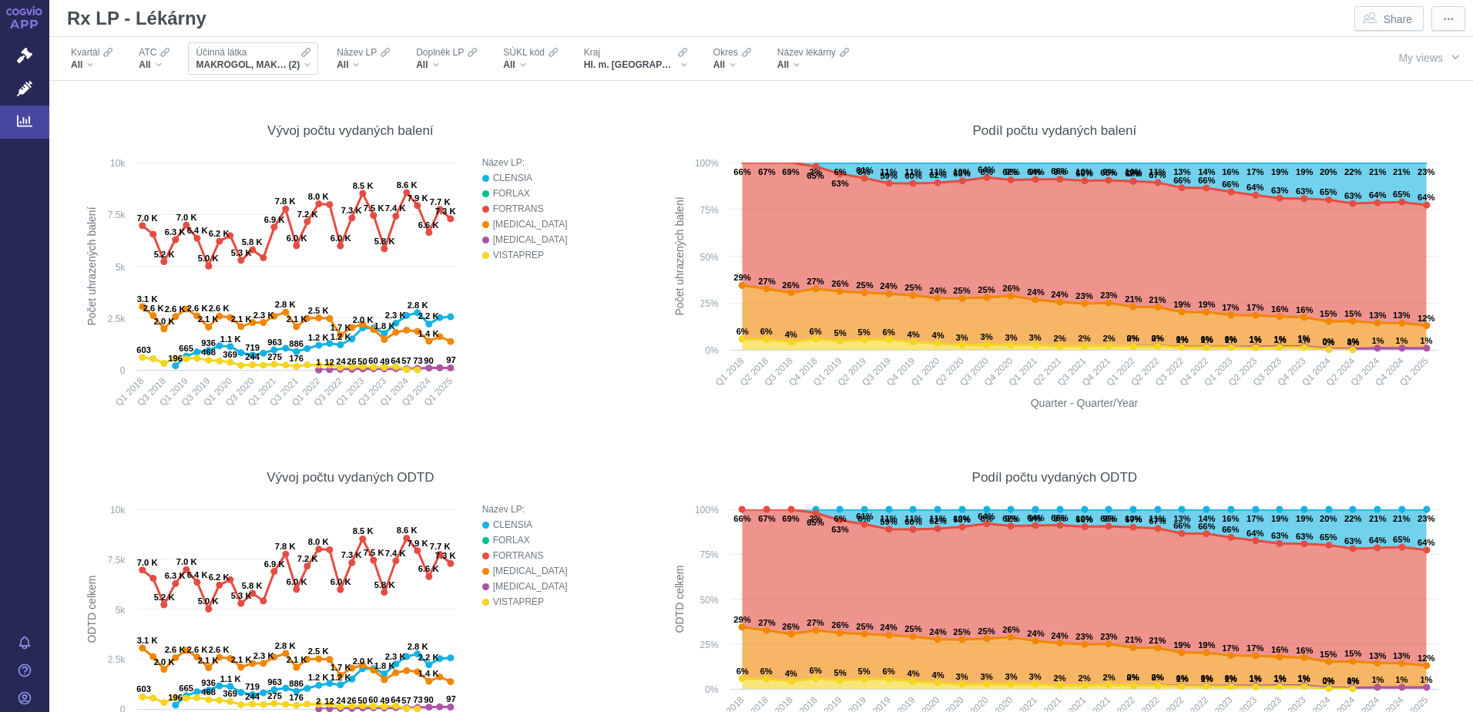
click at [301, 69] on div "MAKROGOL, MAKROGOL, KOMBINACE (2)" at bounding box center [253, 65] width 115 height 12
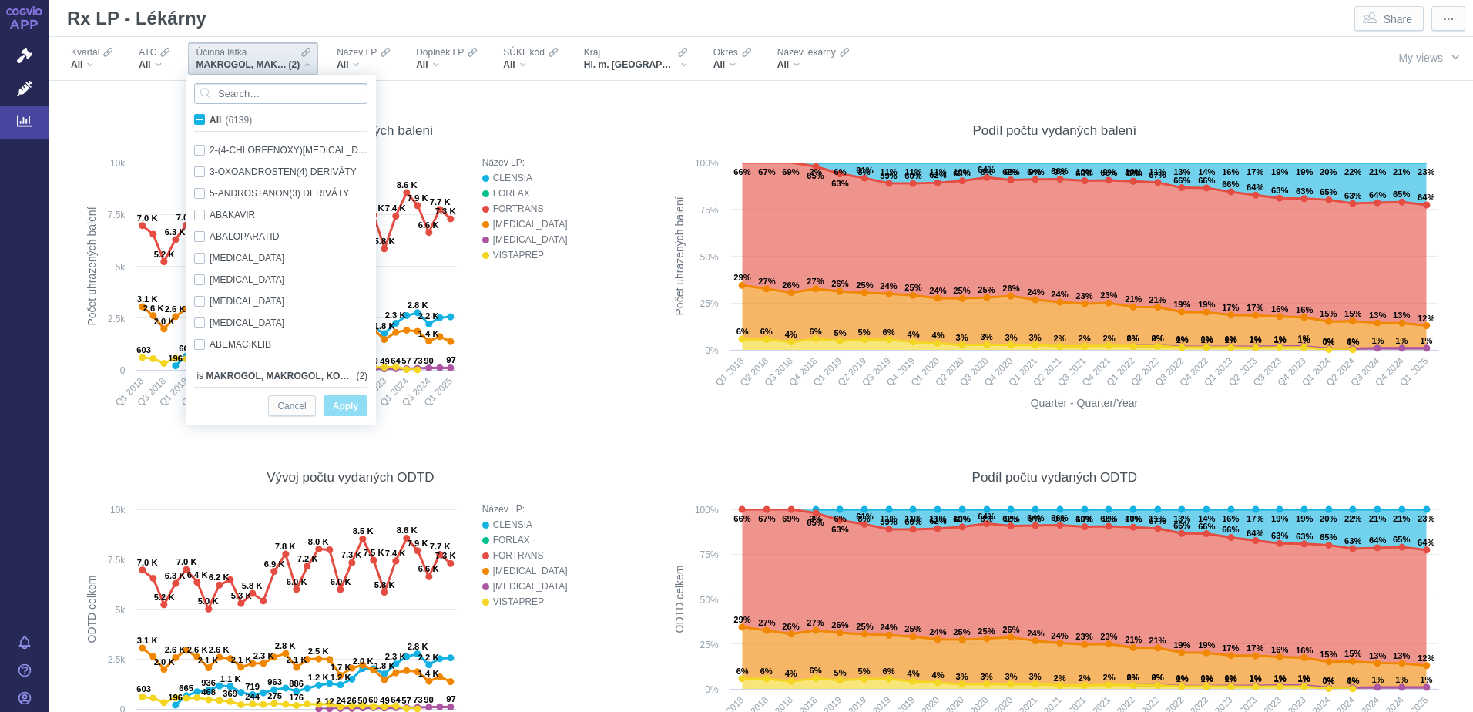
click at [270, 92] on input "Search attribute values" at bounding box center [280, 93] width 173 height 21
click at [28, 120] on icon at bounding box center [24, 122] width 15 height 12
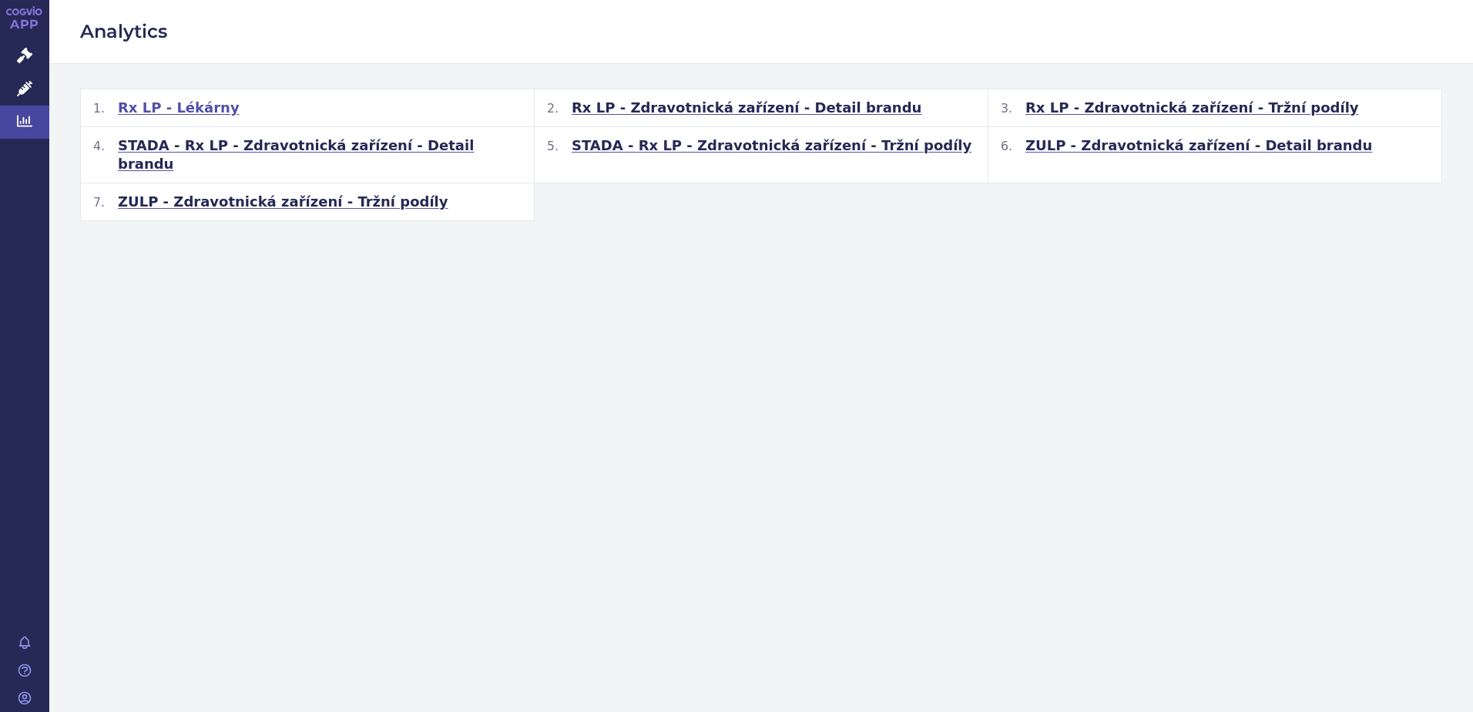
click at [176, 109] on span "Rx LP - Lékárny" at bounding box center [179, 108] width 122 height 18
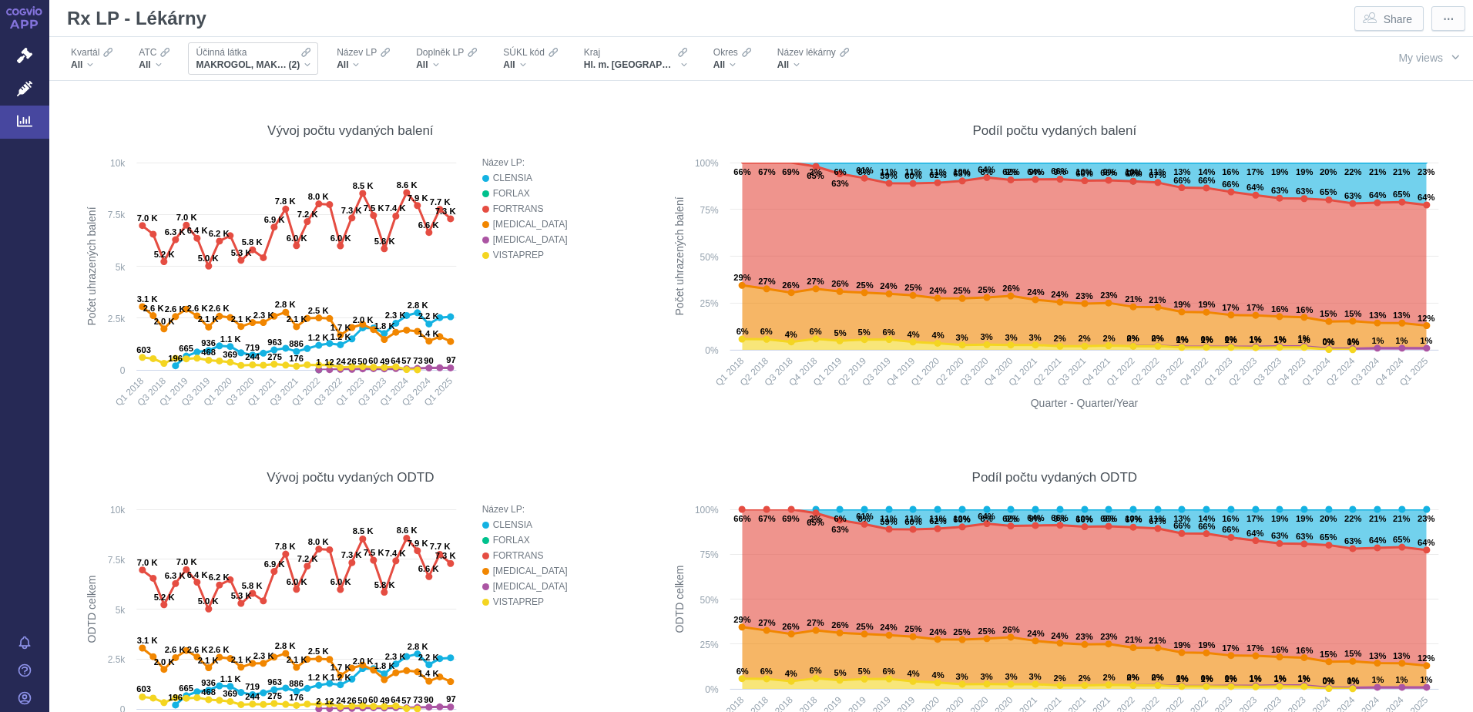
click at [290, 64] on span "(2)" at bounding box center [294, 65] width 12 height 12
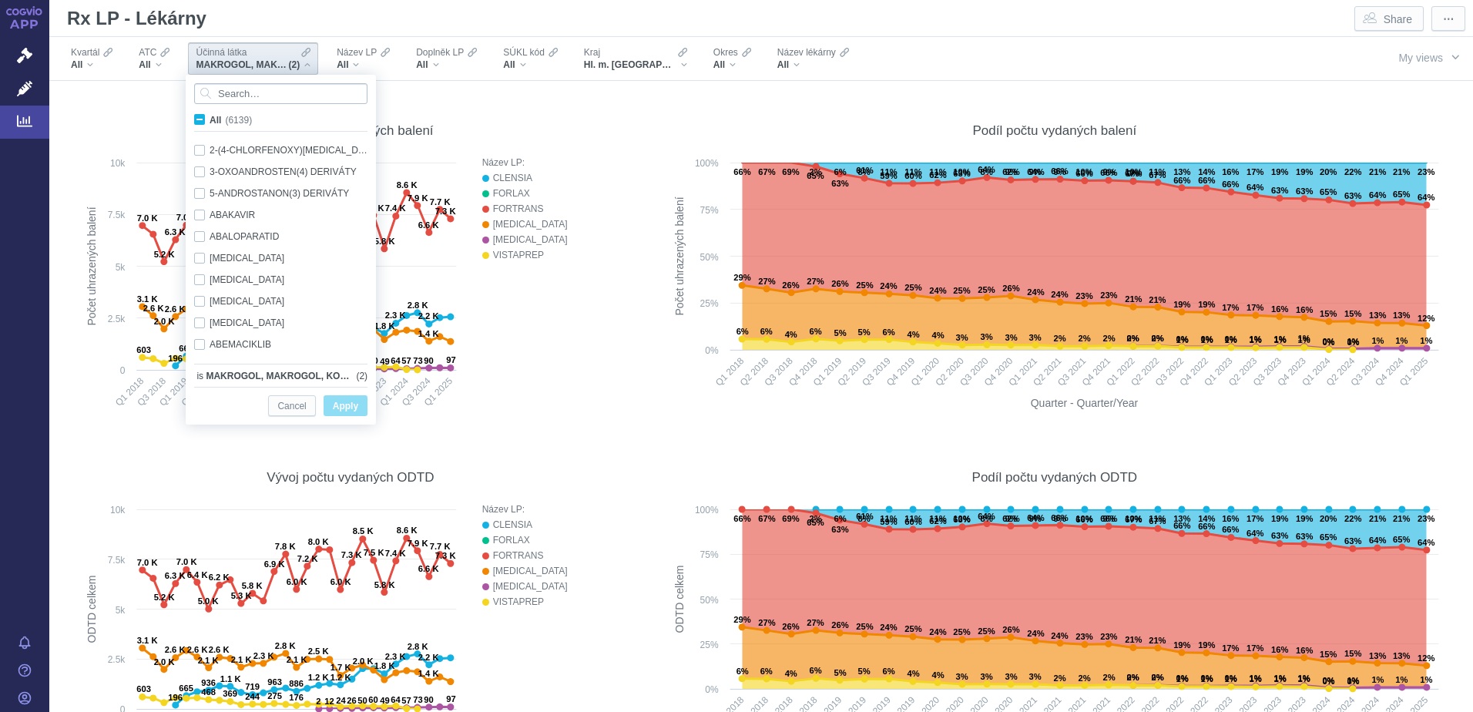
click at [249, 94] on input "Search attribute values" at bounding box center [280, 93] width 173 height 21
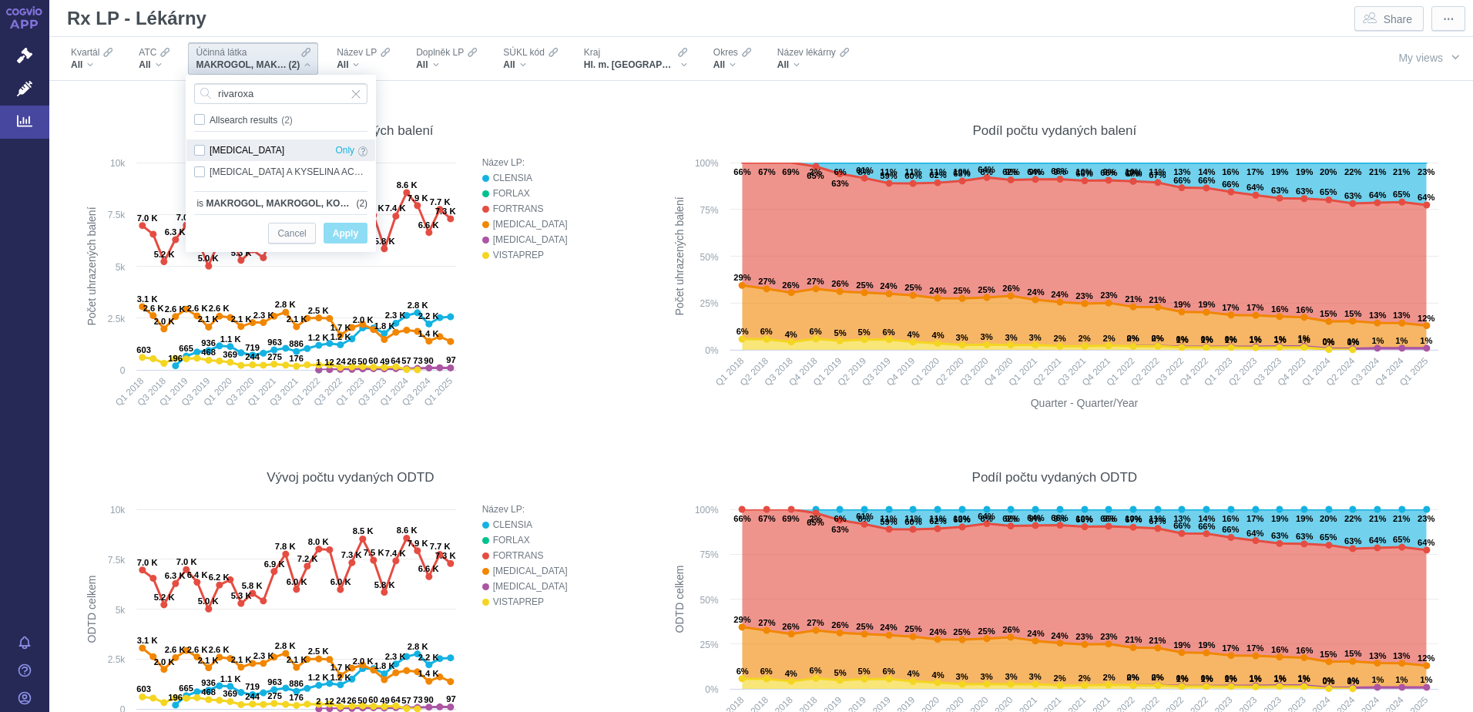
type input "rivaroxa"
click at [202, 151] on div "[MEDICAL_DATA] Only" at bounding box center [280, 150] width 189 height 22
checkbox input "true"
click at [346, 149] on span "Only" at bounding box center [344, 150] width 19 height 17
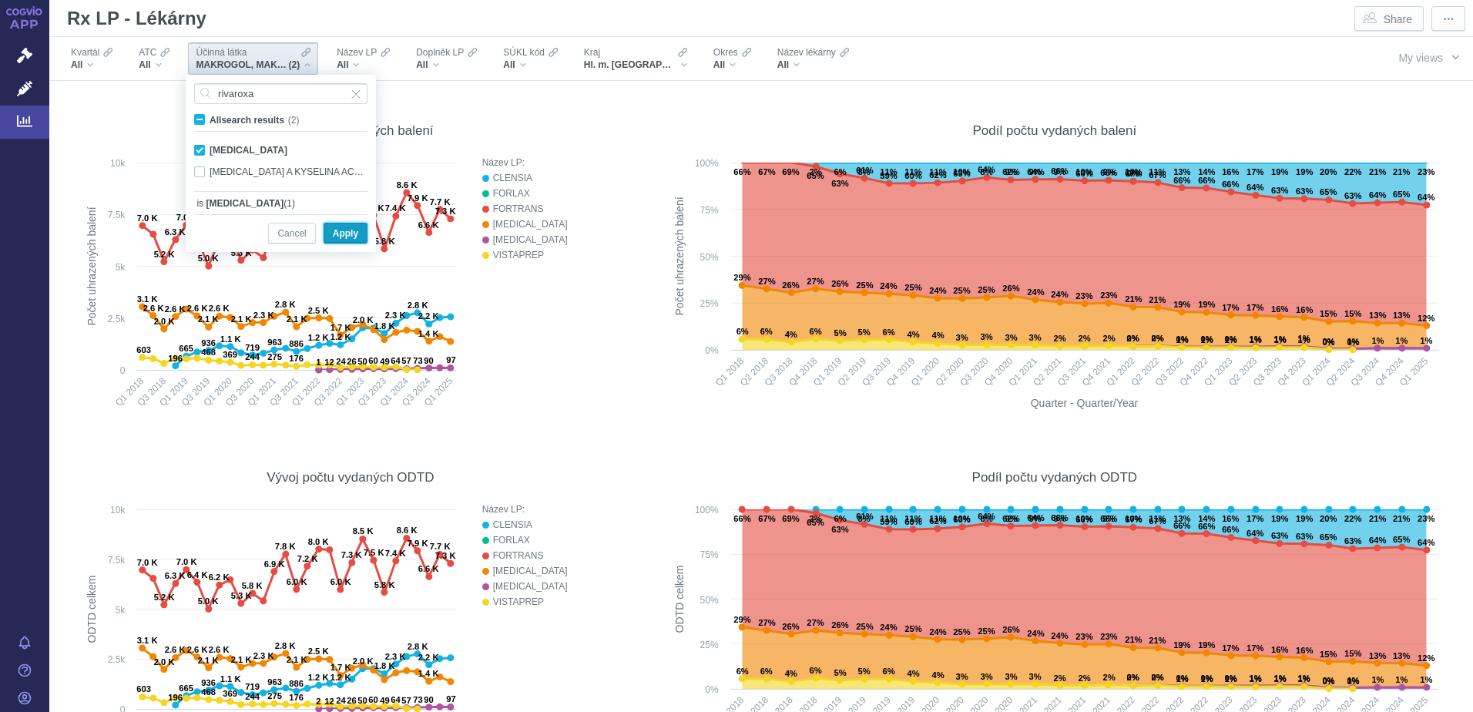
drag, startPoint x: 346, startPoint y: 149, endPoint x: 343, endPoint y: 235, distance: 85.5
click at [343, 235] on span "Apply" at bounding box center [345, 233] width 25 height 19
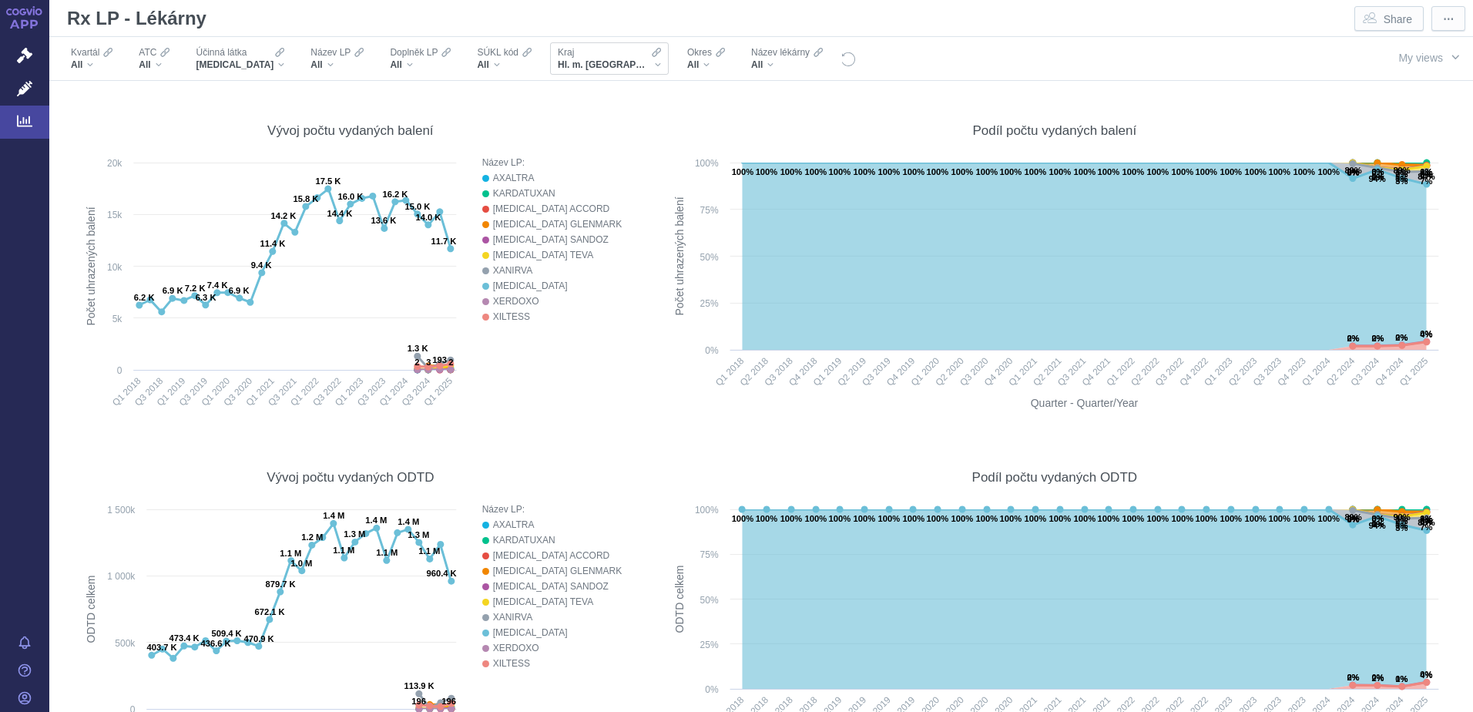
click at [565, 61] on span "Hl. m. [GEOGRAPHIC_DATA]" at bounding box center [604, 65] width 92 height 12
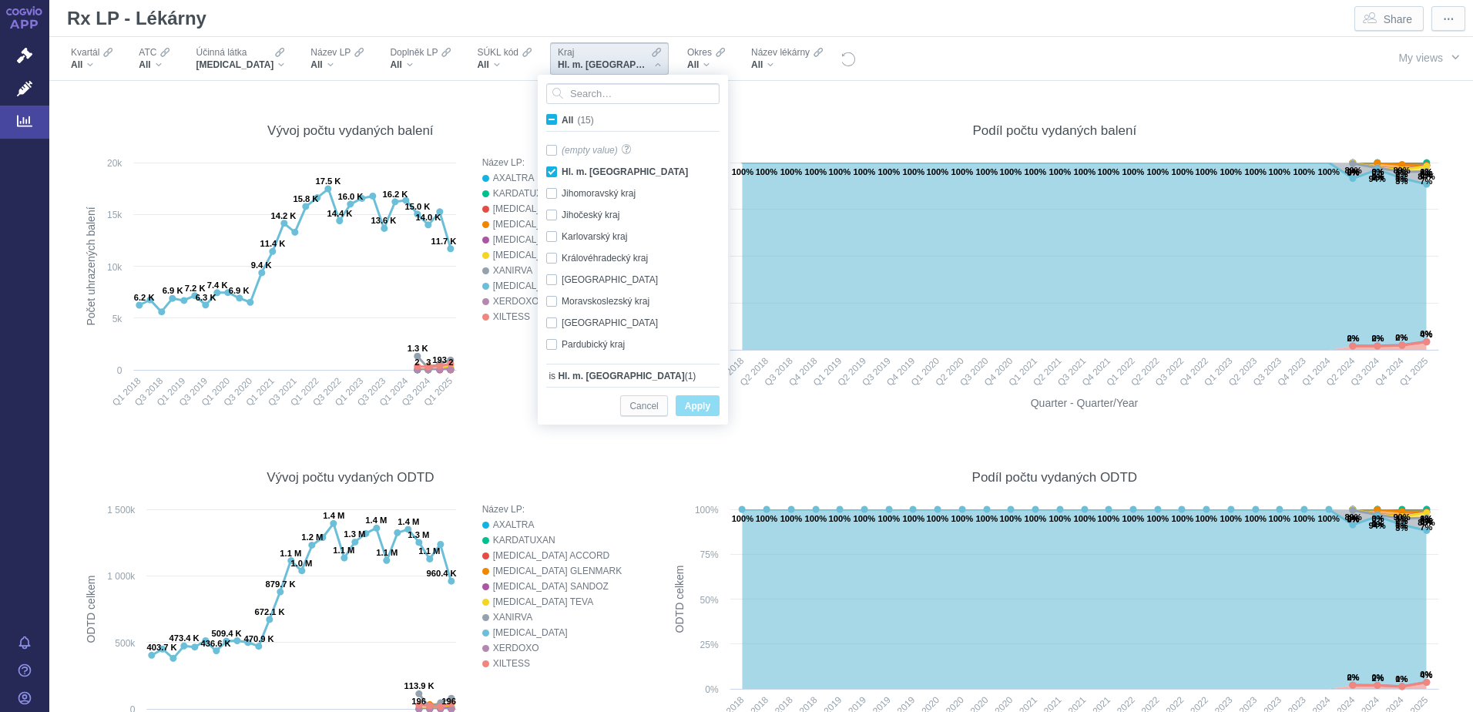
click at [561, 122] on span "All (15)" at bounding box center [577, 120] width 32 height 11
click at [561, 122] on input "All (15)" at bounding box center [566, 117] width 10 height 10
checkbox input "true"
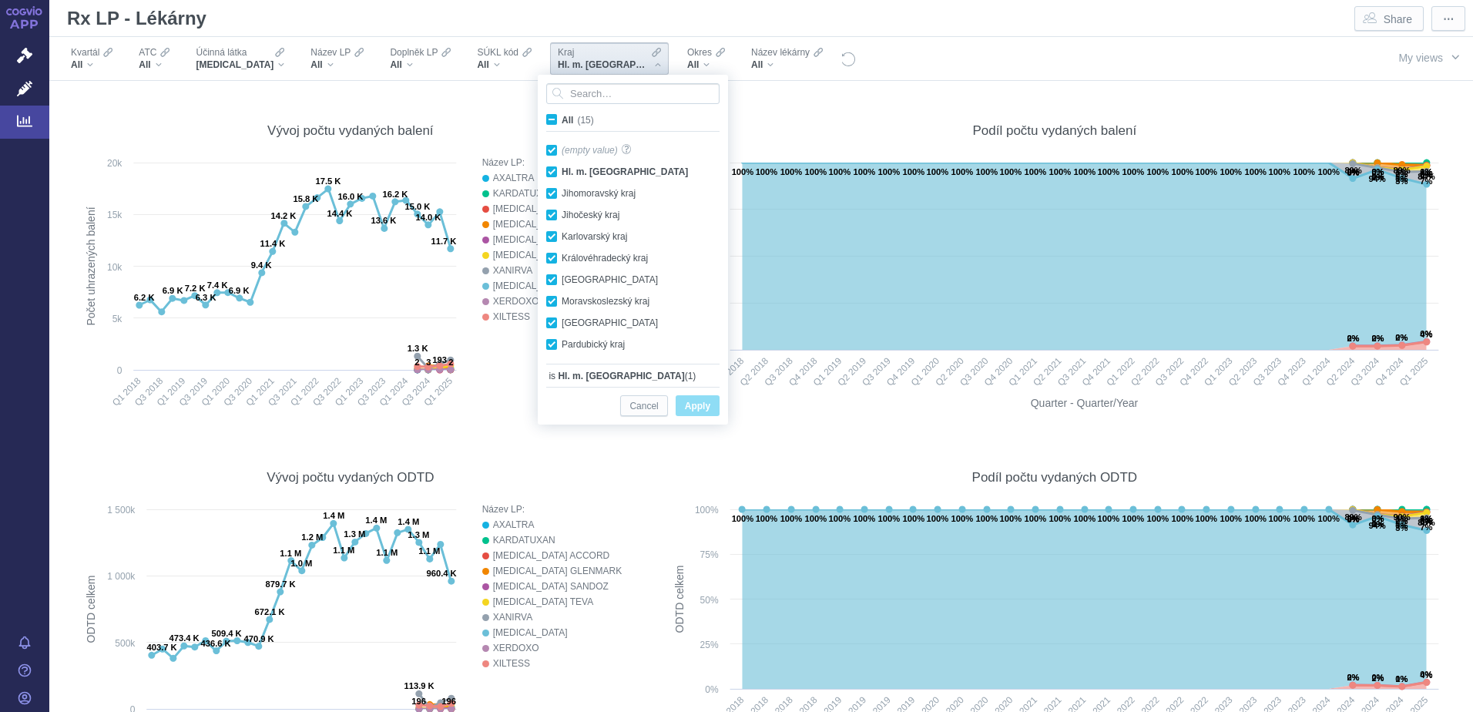
checkbox input "true"
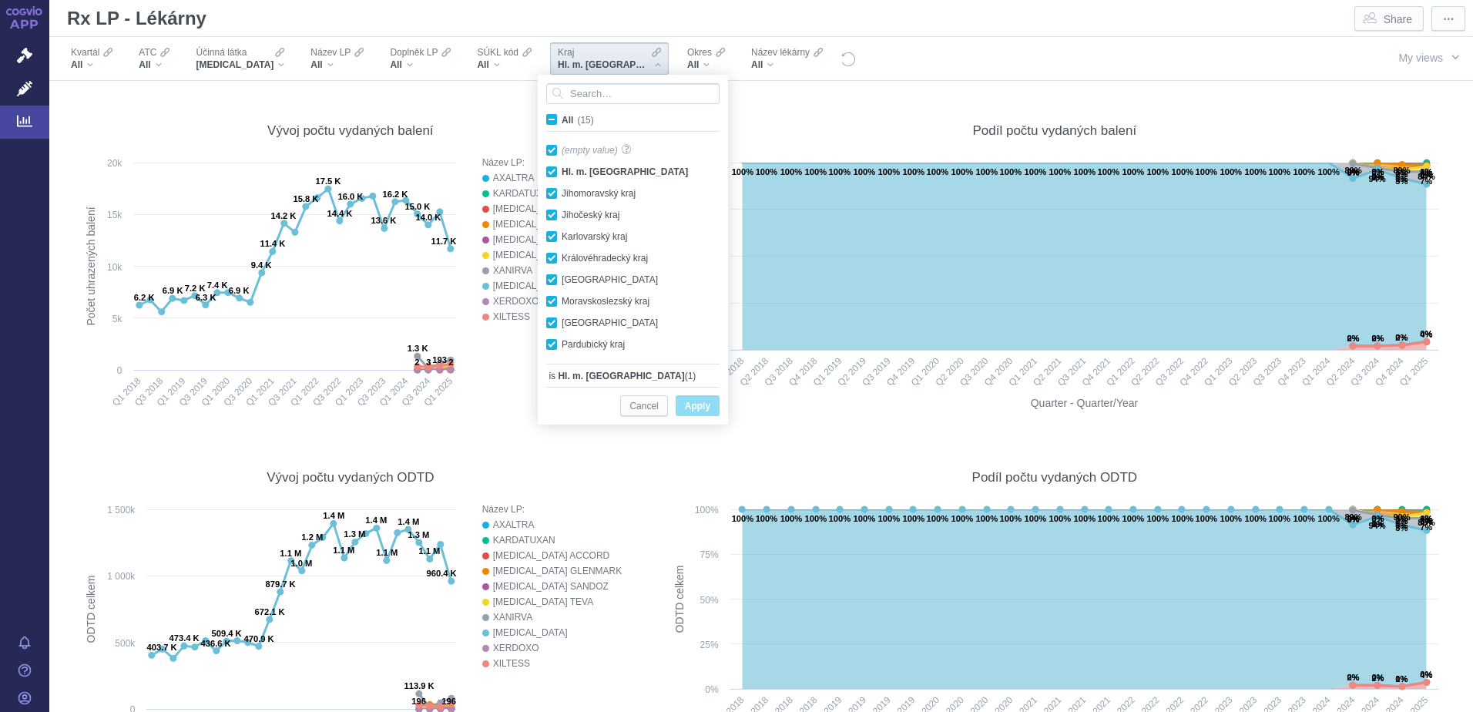
checkbox input "true"
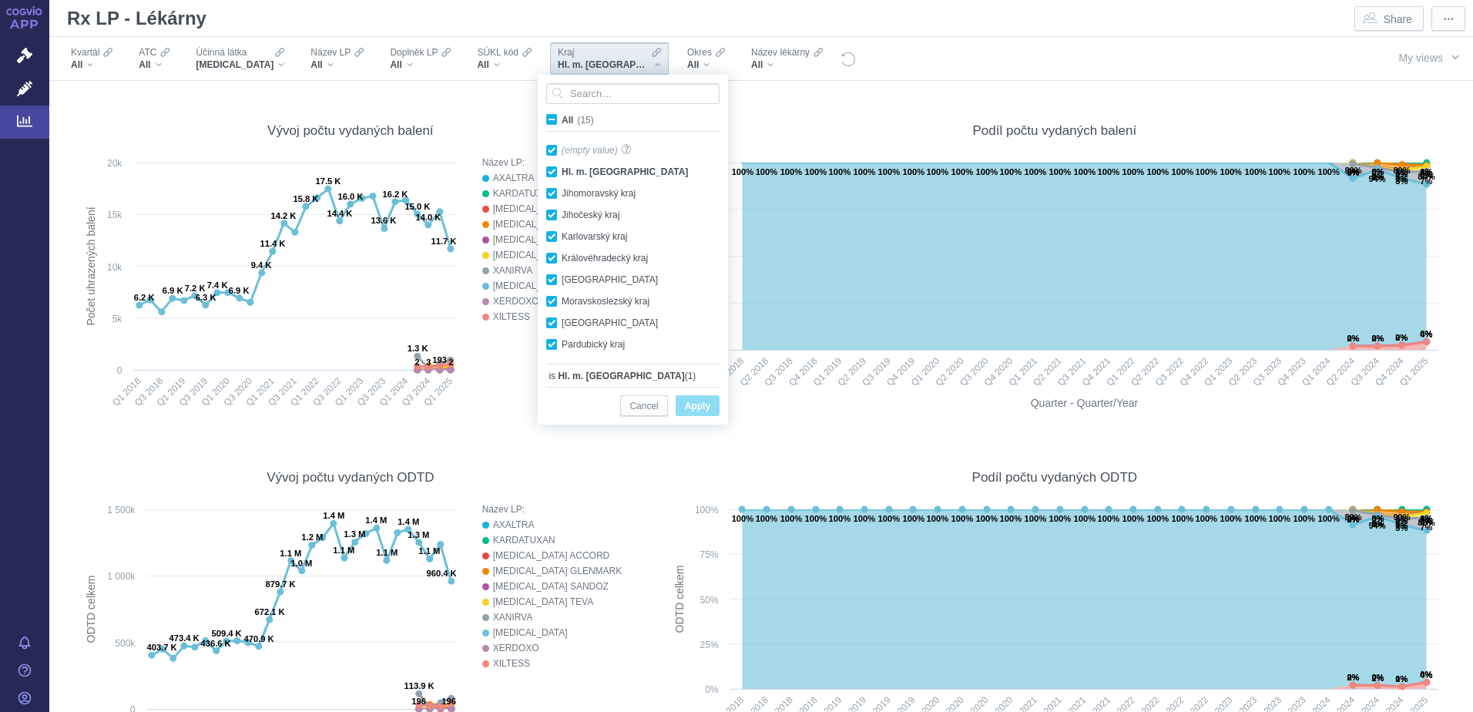
checkbox input "true"
click at [696, 405] on span "Apply" at bounding box center [697, 406] width 25 height 19
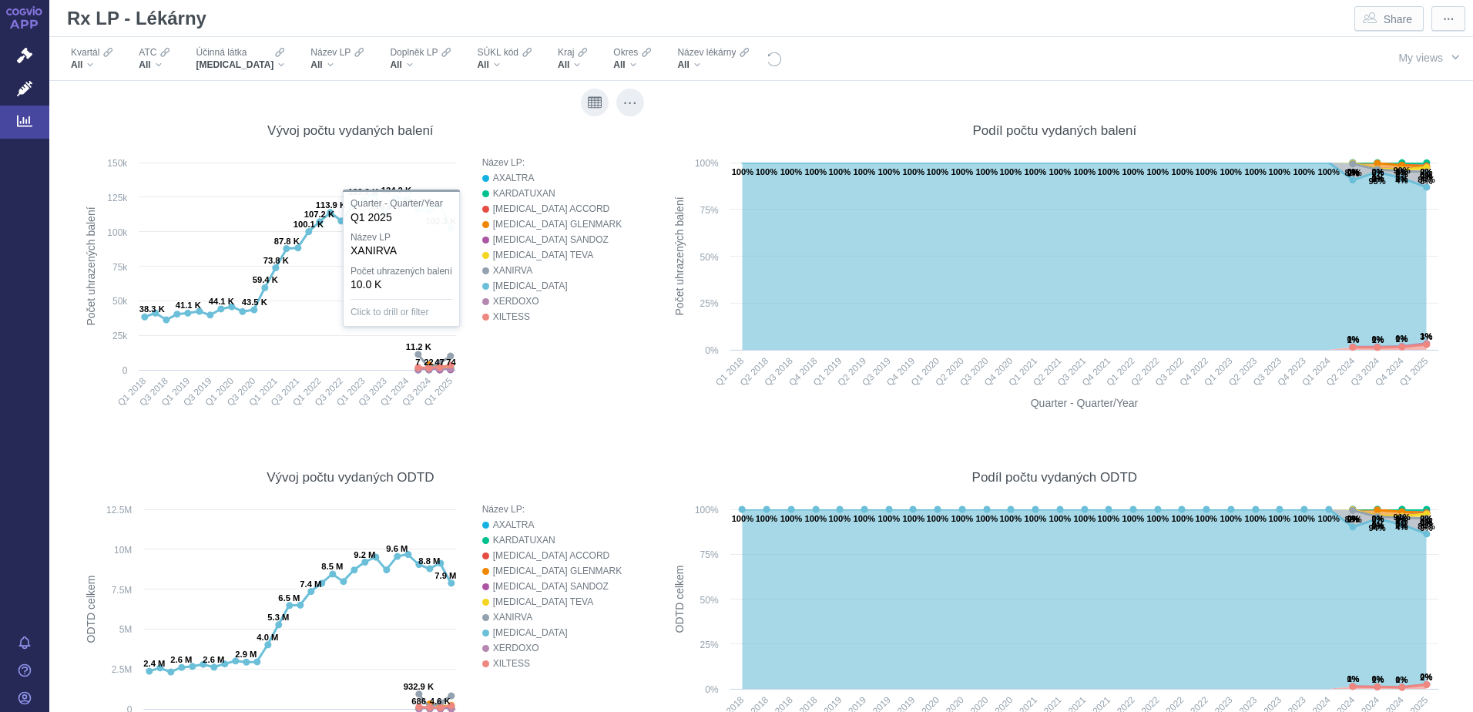
click at [548, 397] on div "Název LP: AXALTRA KARDATUXAN [MEDICAL_DATA] ACCORD [MEDICAL_DATA] GLENMARK [MED…" at bounding box center [548, 287] width 162 height 265
